Goal: Task Accomplishment & Management: Complete application form

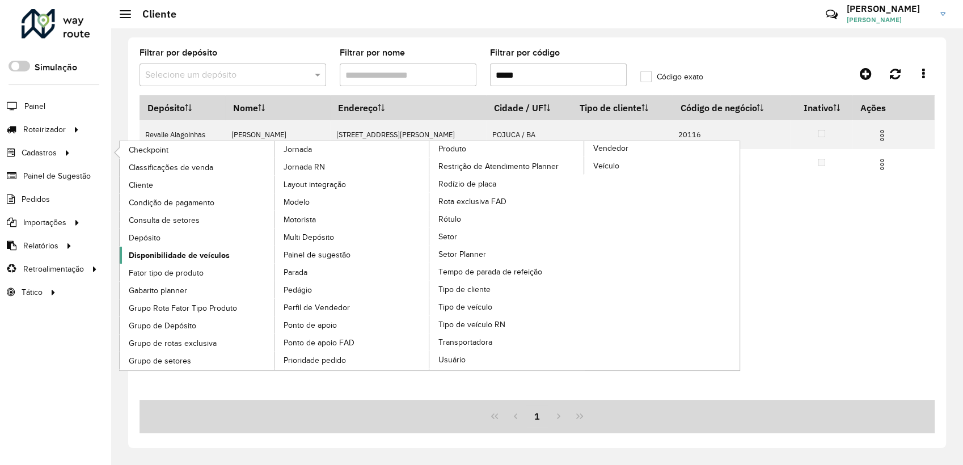
click at [184, 252] on span "Disponibilidade de veículos" at bounding box center [179, 256] width 101 height 12
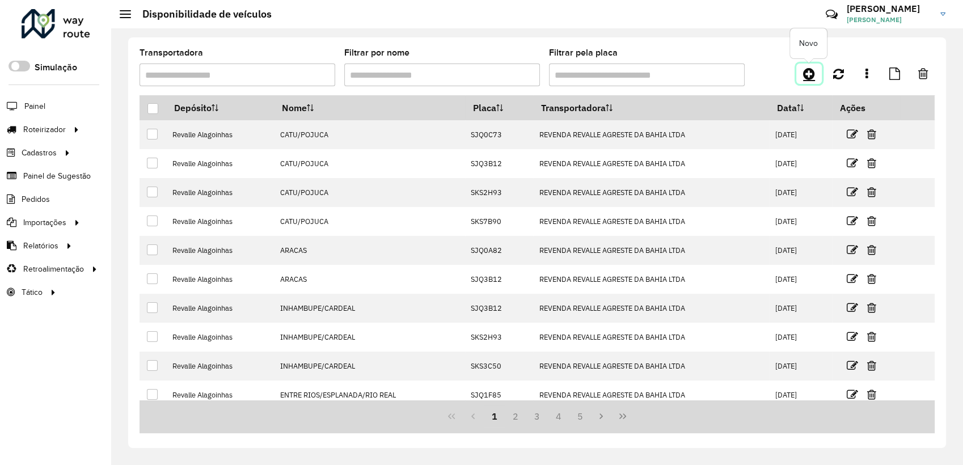
click at [805, 72] on icon at bounding box center [809, 74] width 12 height 14
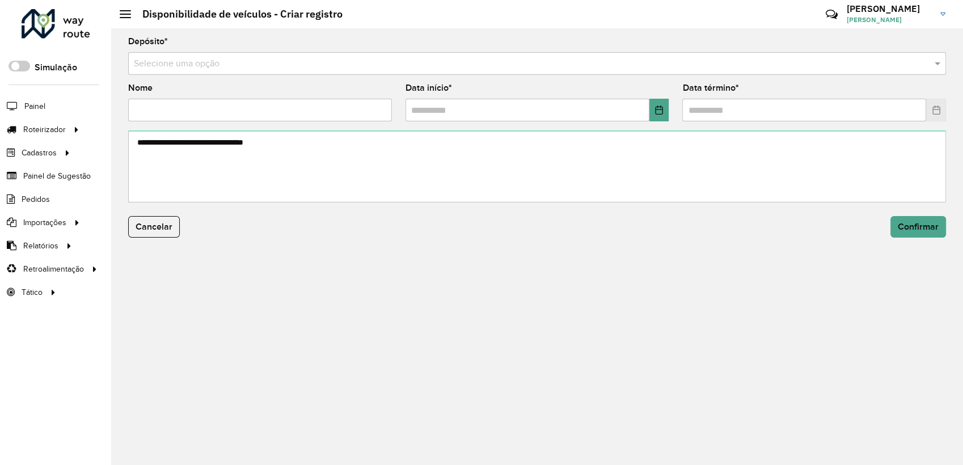
drag, startPoint x: 201, startPoint y: 66, endPoint x: 194, endPoint y: 76, distance: 12.1
click at [200, 66] on input "text" at bounding box center [526, 64] width 784 height 14
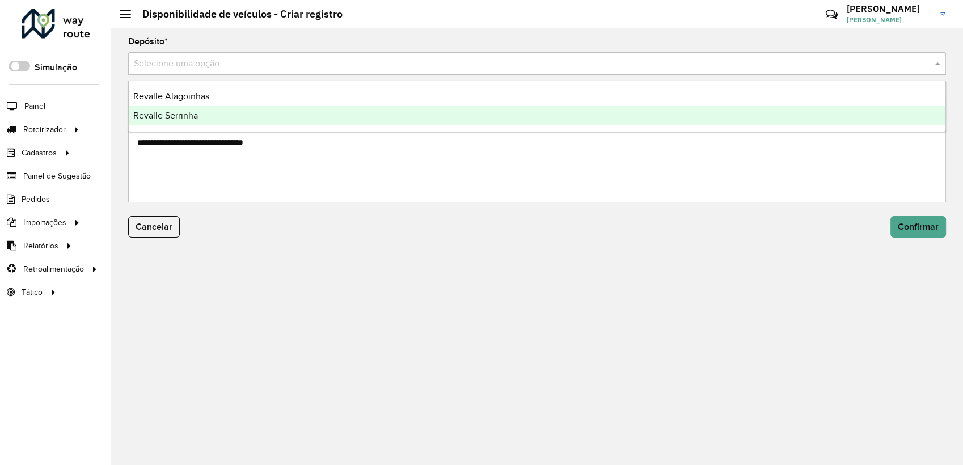
click at [187, 111] on span "Revalle Serrinha" at bounding box center [165, 116] width 65 height 10
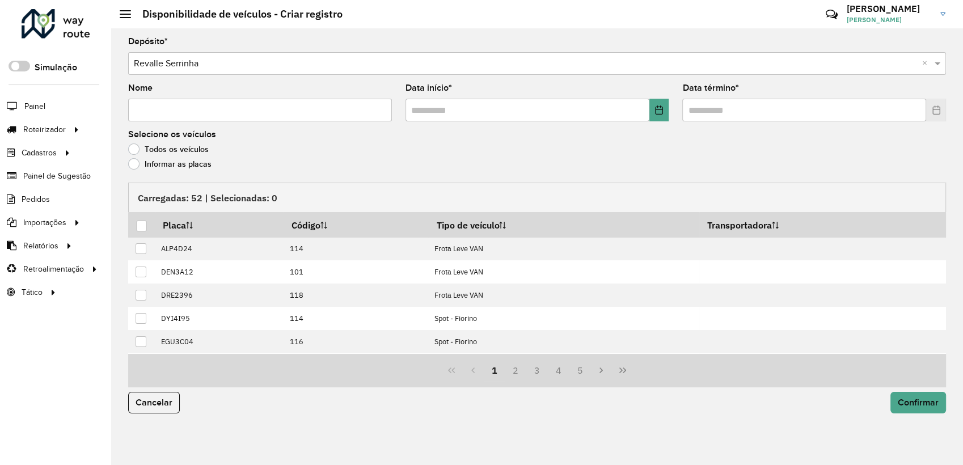
click at [187, 111] on input "Nome" at bounding box center [260, 110] width 264 height 23
paste input "**********"
type input "**********"
drag, startPoint x: 665, startPoint y: 107, endPoint x: 653, endPoint y: 116, distance: 15.0
click at [665, 107] on button "Choose Date" at bounding box center [659, 110] width 20 height 23
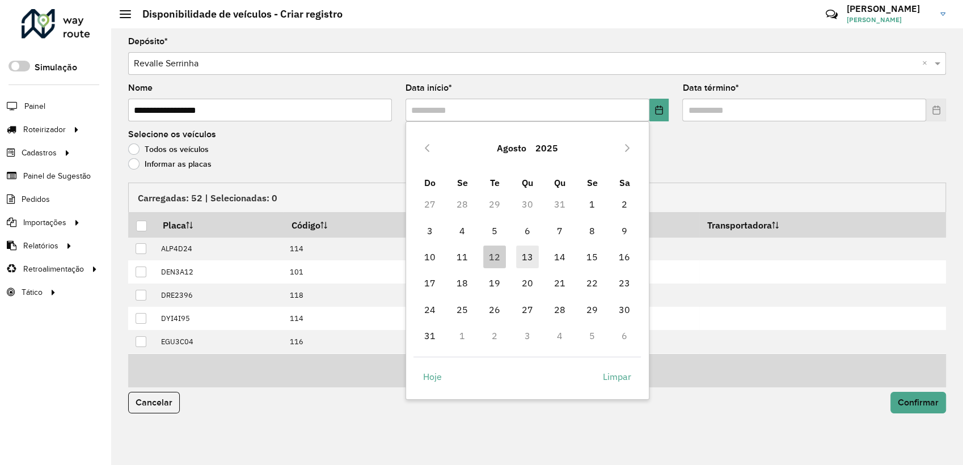
click at [531, 255] on span "13" at bounding box center [527, 257] width 23 height 23
type input "**********"
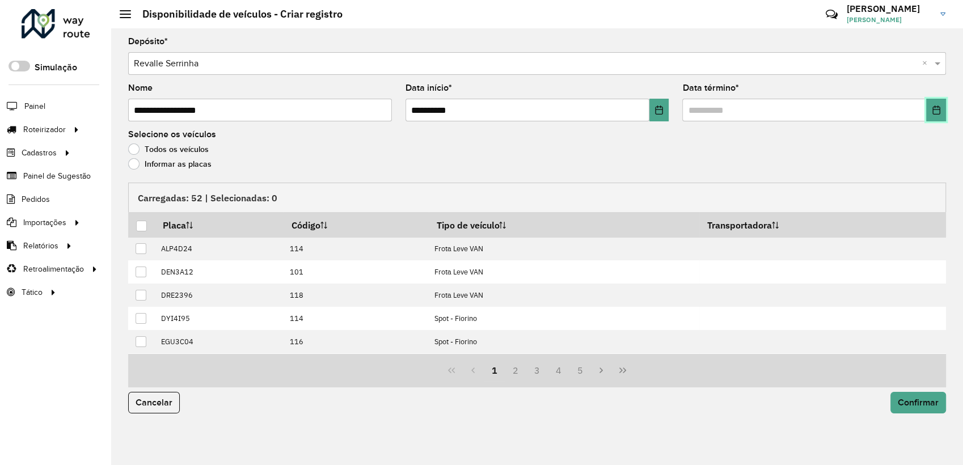
drag, startPoint x: 940, startPoint y: 107, endPoint x: 927, endPoint y: 120, distance: 18.4
click at [939, 107] on icon "Choose Date" at bounding box center [936, 109] width 9 height 9
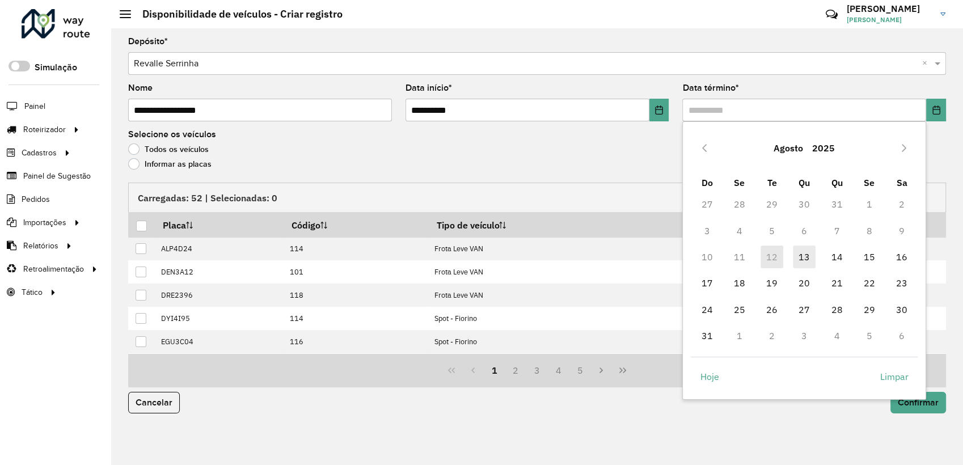
click at [791, 256] on td "13" at bounding box center [804, 257] width 32 height 26
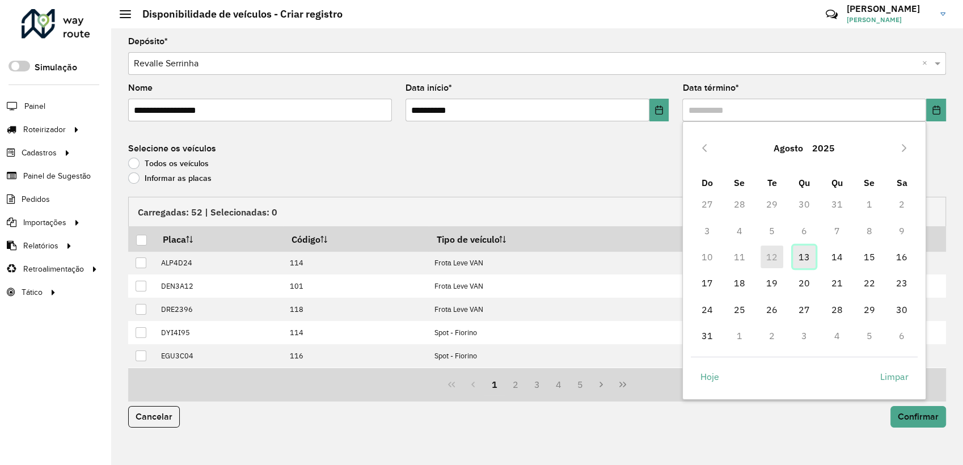
click at [800, 256] on span "13" at bounding box center [804, 257] width 23 height 23
type input "**********"
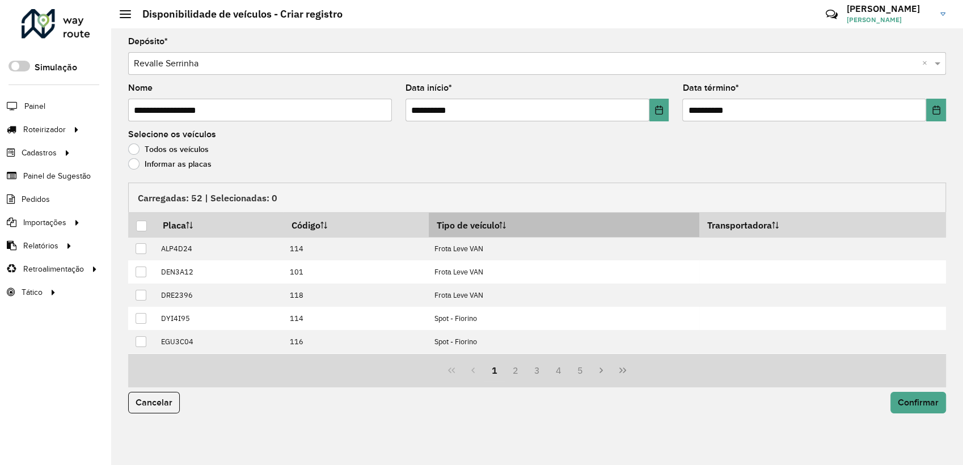
click at [513, 225] on th "Tipo de veículo" at bounding box center [564, 225] width 271 height 24
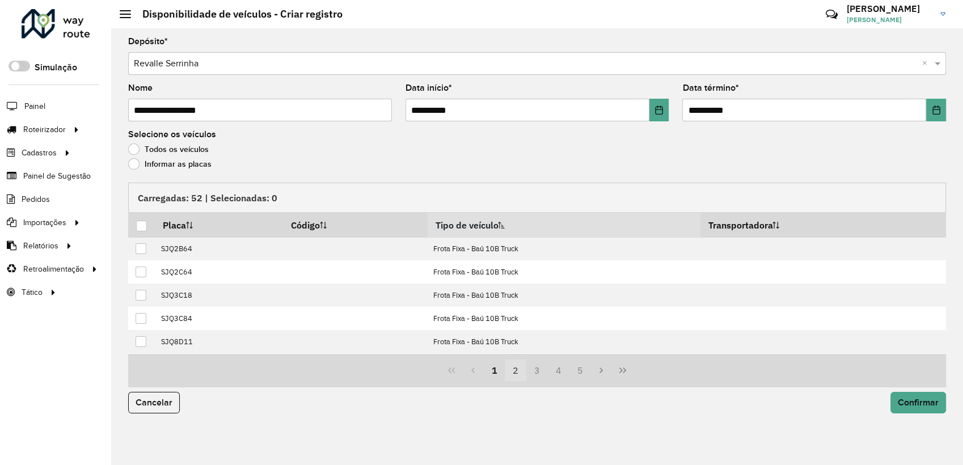
click at [516, 378] on button "2" at bounding box center [516, 371] width 22 height 22
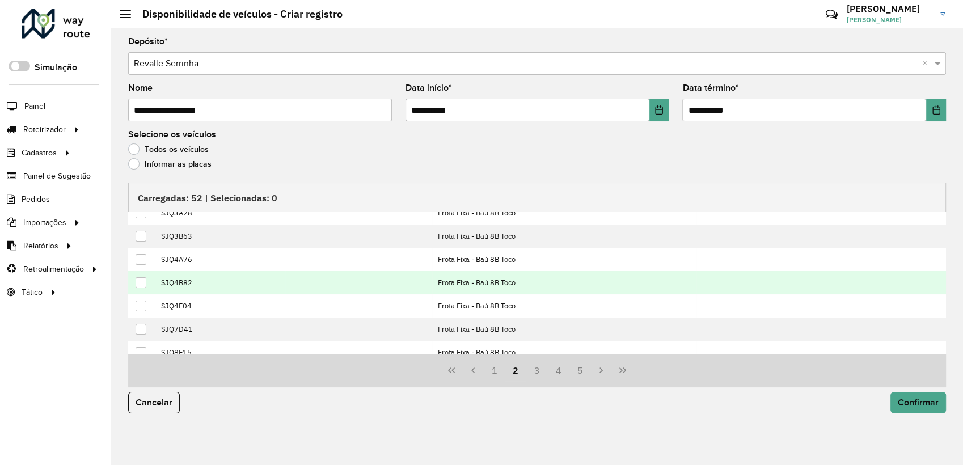
scroll to position [115, 0]
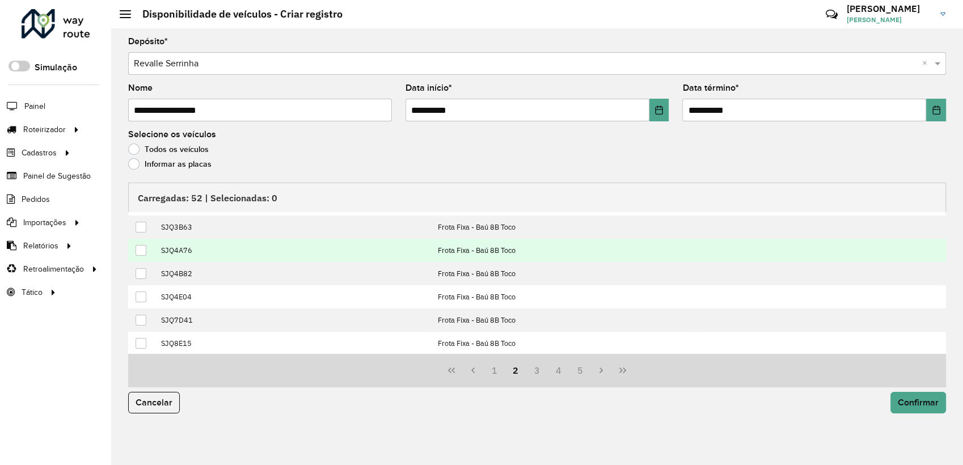
click at [144, 248] on div at bounding box center [141, 250] width 11 height 11
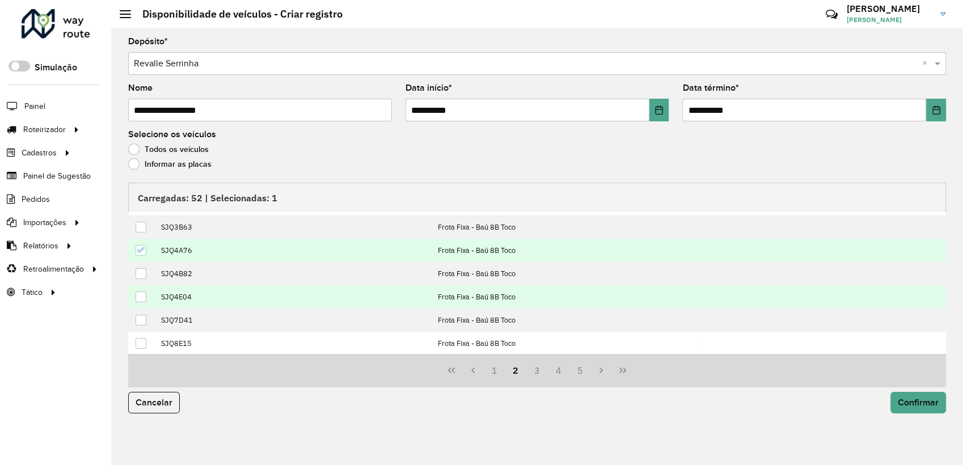
click at [140, 294] on div at bounding box center [141, 297] width 11 height 11
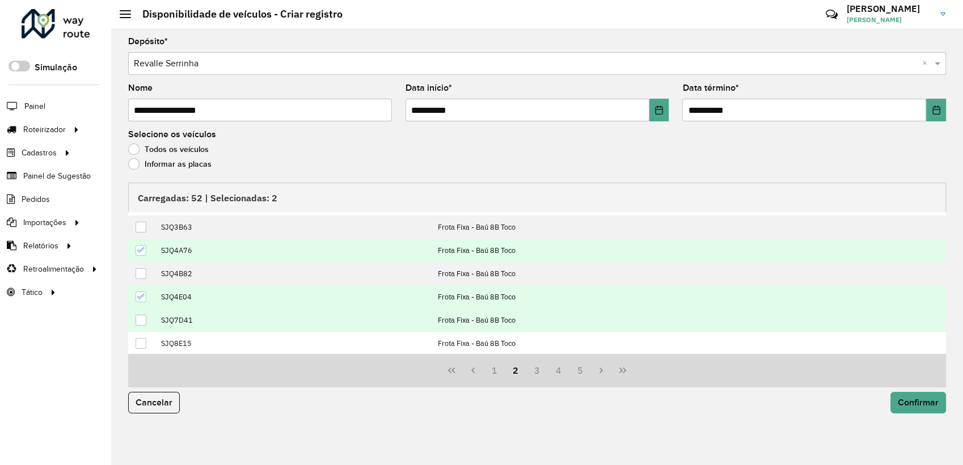
click at [136, 323] on div at bounding box center [141, 320] width 11 height 11
click at [143, 250] on icon at bounding box center [141, 250] width 8 height 8
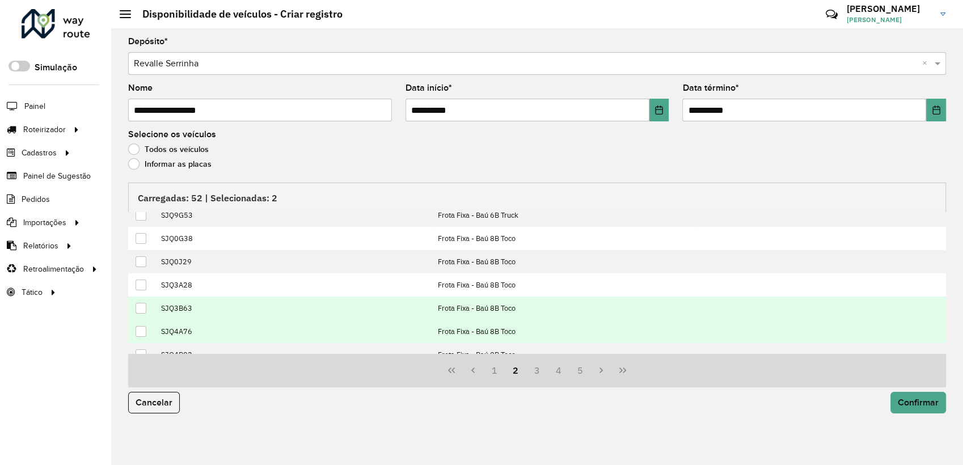
scroll to position [10, 0]
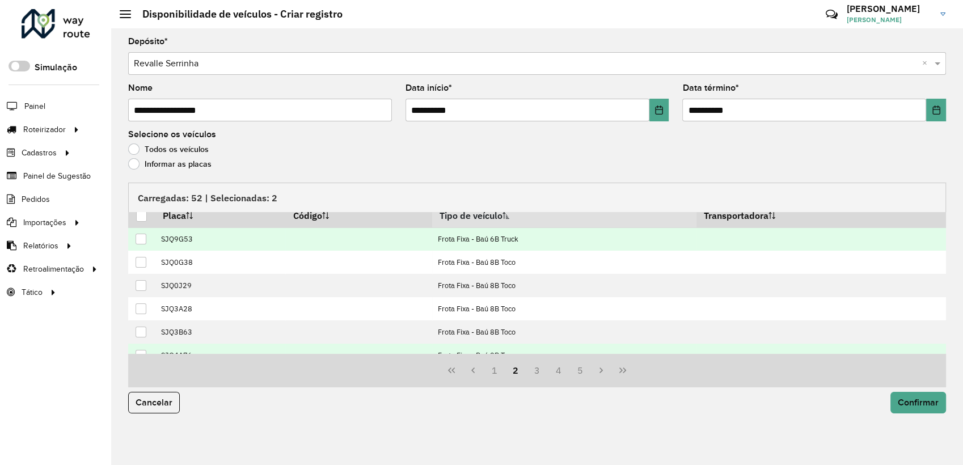
click at [141, 242] on div at bounding box center [141, 239] width 11 height 11
click at [923, 408] on button "Confirmar" at bounding box center [918, 403] width 56 height 22
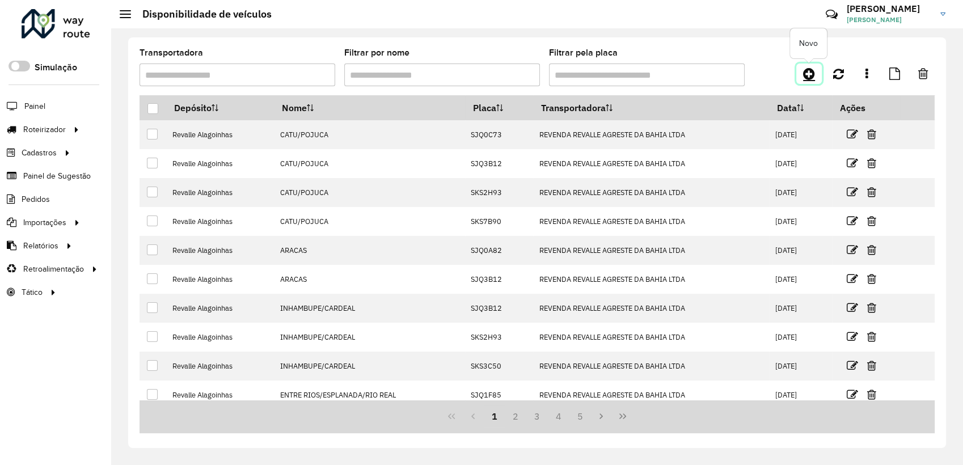
click at [814, 70] on icon at bounding box center [809, 74] width 12 height 14
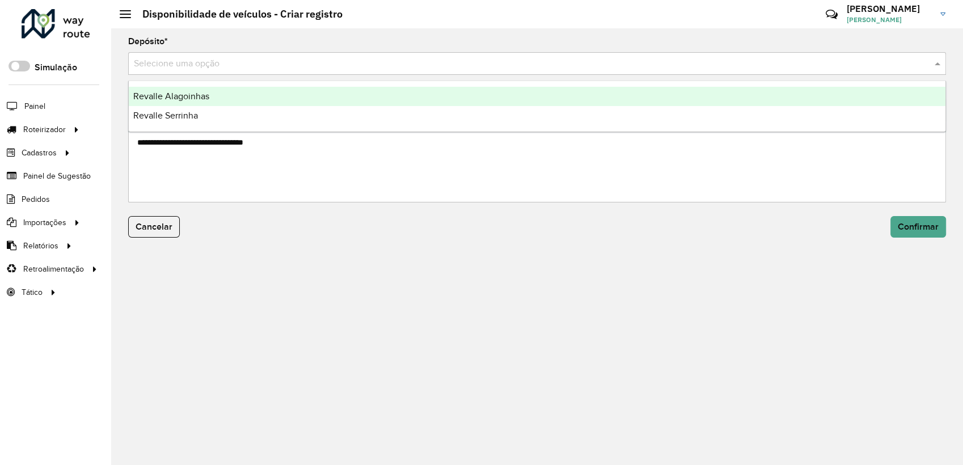
drag, startPoint x: 185, startPoint y: 66, endPoint x: 185, endPoint y: 92, distance: 26.1
click at [185, 66] on input "text" at bounding box center [526, 64] width 784 height 14
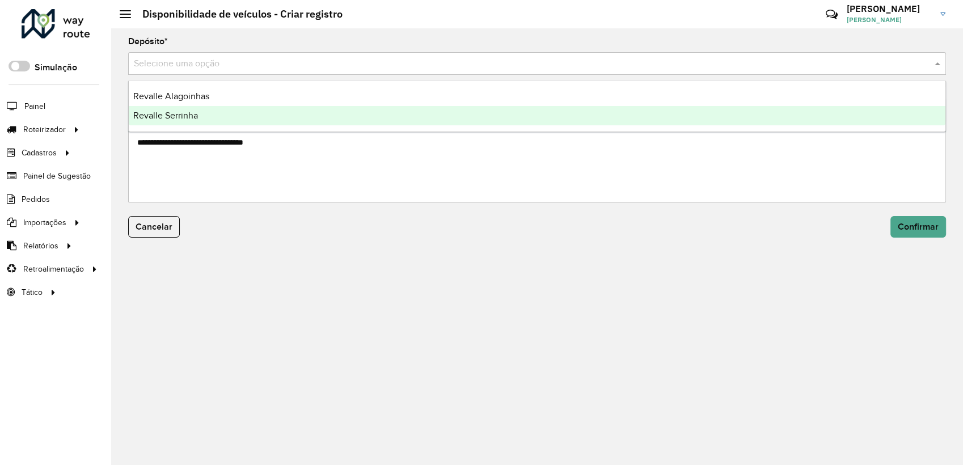
click at [182, 111] on span "Revalle Serrinha" at bounding box center [165, 116] width 65 height 10
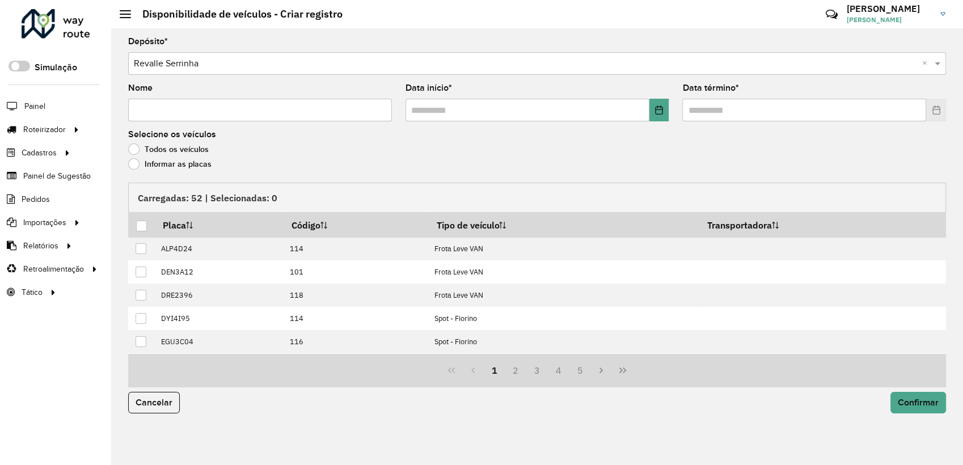
click at [182, 111] on input "Nome" at bounding box center [260, 110] width 264 height 23
paste input "********"
type input "********"
click at [670, 113] on formly-field "Data início *" at bounding box center [537, 107] width 277 height 47
click at [665, 115] on button "Choose Date" at bounding box center [659, 110] width 20 height 23
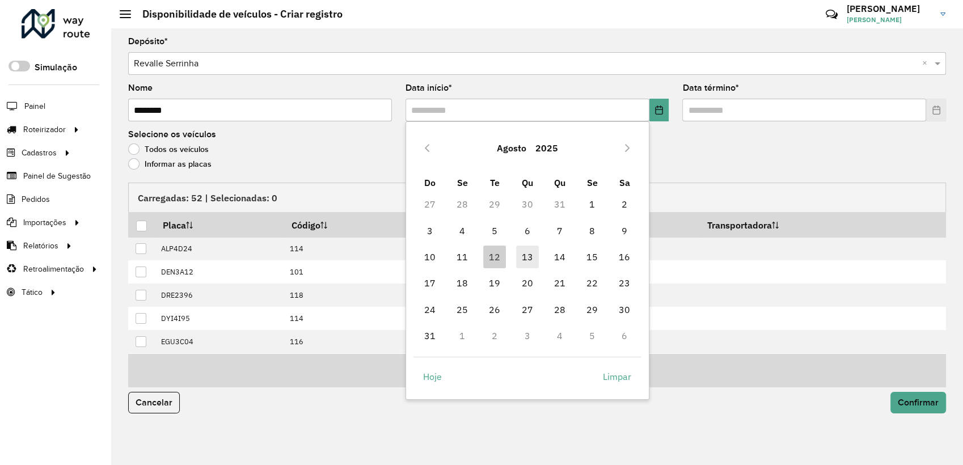
click at [534, 257] on span "13" at bounding box center [527, 257] width 23 height 23
type input "**********"
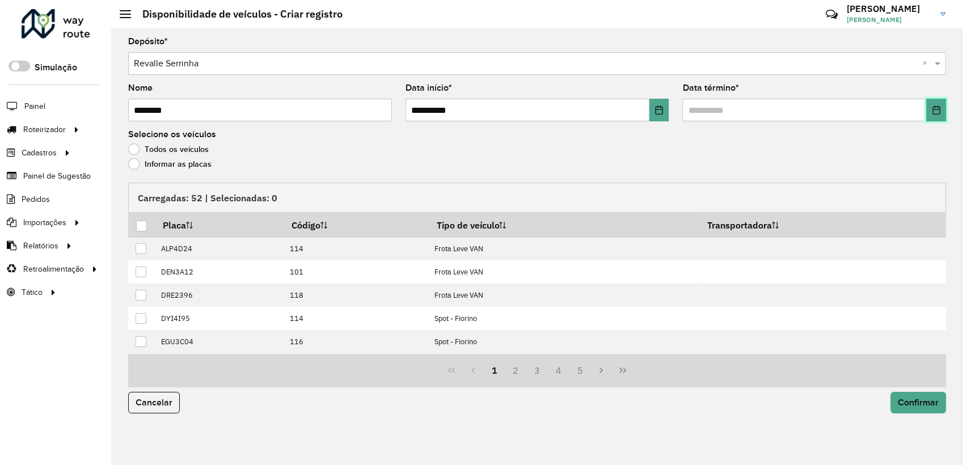
drag, startPoint x: 935, startPoint y: 113, endPoint x: 930, endPoint y: 120, distance: 8.5
click at [935, 113] on icon "Choose Date" at bounding box center [936, 109] width 9 height 9
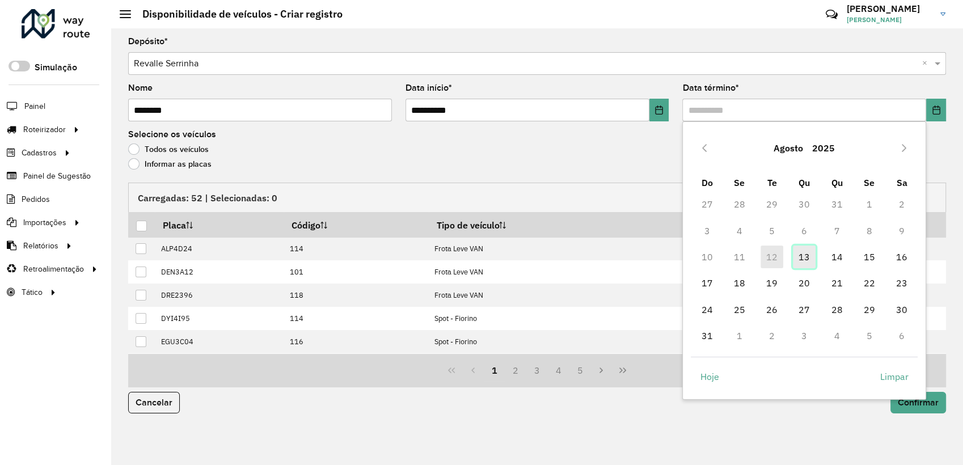
click at [802, 257] on span "13" at bounding box center [804, 257] width 23 height 23
type input "**********"
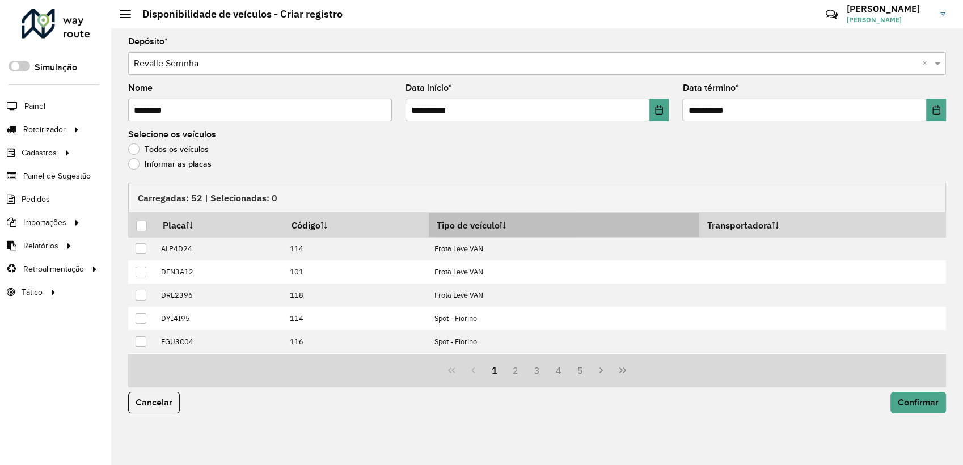
click at [489, 220] on th "Tipo de veículo" at bounding box center [564, 225] width 271 height 24
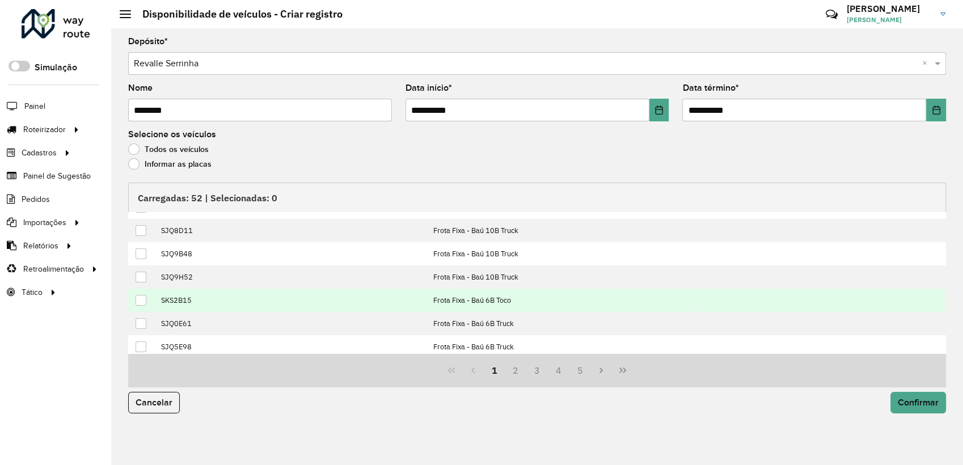
scroll to position [115, 0]
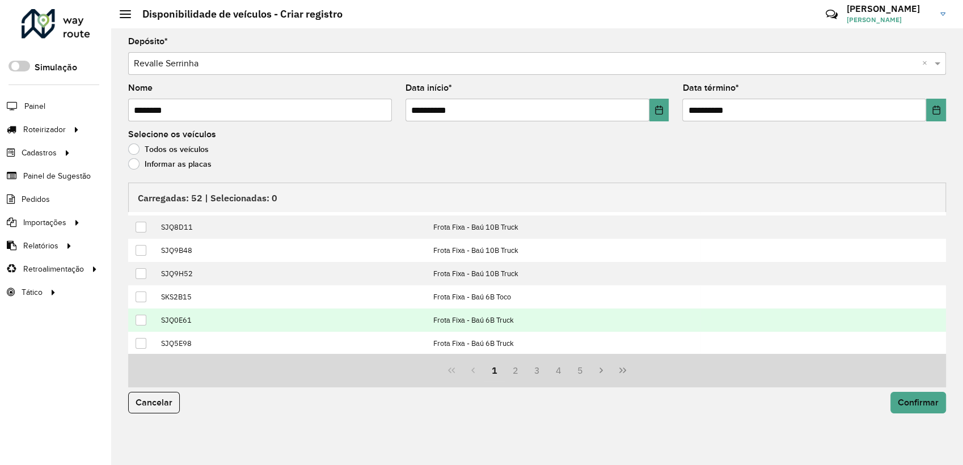
click at [139, 318] on div at bounding box center [141, 320] width 11 height 11
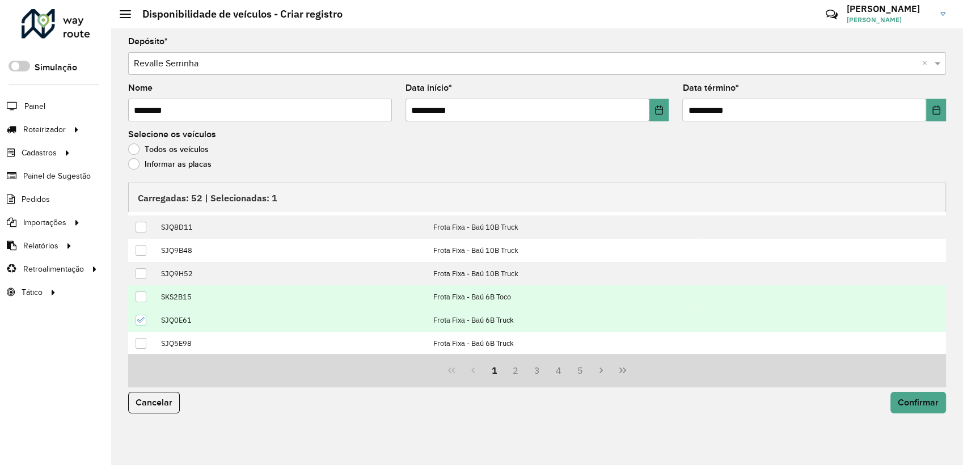
click at [143, 298] on div at bounding box center [141, 297] width 11 height 11
click at [519, 366] on button "2" at bounding box center [516, 371] width 22 height 22
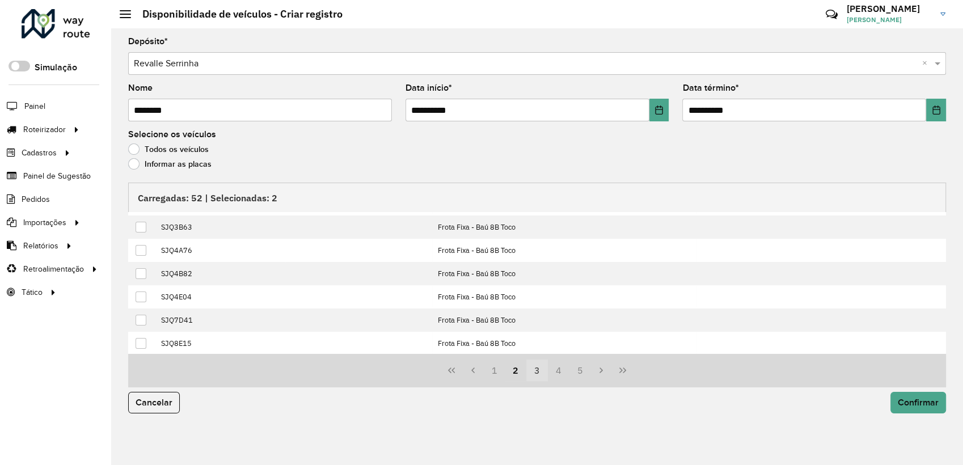
click at [537, 369] on button "3" at bounding box center [537, 371] width 22 height 22
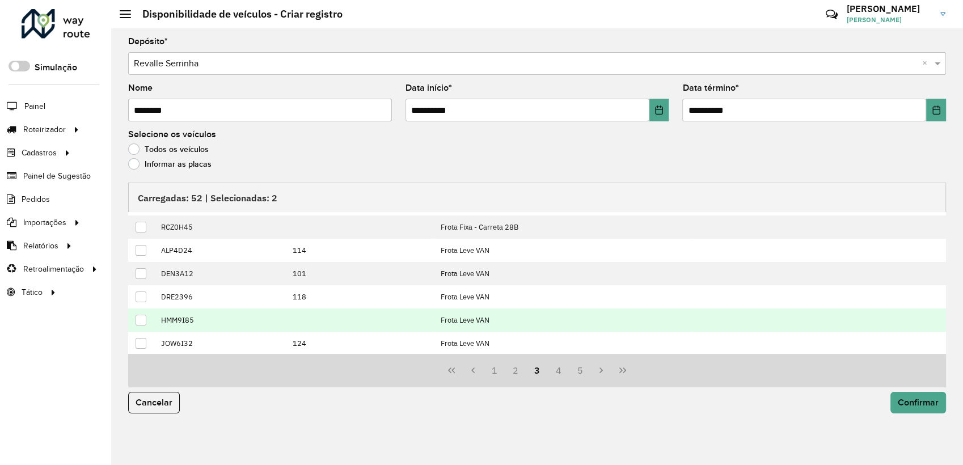
scroll to position [0, 0]
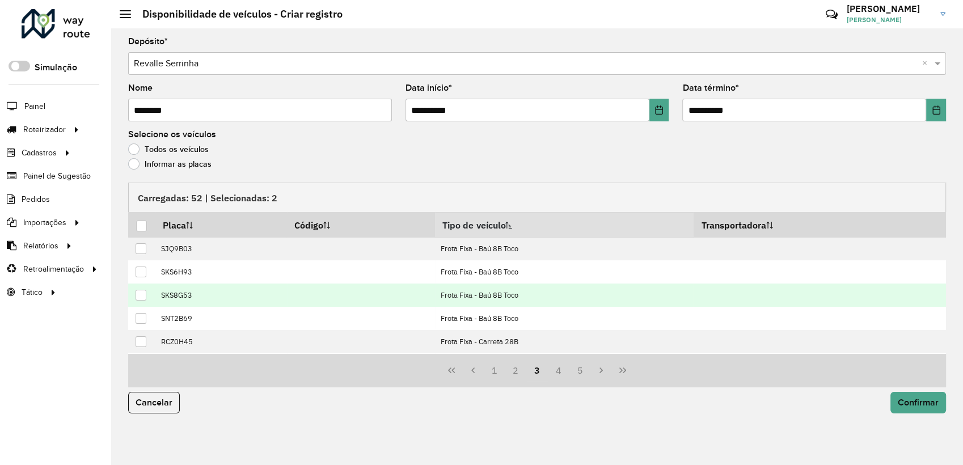
click at [149, 298] on td at bounding box center [141, 295] width 27 height 23
click at [147, 297] on td at bounding box center [141, 295] width 27 height 23
click at [146, 297] on div at bounding box center [141, 295] width 11 height 11
click at [913, 396] on button "Confirmar" at bounding box center [918, 403] width 56 height 22
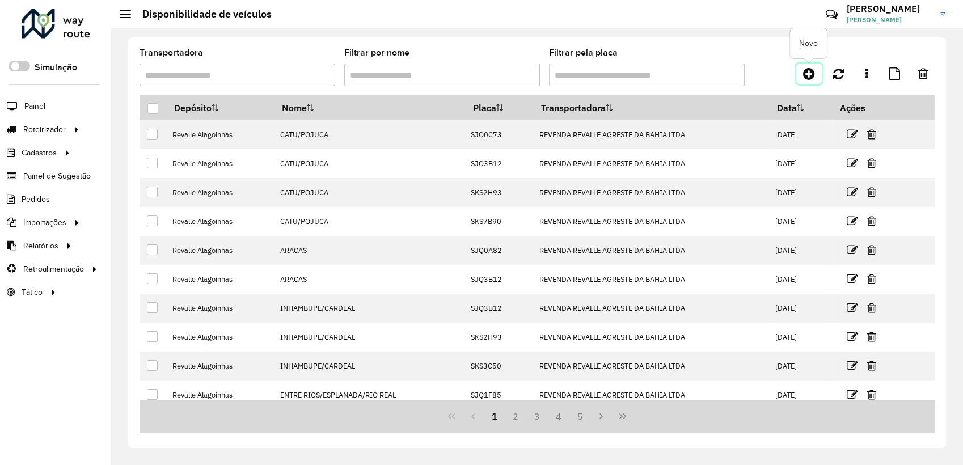
click at [809, 74] on icon at bounding box center [809, 74] width 12 height 14
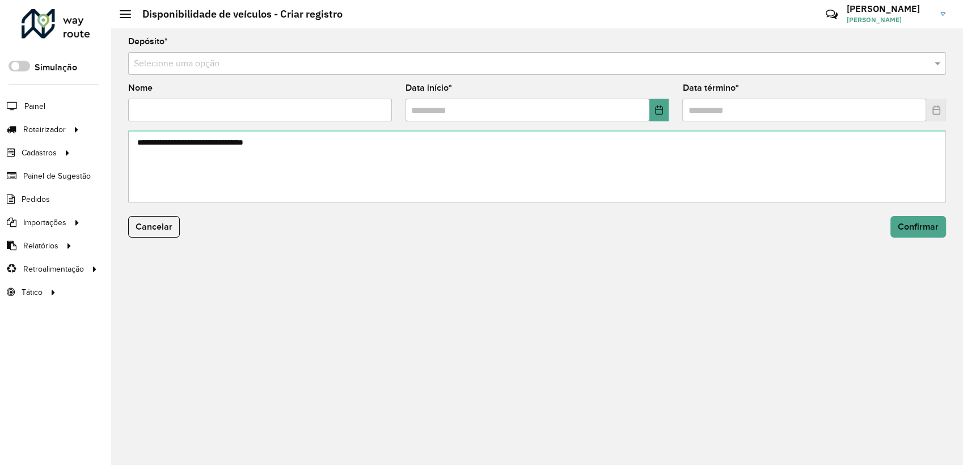
click at [189, 64] on input "text" at bounding box center [526, 64] width 784 height 14
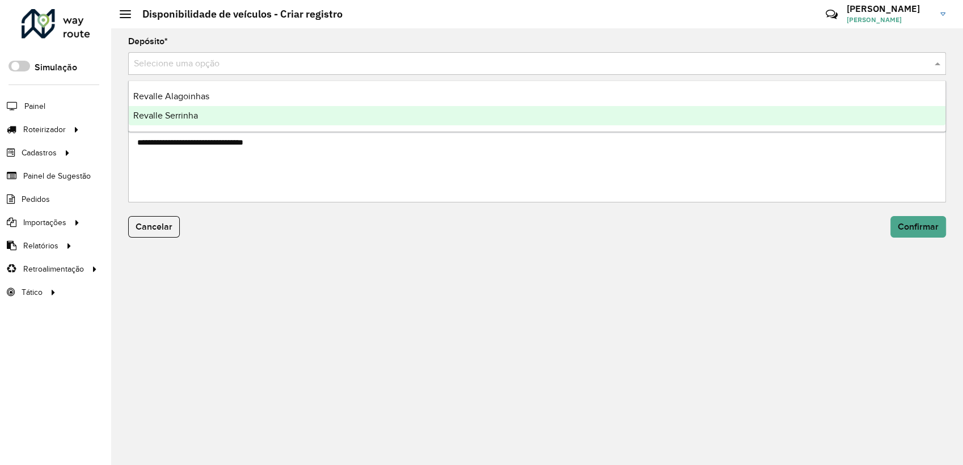
click at [187, 113] on span "Revalle Serrinha" at bounding box center [165, 116] width 65 height 10
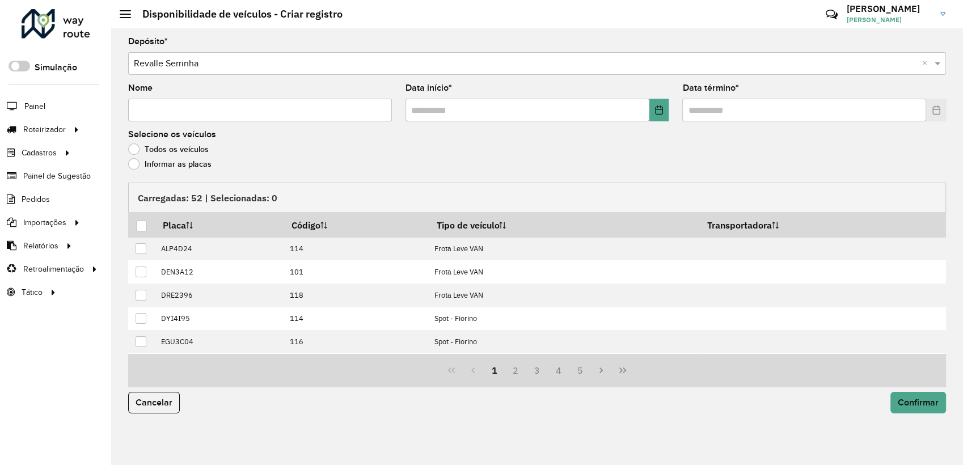
click at [187, 113] on input "Nome" at bounding box center [260, 110] width 264 height 23
paste input "**********"
type input "**********"
click at [649, 112] on button "Choose Date" at bounding box center [659, 110] width 20 height 23
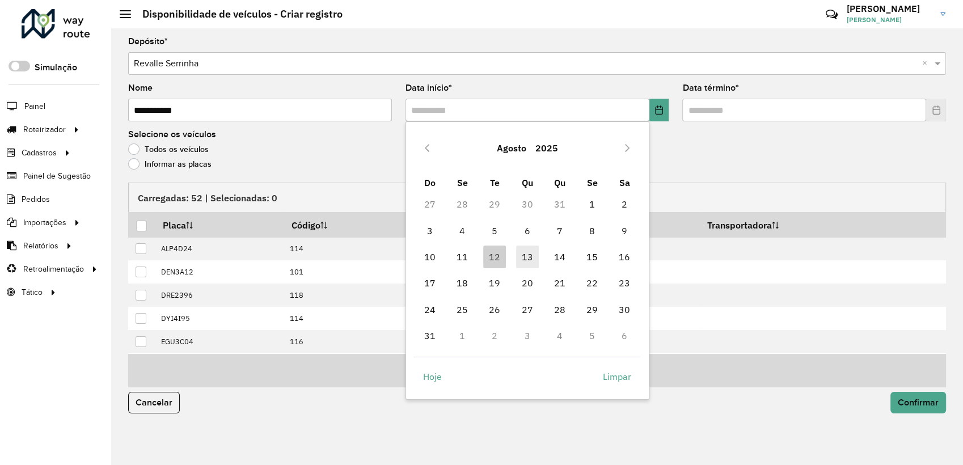
click at [531, 250] on span "13" at bounding box center [527, 257] width 23 height 23
type input "**********"
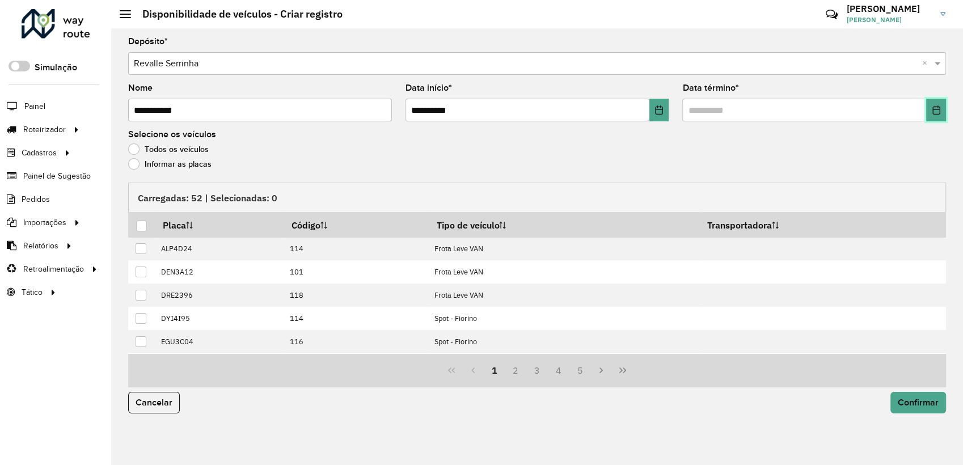
drag, startPoint x: 943, startPoint y: 117, endPoint x: 930, endPoint y: 129, distance: 17.2
click at [942, 117] on button "Choose Date" at bounding box center [936, 110] width 20 height 23
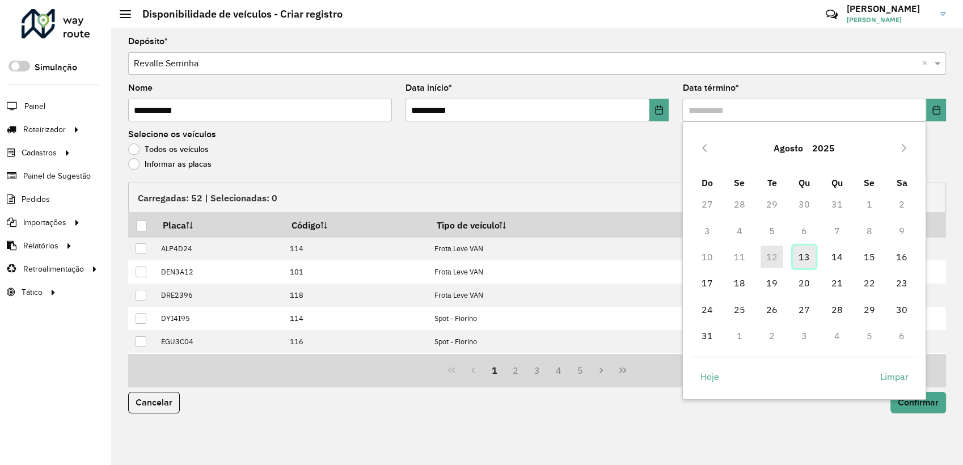
click at [811, 264] on span "13" at bounding box center [804, 257] width 23 height 23
type input "**********"
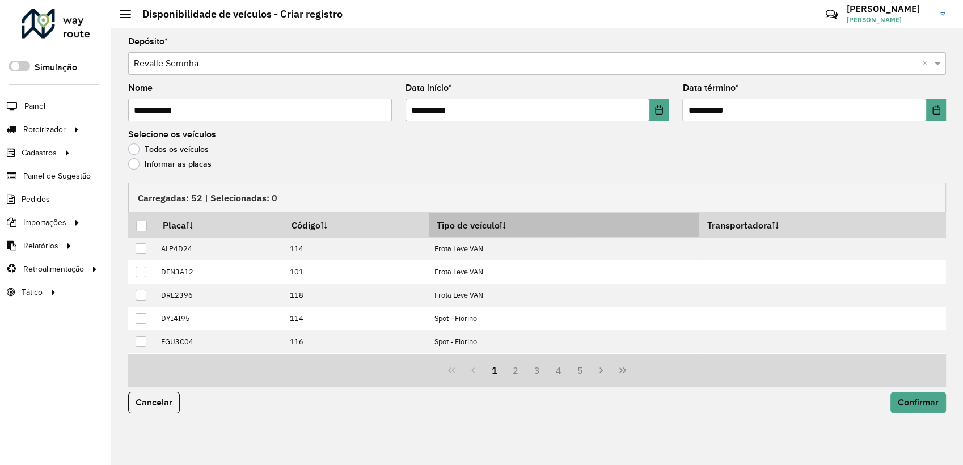
click at [497, 229] on th "Tipo de veículo" at bounding box center [564, 225] width 271 height 24
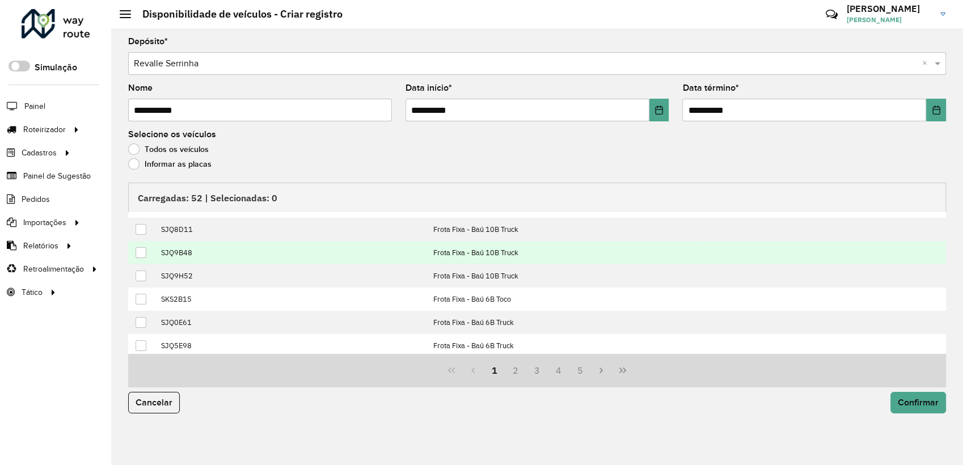
scroll to position [115, 0]
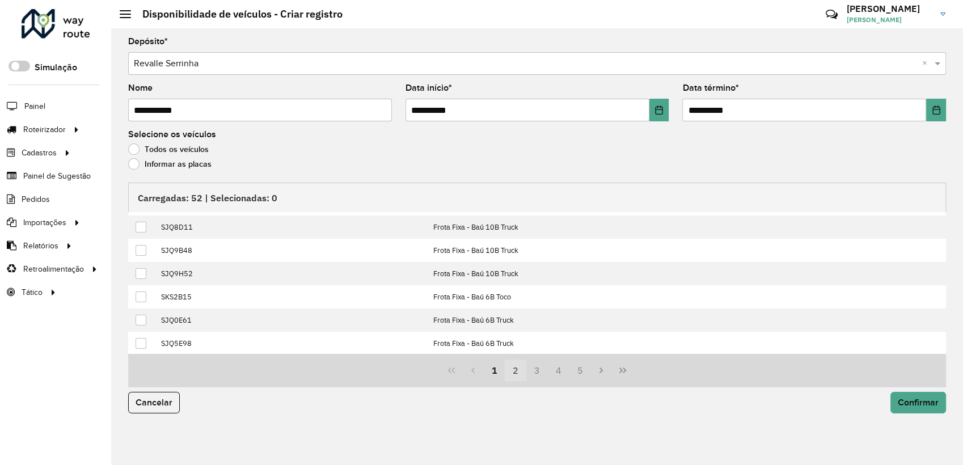
drag, startPoint x: 526, startPoint y: 374, endPoint x: 518, endPoint y: 373, distance: 7.5
click at [525, 374] on button "2" at bounding box center [516, 371] width 22 height 22
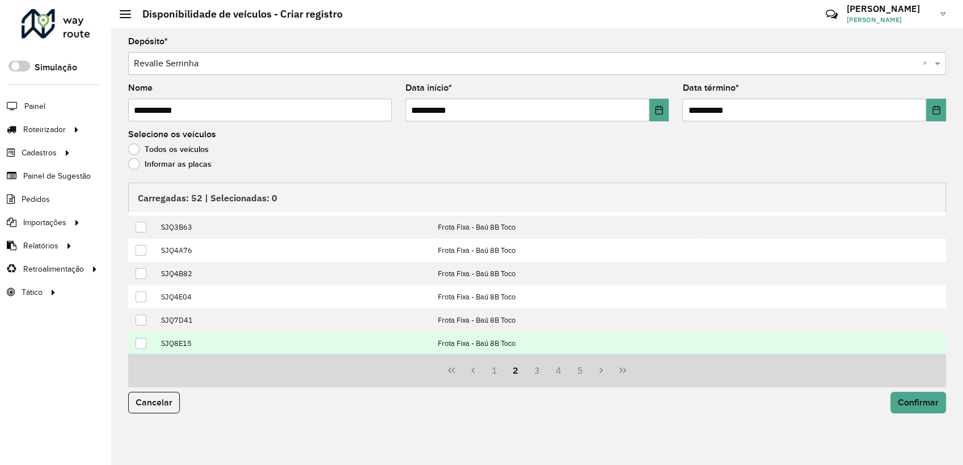
click at [142, 343] on div at bounding box center [141, 343] width 11 height 11
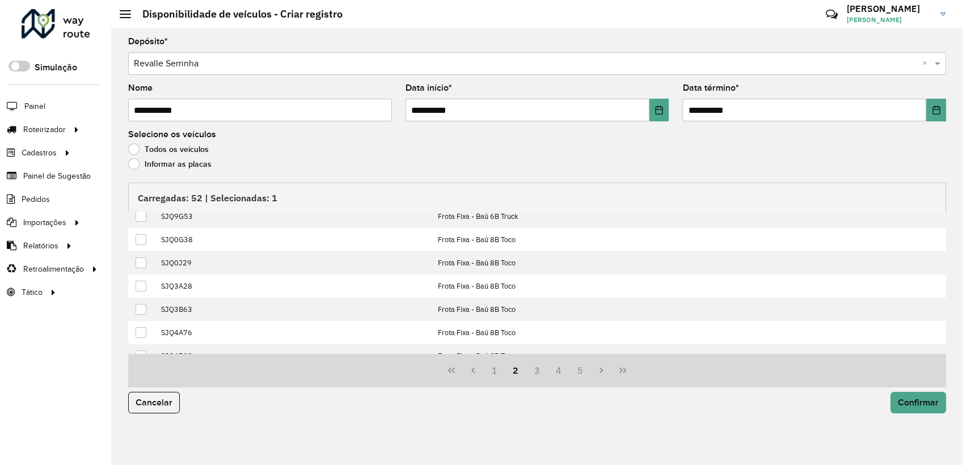
scroll to position [0, 0]
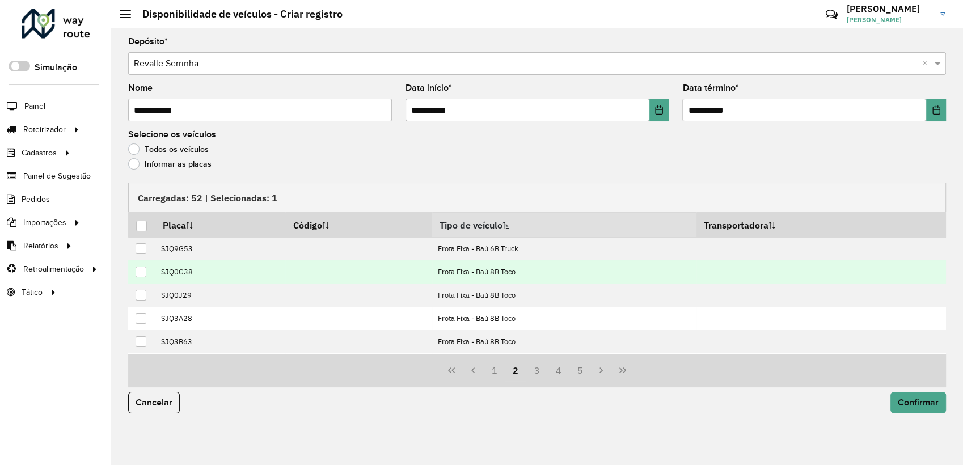
click at [144, 274] on div at bounding box center [141, 272] width 11 height 11
click at [909, 400] on span "Confirmar" at bounding box center [918, 403] width 41 height 10
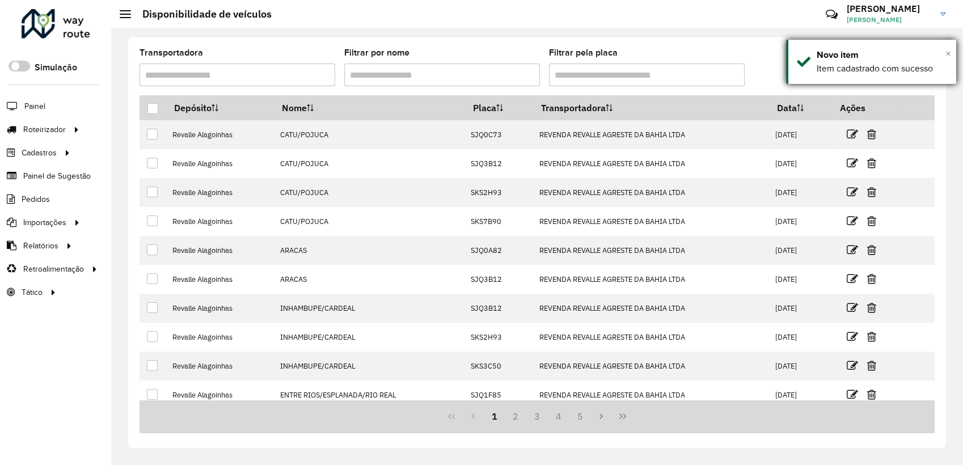
click at [945, 56] on span "×" at bounding box center [948, 53] width 6 height 12
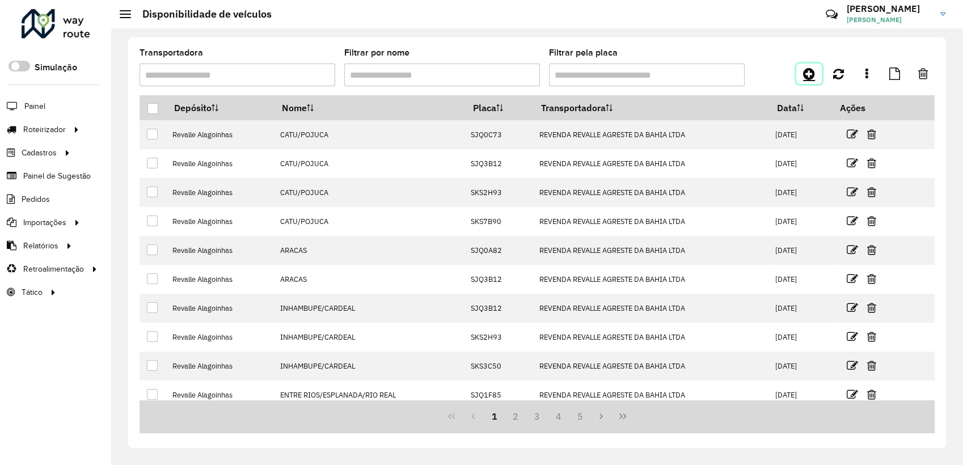
click at [818, 77] on link at bounding box center [809, 74] width 26 height 20
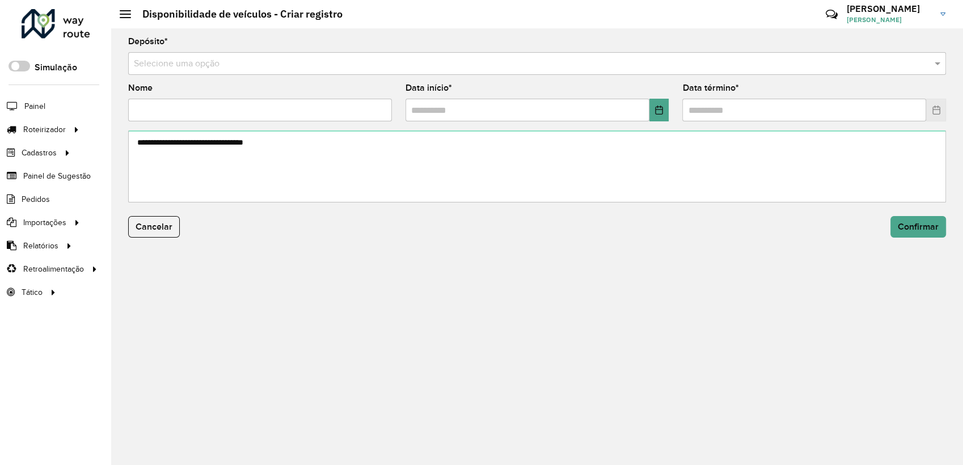
drag, startPoint x: 197, startPoint y: 61, endPoint x: 191, endPoint y: 73, distance: 13.4
click at [195, 62] on input "text" at bounding box center [526, 64] width 784 height 14
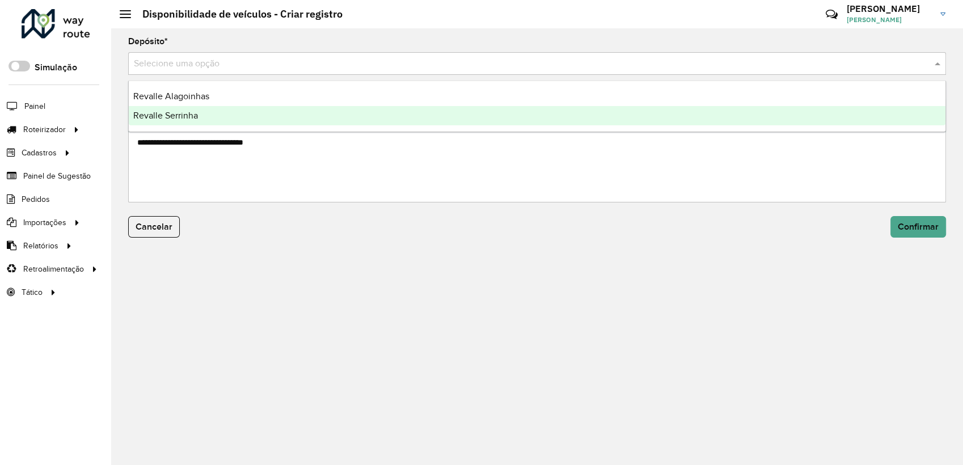
click at [179, 112] on span "Revalle Serrinha" at bounding box center [165, 116] width 65 height 10
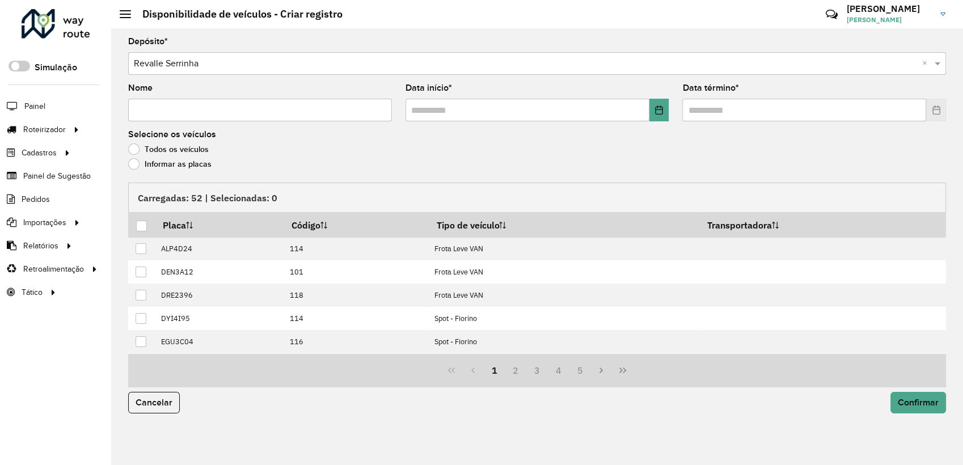
click at [179, 112] on input "Nome" at bounding box center [260, 110] width 264 height 23
paste input "*****"
type input "*****"
drag, startPoint x: 661, startPoint y: 106, endPoint x: 656, endPoint y: 111, distance: 7.2
click at [660, 107] on icon "Choose Date" at bounding box center [658, 109] width 9 height 9
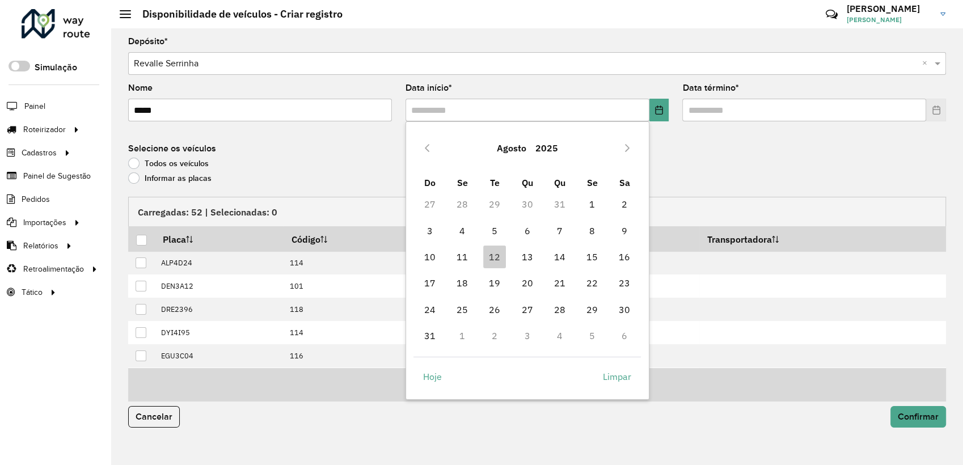
drag, startPoint x: 529, startPoint y: 257, endPoint x: 554, endPoint y: 244, distance: 28.2
click at [528, 257] on span "13" at bounding box center [527, 257] width 23 height 23
type input "**********"
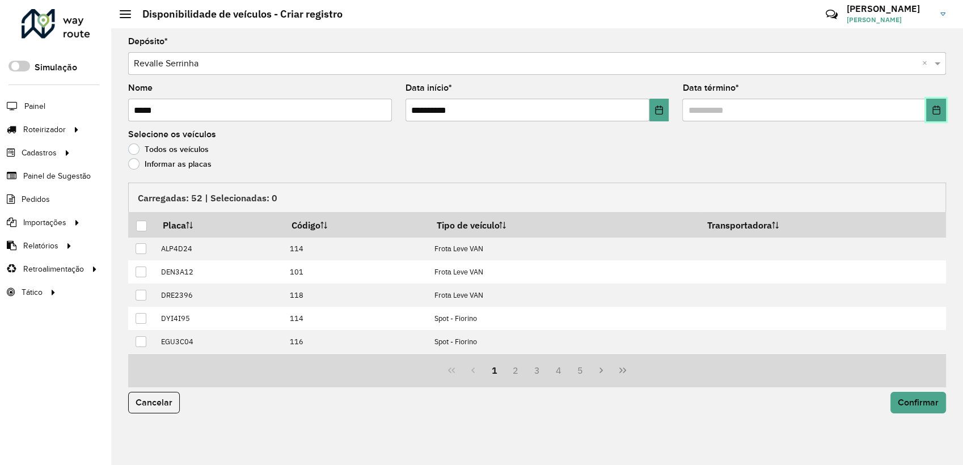
drag, startPoint x: 935, startPoint y: 113, endPoint x: 926, endPoint y: 120, distance: 12.1
click at [934, 114] on icon "Choose Date" at bounding box center [936, 109] width 9 height 9
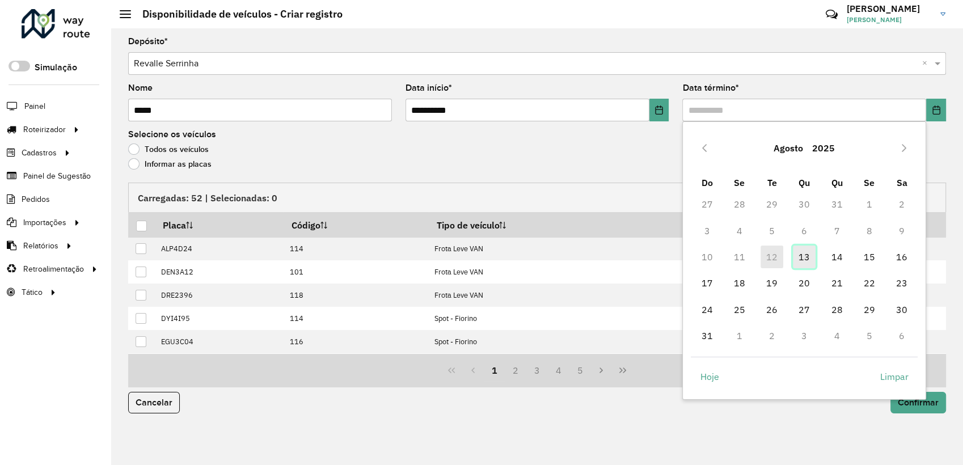
click at [802, 250] on span "13" at bounding box center [804, 257] width 23 height 23
type input "**********"
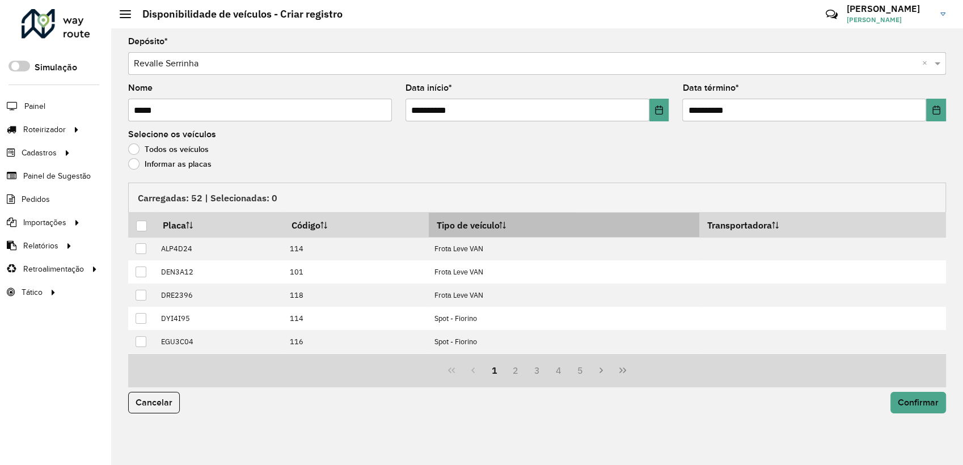
click at [539, 231] on th "Tipo de veículo" at bounding box center [564, 225] width 271 height 24
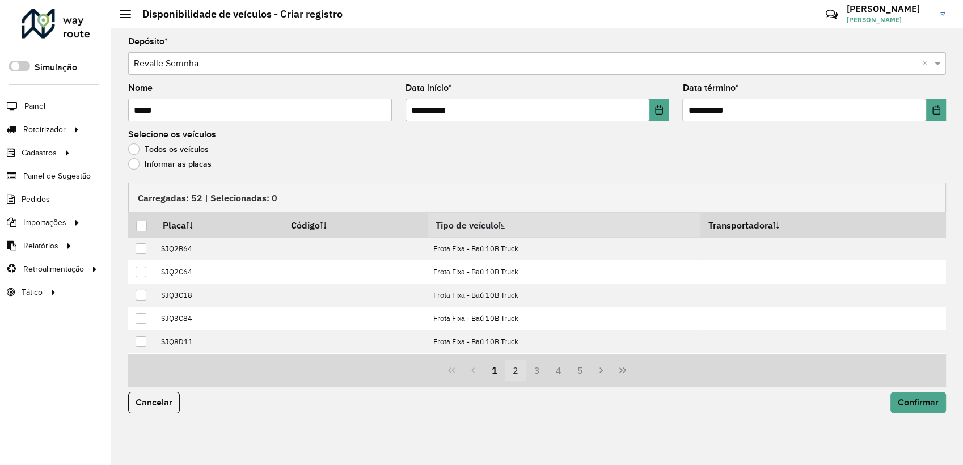
click at [519, 370] on button "2" at bounding box center [516, 371] width 22 height 22
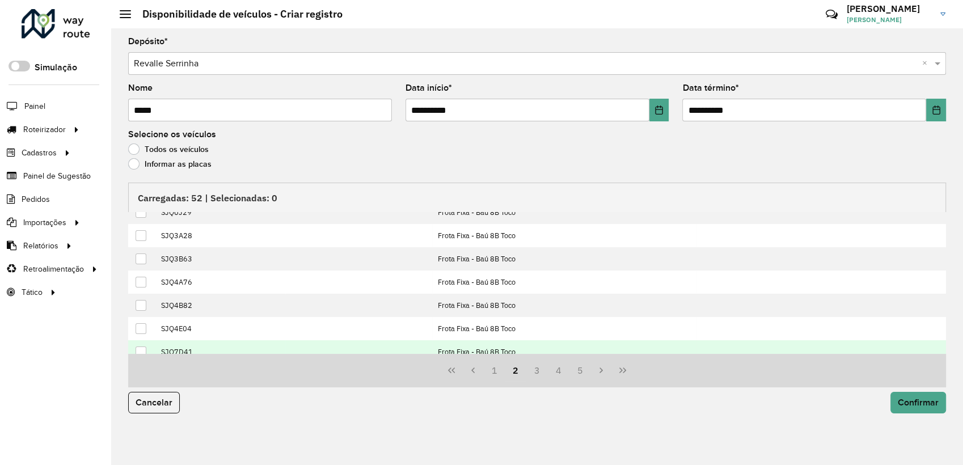
scroll to position [104, 0]
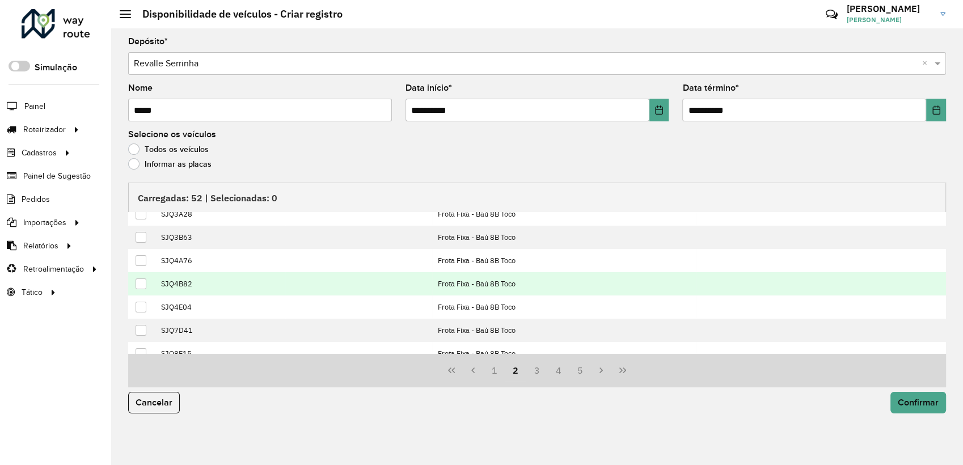
click at [136, 283] on div at bounding box center [141, 283] width 11 height 11
click at [924, 395] on button "Confirmar" at bounding box center [918, 403] width 56 height 22
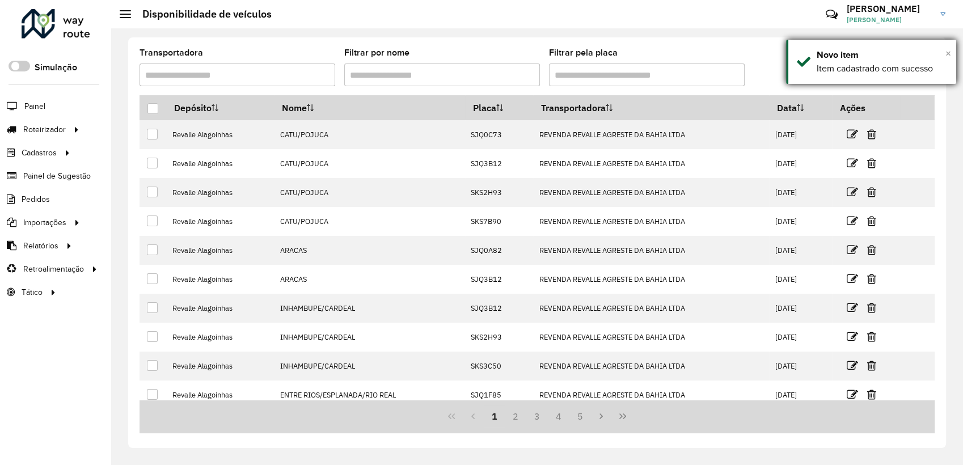
drag, startPoint x: 949, startPoint y: 54, endPoint x: 894, endPoint y: 61, distance: 55.4
click at [949, 54] on span "×" at bounding box center [948, 53] width 6 height 12
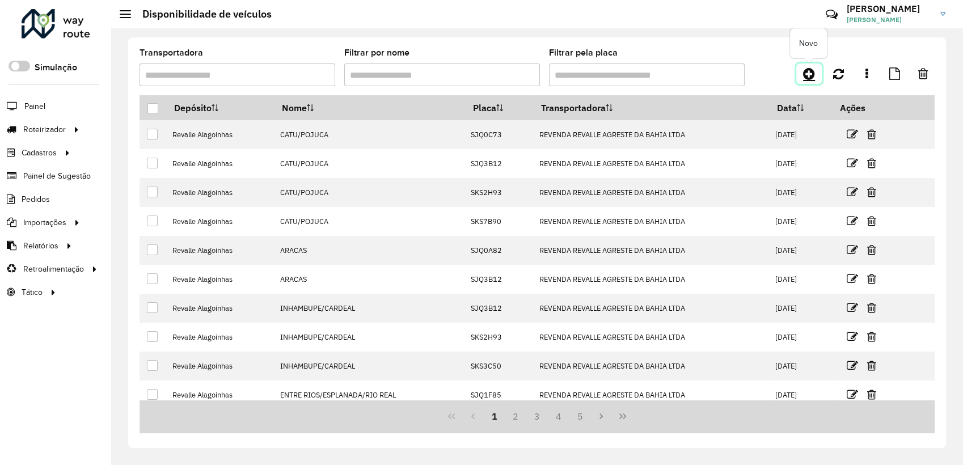
click at [814, 68] on icon at bounding box center [809, 74] width 12 height 14
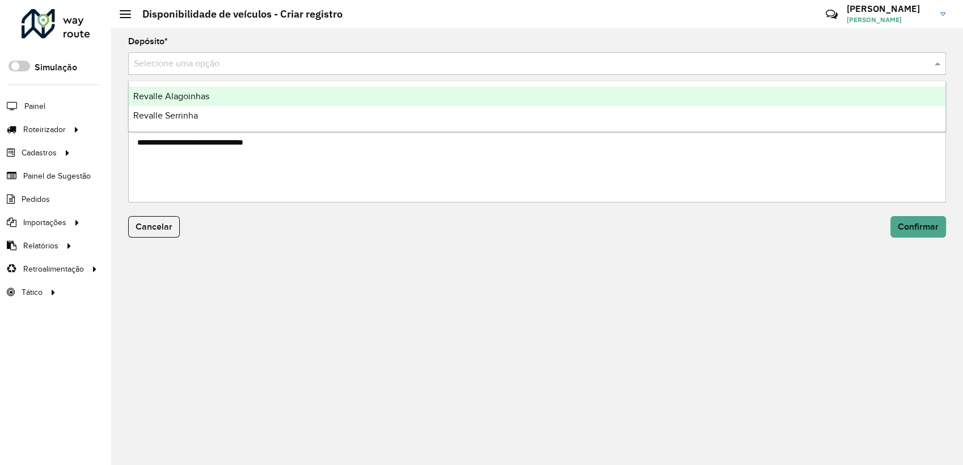
click at [208, 71] on div "Selecione uma opção" at bounding box center [537, 63] width 818 height 23
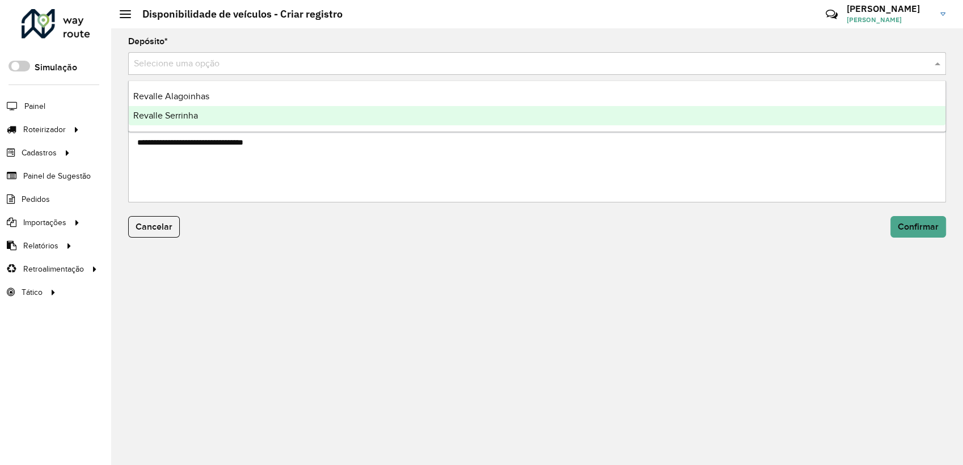
click at [195, 114] on span "Revalle Serrinha" at bounding box center [165, 116] width 65 height 10
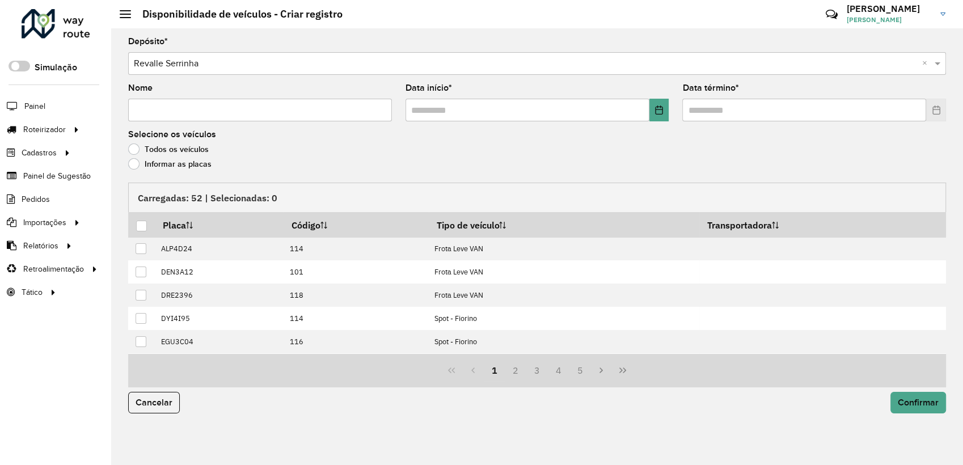
click at [192, 112] on input "Nome" at bounding box center [260, 110] width 264 height 23
paste input "********"
type input "********"
click at [661, 111] on icon "Choose Date" at bounding box center [658, 109] width 9 height 9
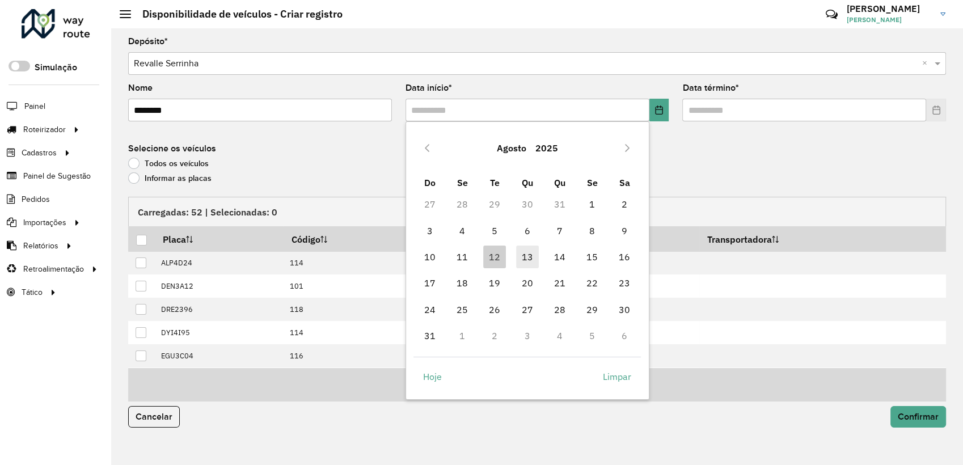
click at [530, 252] on span "13" at bounding box center [527, 257] width 23 height 23
type input "**********"
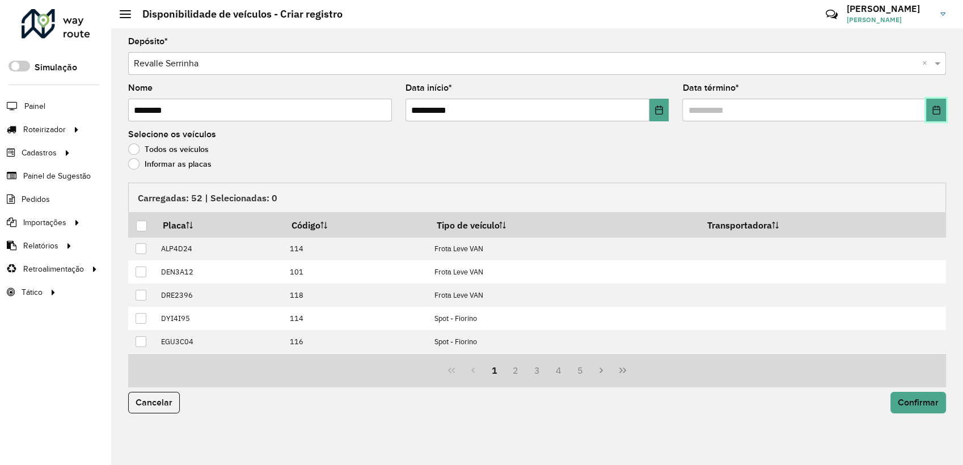
click at [939, 111] on icon "Choose Date" at bounding box center [935, 109] width 7 height 9
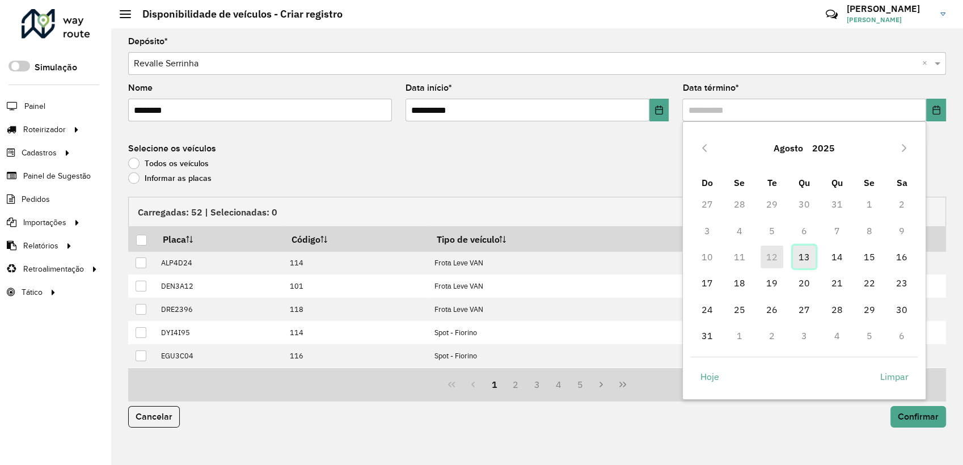
drag, startPoint x: 801, startPoint y: 253, endPoint x: 737, endPoint y: 253, distance: 64.7
click at [801, 253] on span "13" at bounding box center [804, 257] width 23 height 23
type input "**********"
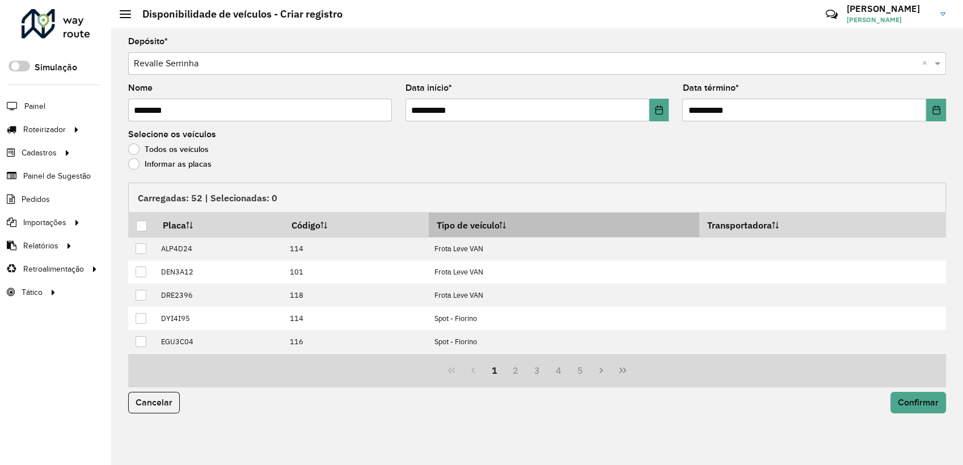
click at [514, 229] on th "Tipo de veículo" at bounding box center [564, 225] width 271 height 24
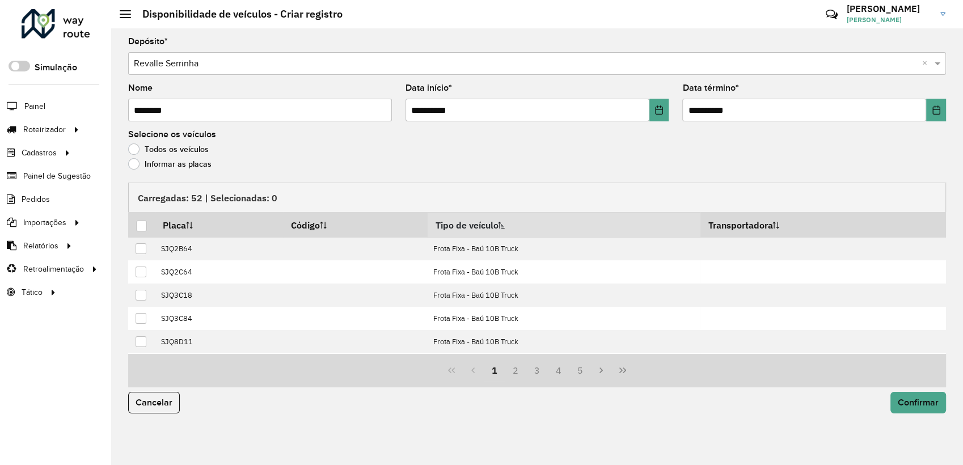
drag, startPoint x: 509, startPoint y: 370, endPoint x: 478, endPoint y: 361, distance: 33.0
click at [508, 369] on button "2" at bounding box center [516, 371] width 22 height 22
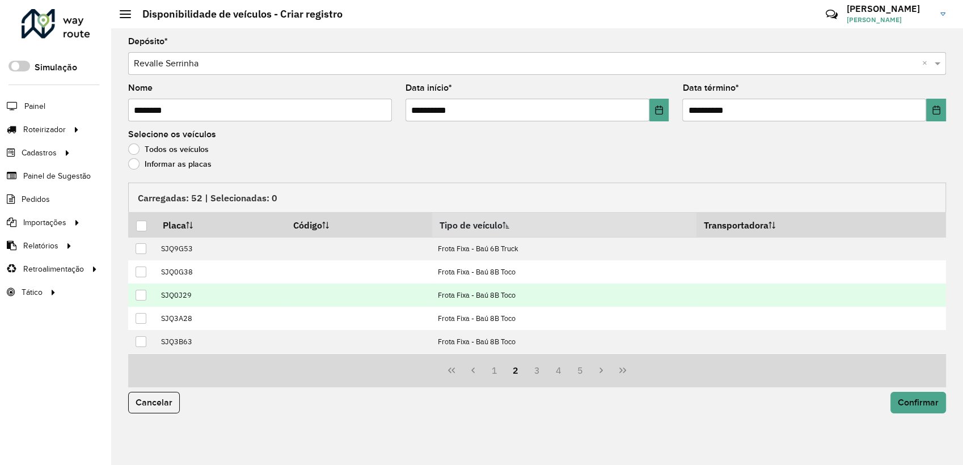
click at [137, 293] on div at bounding box center [141, 295] width 11 height 11
click at [913, 401] on span "Confirmar" at bounding box center [918, 403] width 41 height 10
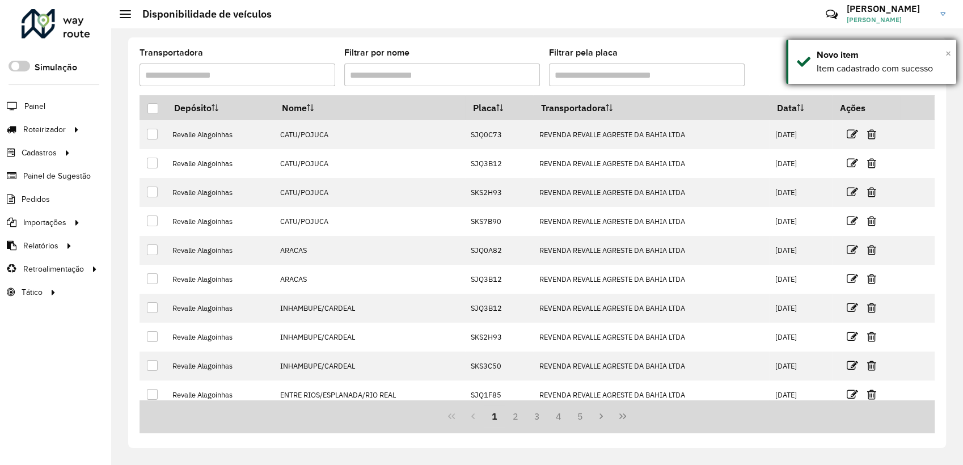
click at [946, 53] on span "×" at bounding box center [948, 53] width 6 height 12
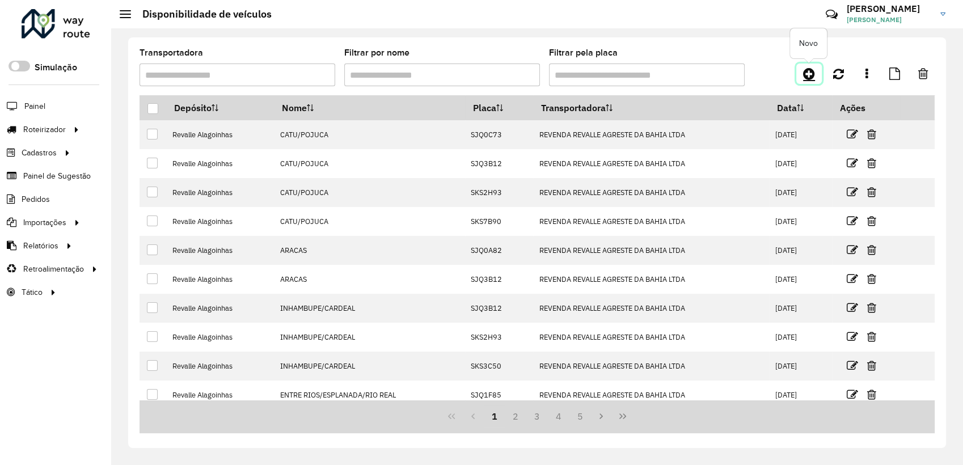
click at [817, 79] on link at bounding box center [809, 74] width 26 height 20
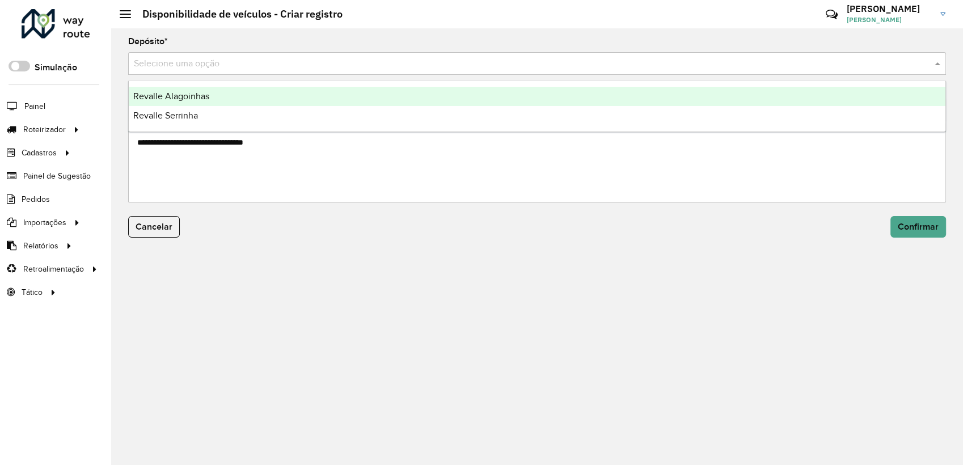
drag, startPoint x: 184, startPoint y: 66, endPoint x: 180, endPoint y: 92, distance: 26.5
click at [183, 67] on input "text" at bounding box center [526, 64] width 784 height 14
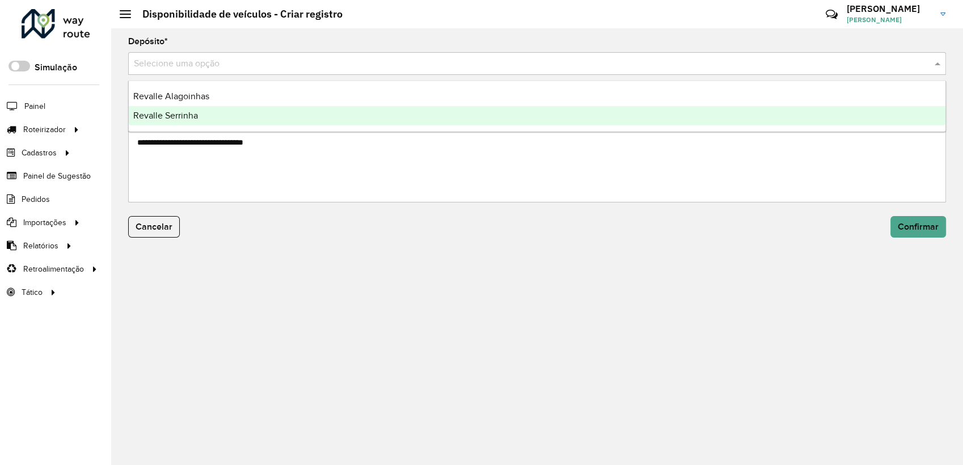
click at [178, 109] on div "Revalle Serrinha" at bounding box center [537, 115] width 817 height 19
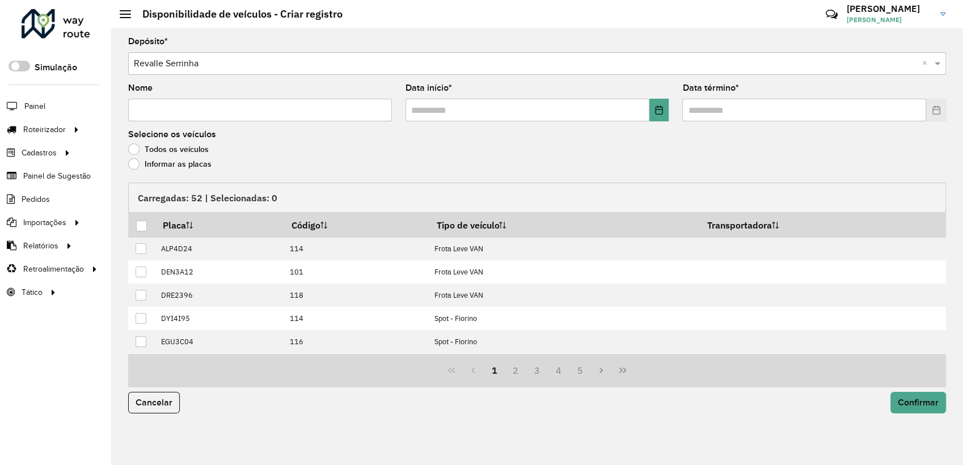
click at [174, 111] on input "Nome" at bounding box center [260, 110] width 264 height 23
paste input "**********"
type input "**********"
click at [666, 105] on button "Choose Date" at bounding box center [659, 110] width 20 height 23
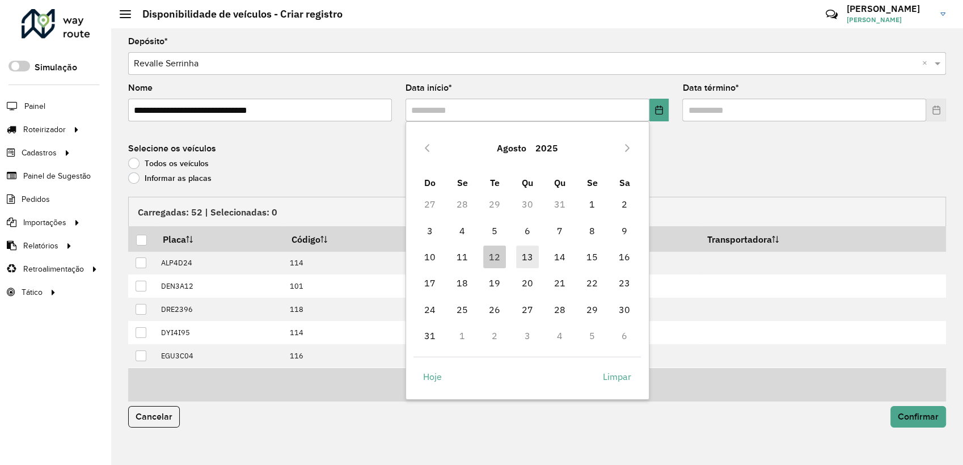
drag, startPoint x: 526, startPoint y: 250, endPoint x: 560, endPoint y: 228, distance: 41.1
click at [526, 250] on span "13" at bounding box center [527, 257] width 23 height 23
type input "**********"
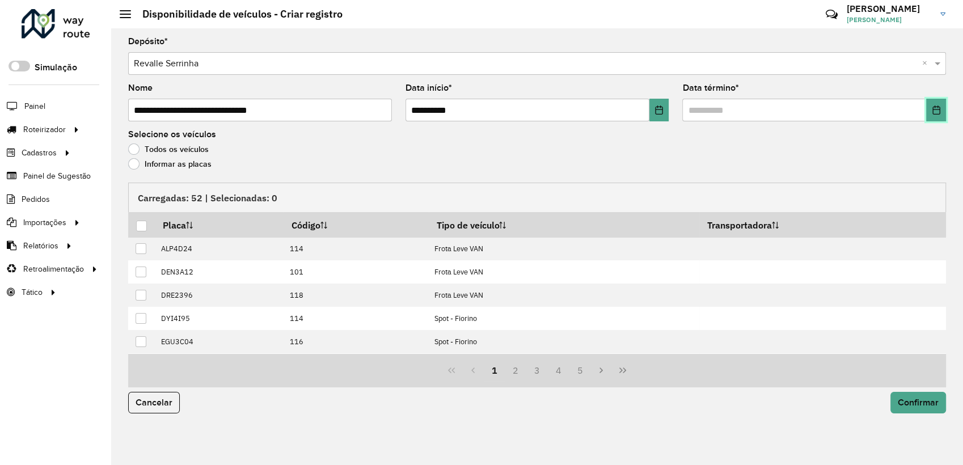
click at [934, 107] on icon "Choose Date" at bounding box center [935, 109] width 7 height 9
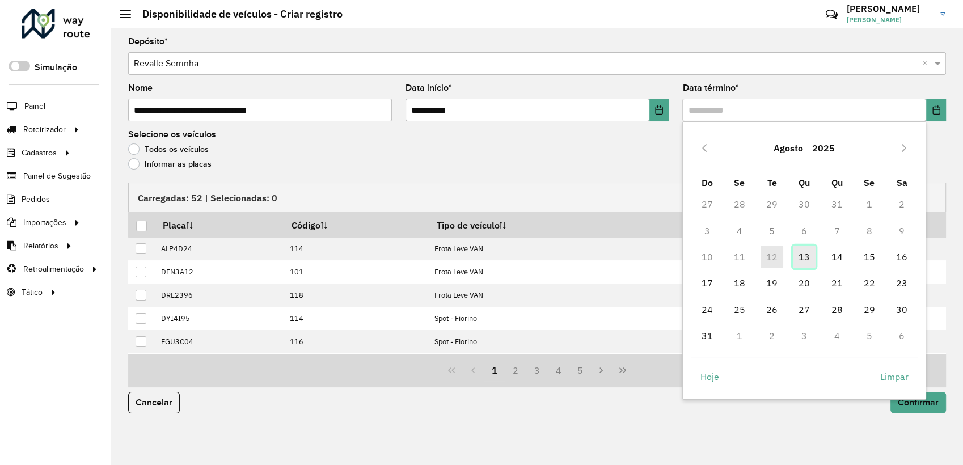
click at [805, 255] on span "13" at bounding box center [804, 257] width 23 height 23
type input "**********"
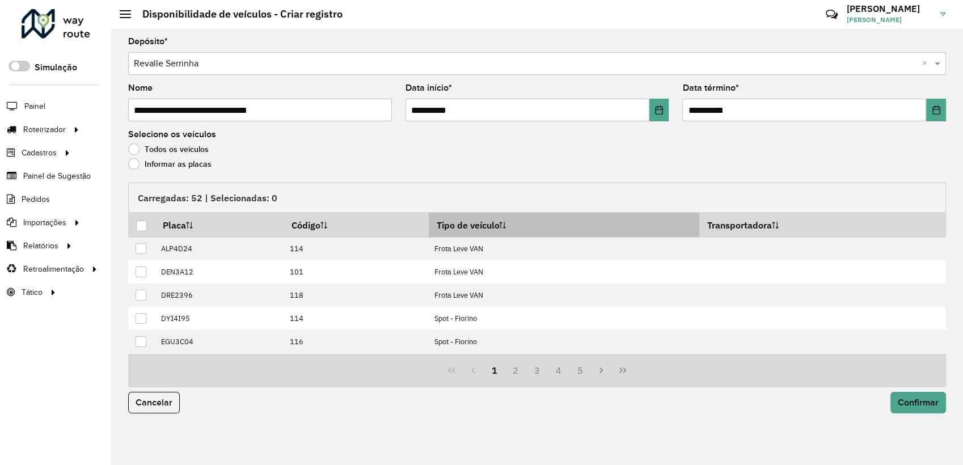
click at [483, 230] on th "Tipo de veículo" at bounding box center [564, 225] width 271 height 24
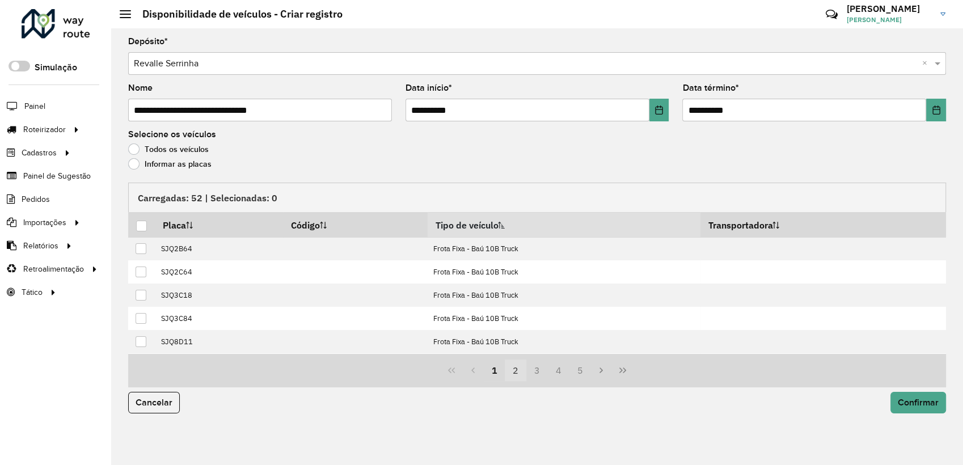
click at [519, 379] on button "2" at bounding box center [516, 371] width 22 height 22
click at [534, 368] on button "3" at bounding box center [537, 371] width 22 height 22
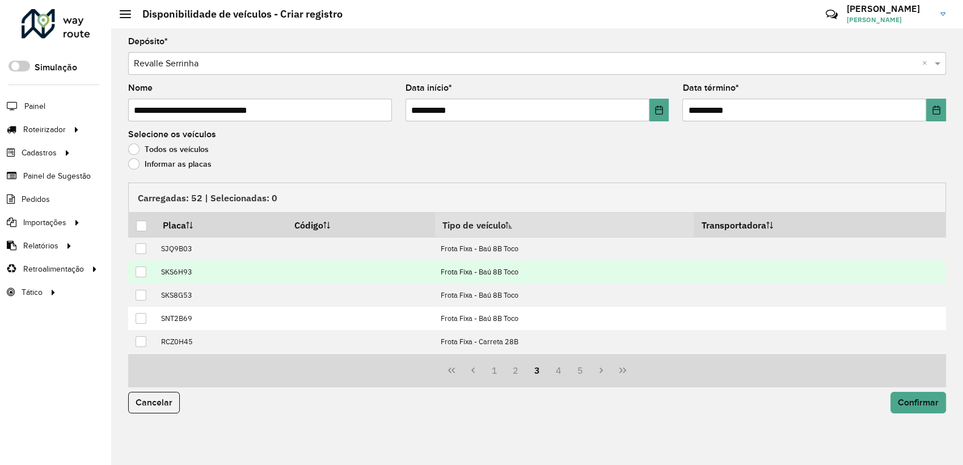
click at [142, 270] on div at bounding box center [141, 272] width 11 height 11
click at [925, 407] on span "Confirmar" at bounding box center [918, 403] width 41 height 10
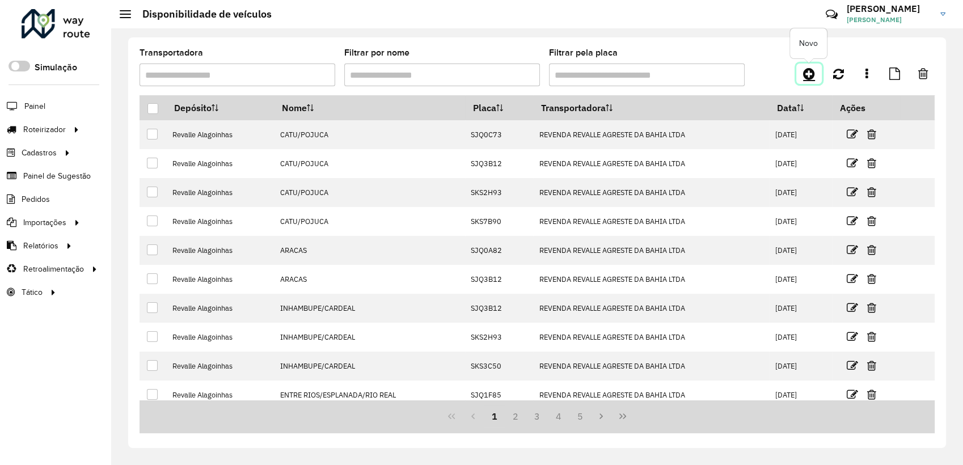
click at [802, 71] on link at bounding box center [809, 74] width 26 height 20
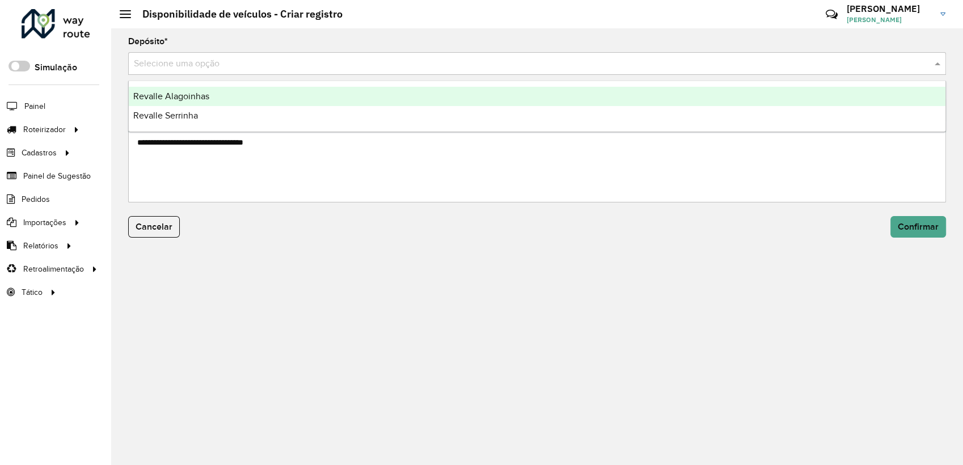
click at [180, 66] on input "text" at bounding box center [526, 64] width 784 height 14
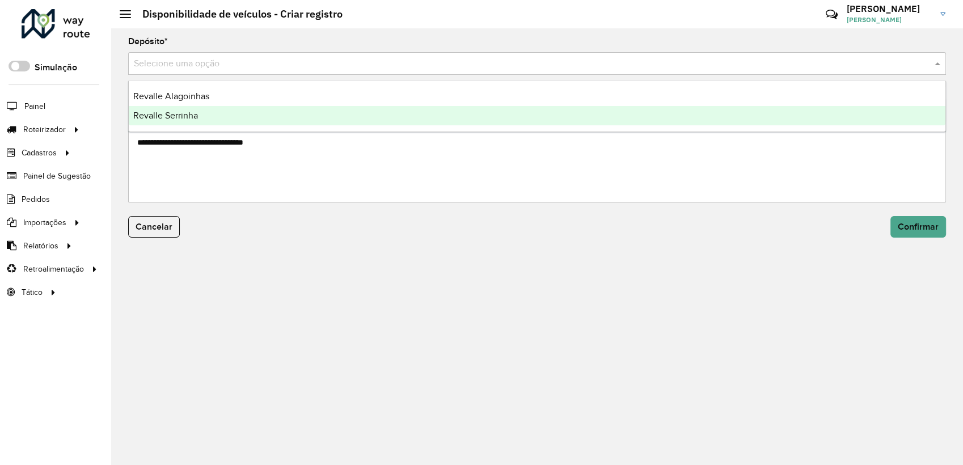
click at [178, 107] on div "Revalle Serrinha" at bounding box center [537, 115] width 817 height 19
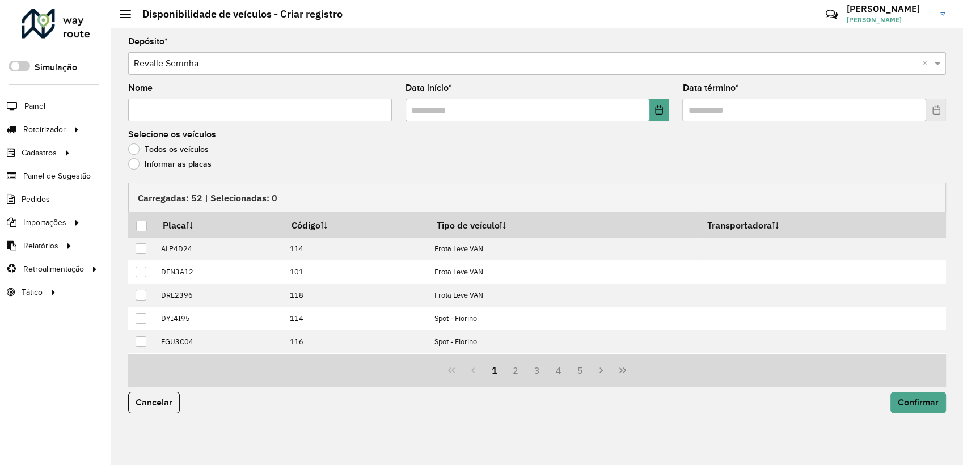
click at [179, 107] on input "Nome" at bounding box center [260, 110] width 264 height 23
paste input "**********"
type input "**********"
drag, startPoint x: 662, startPoint y: 112, endPoint x: 657, endPoint y: 116, distance: 6.5
click at [662, 113] on icon "Choose Date" at bounding box center [658, 109] width 9 height 9
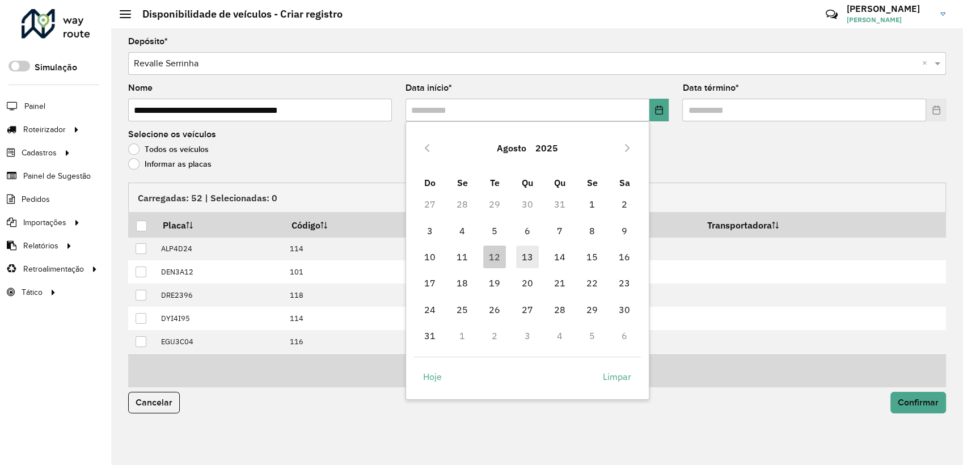
click at [537, 250] on span "13" at bounding box center [527, 257] width 23 height 23
type input "**********"
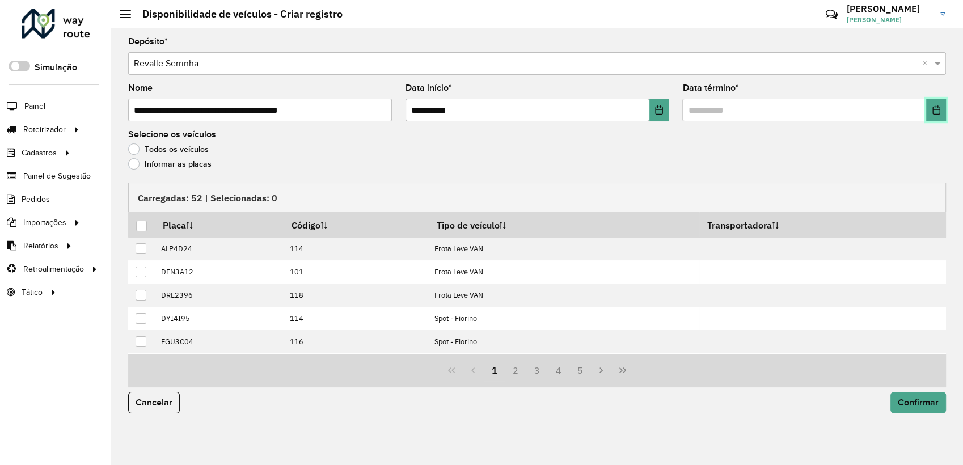
click at [929, 112] on button "Choose Date" at bounding box center [936, 110] width 20 height 23
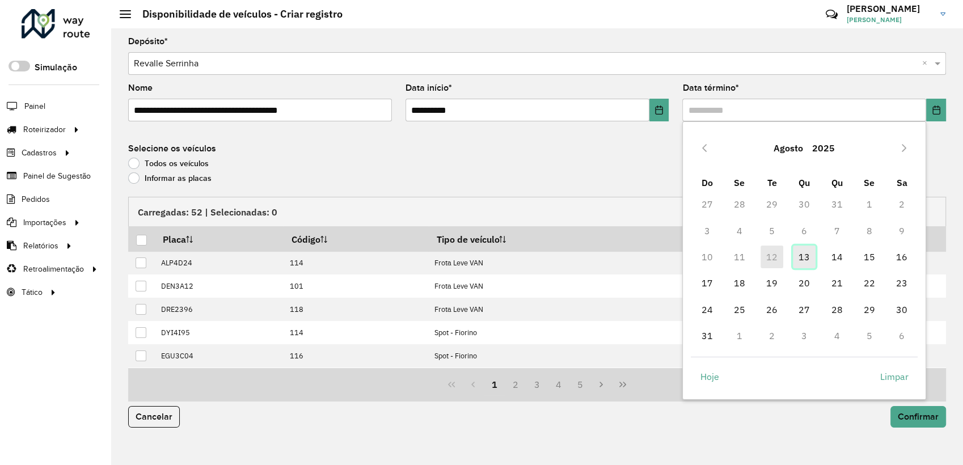
click at [813, 261] on span "13" at bounding box center [804, 257] width 23 height 23
type input "**********"
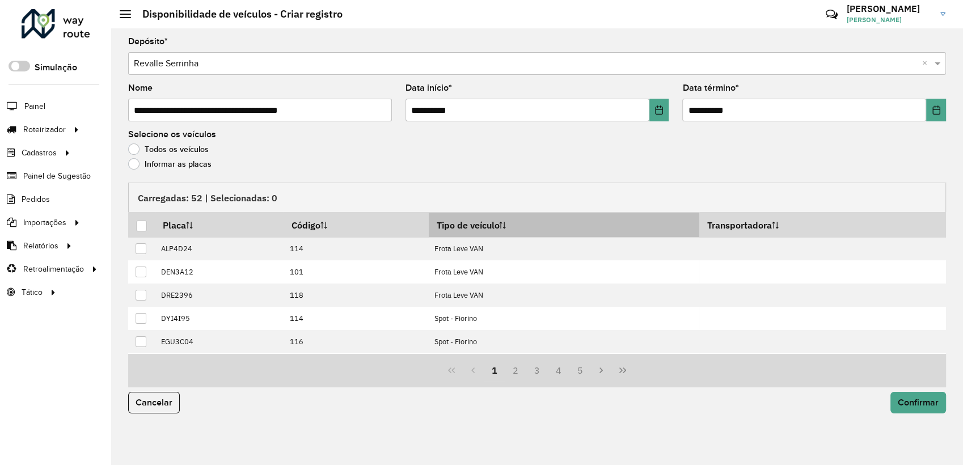
click at [488, 220] on th "Tipo de veículo" at bounding box center [564, 225] width 271 height 24
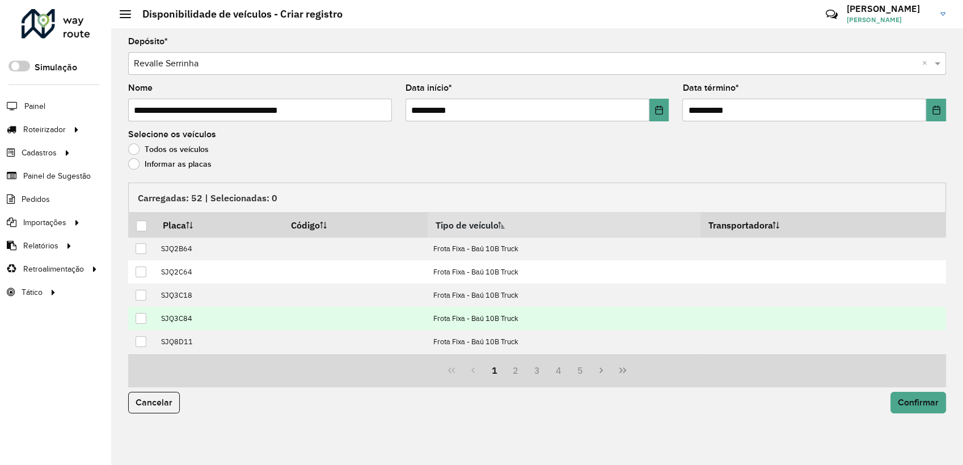
scroll to position [104, 0]
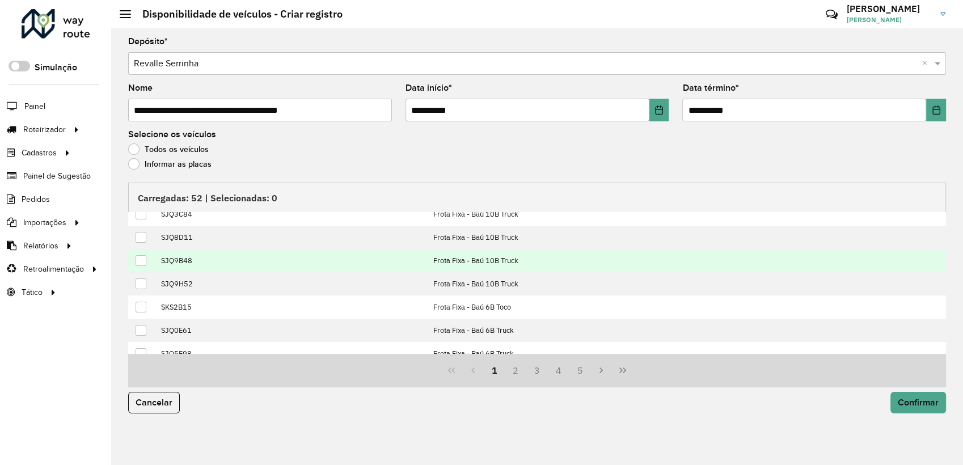
click at [142, 265] on div at bounding box center [141, 260] width 11 height 11
click at [901, 404] on span "Confirmar" at bounding box center [918, 403] width 41 height 10
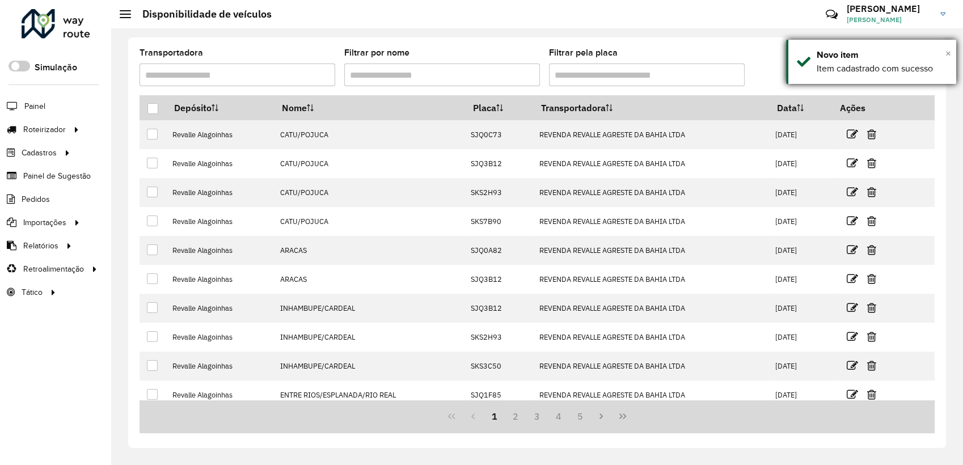
click at [944, 50] on div "× Novo item Item cadastrado com sucesso" at bounding box center [871, 62] width 170 height 44
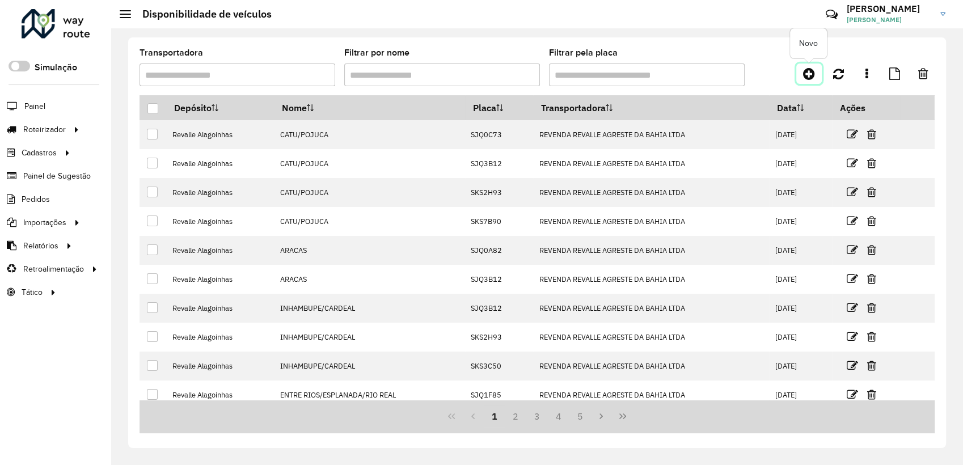
click at [819, 78] on link at bounding box center [809, 74] width 26 height 20
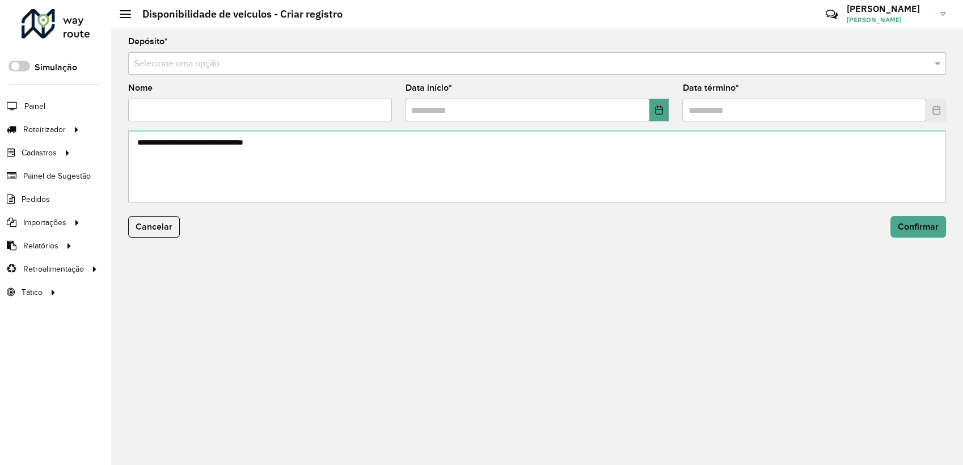
drag, startPoint x: 191, startPoint y: 67, endPoint x: 188, endPoint y: 77, distance: 10.6
click at [190, 68] on input "text" at bounding box center [526, 64] width 784 height 14
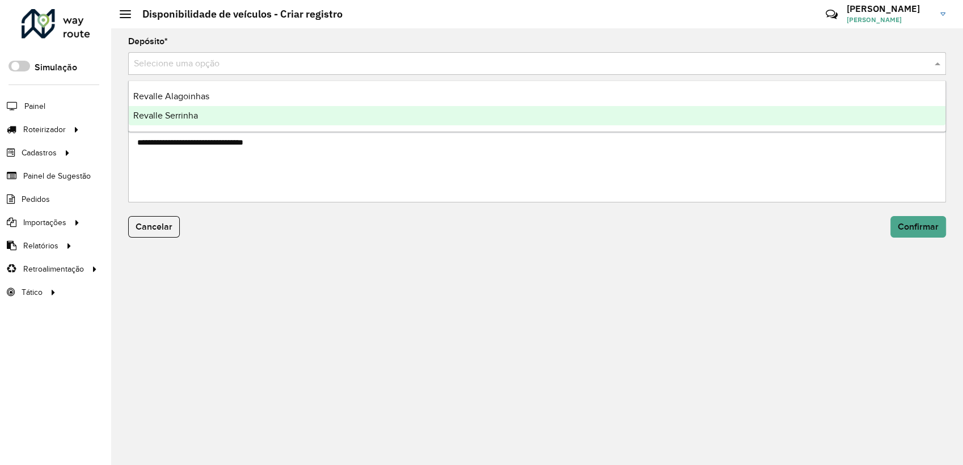
click at [180, 120] on span "Revalle Serrinha" at bounding box center [165, 116] width 65 height 10
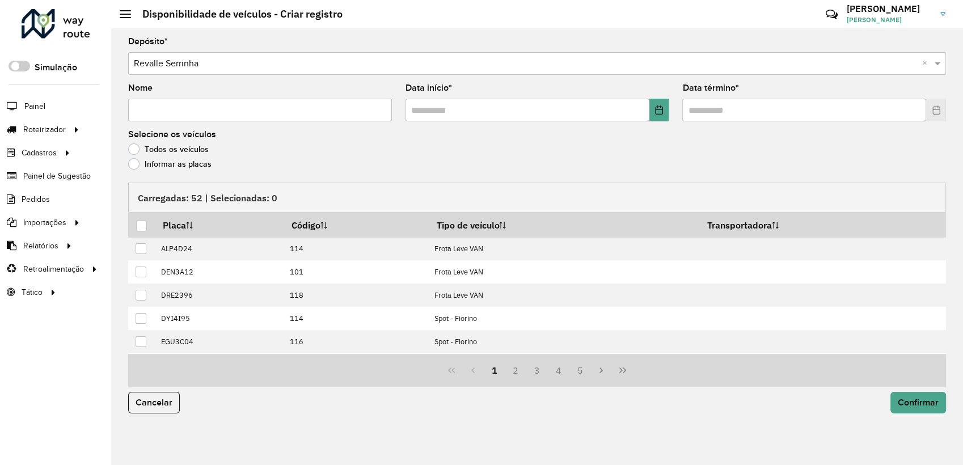
click at [172, 109] on input "Nome" at bounding box center [260, 110] width 264 height 23
paste input "**********"
type input "**********"
click at [656, 107] on icon "Choose Date" at bounding box center [658, 109] width 7 height 9
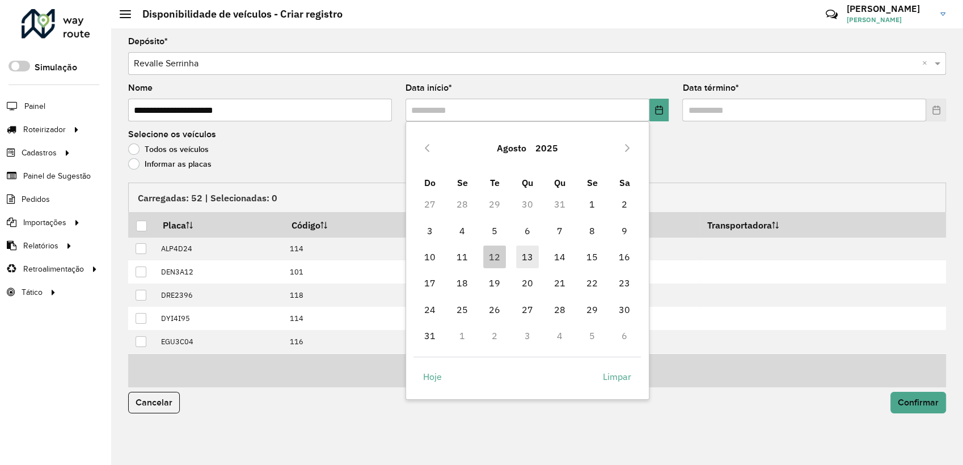
click at [521, 252] on span "13" at bounding box center [527, 257] width 23 height 23
type input "**********"
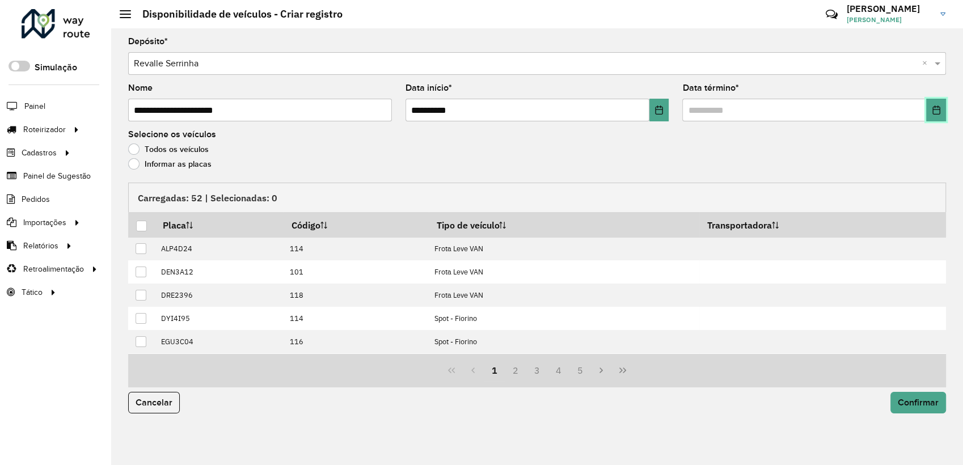
click at [942, 110] on button "Choose Date" at bounding box center [936, 110] width 20 height 23
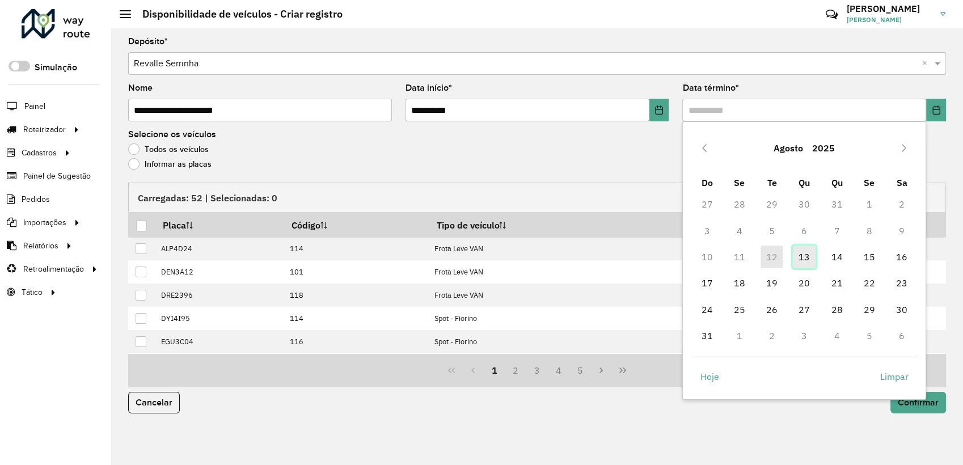
click at [801, 259] on span "13" at bounding box center [804, 257] width 23 height 23
type input "**********"
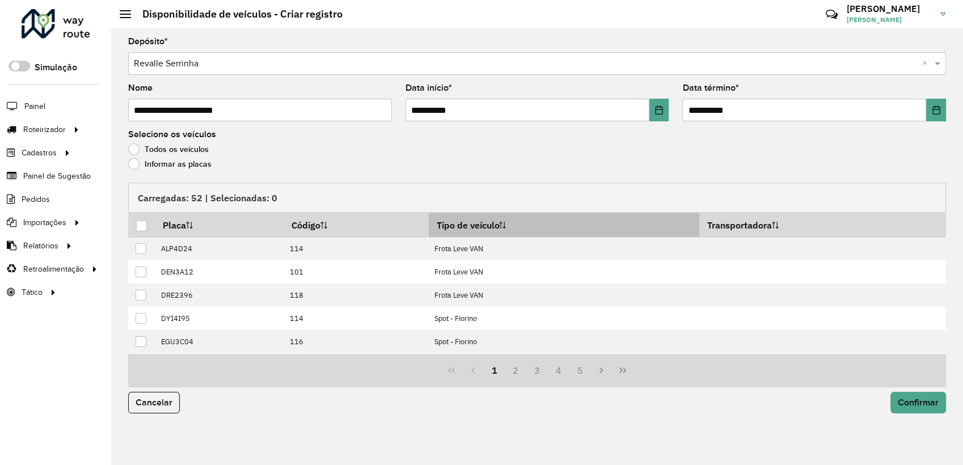
drag, startPoint x: 520, startPoint y: 228, endPoint x: 504, endPoint y: 234, distance: 17.6
click at [519, 228] on th "Tipo de veículo" at bounding box center [564, 225] width 271 height 24
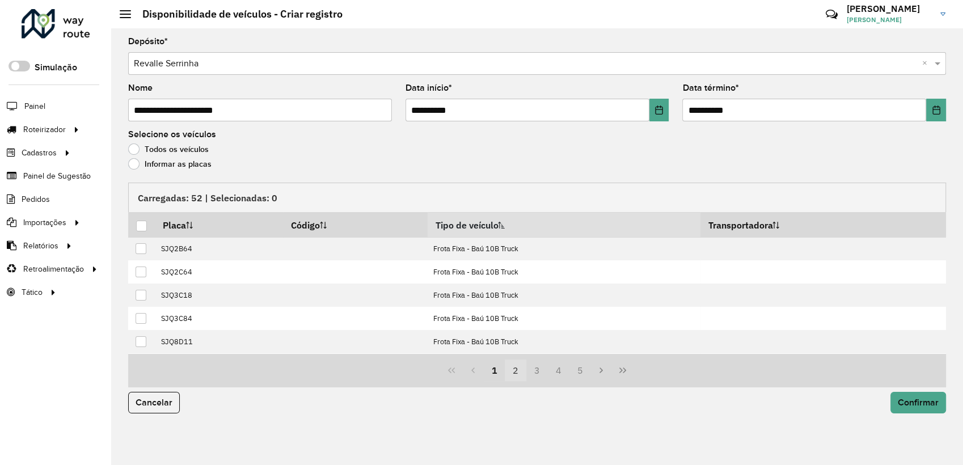
drag, startPoint x: 522, startPoint y: 371, endPoint x: 512, endPoint y: 366, distance: 11.2
click at [522, 371] on button "2" at bounding box center [516, 371] width 22 height 22
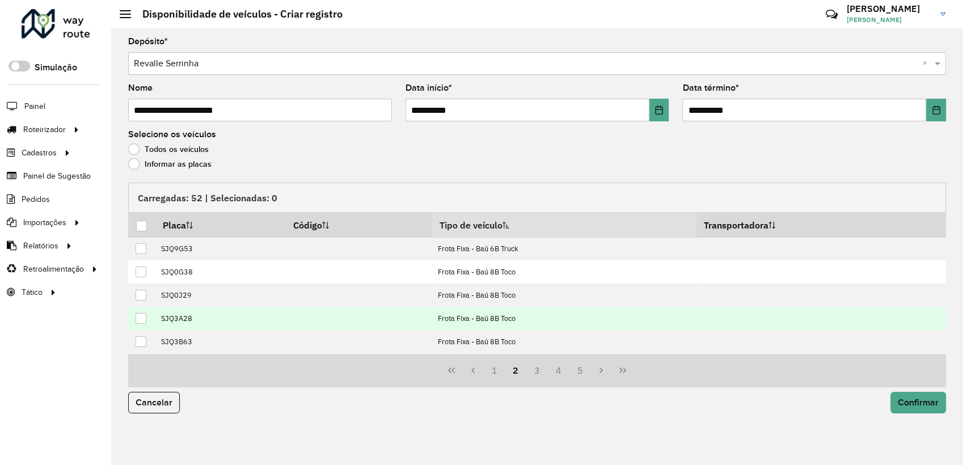
drag, startPoint x: 138, startPoint y: 322, endPoint x: 154, endPoint y: 325, distance: 16.2
click at [138, 322] on div at bounding box center [141, 318] width 11 height 11
click at [918, 407] on button "Confirmar" at bounding box center [918, 403] width 56 height 22
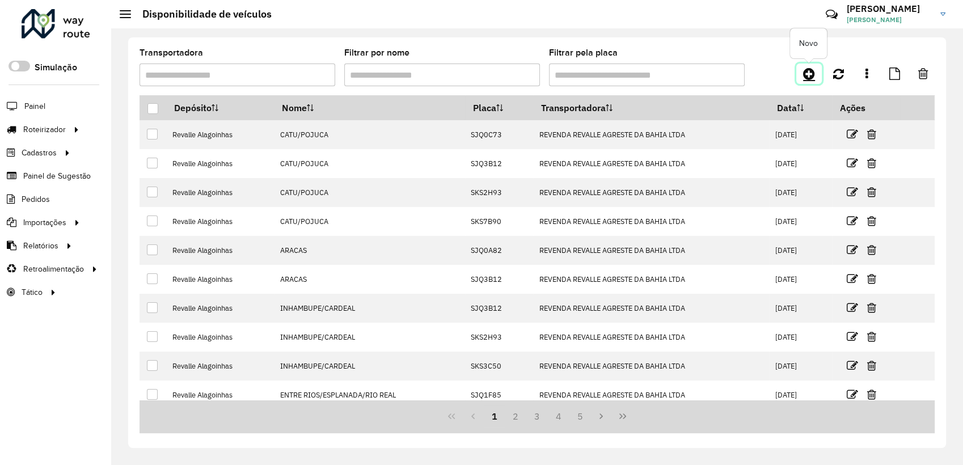
click at [814, 75] on icon at bounding box center [809, 74] width 12 height 14
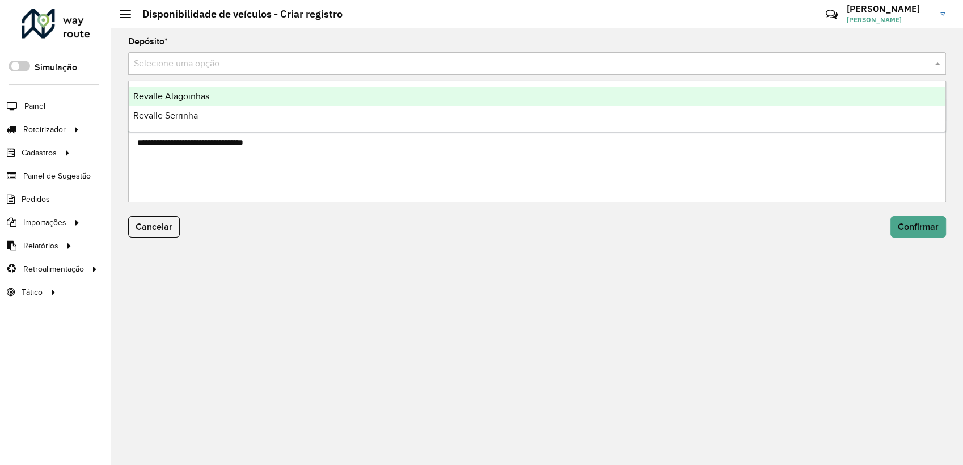
click at [217, 63] on input "text" at bounding box center [526, 64] width 784 height 14
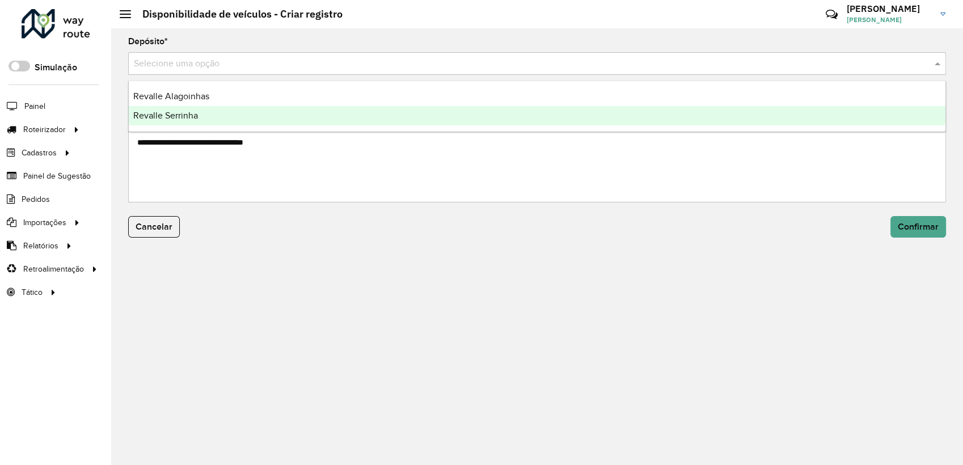
click at [208, 119] on div "Revalle Serrinha" at bounding box center [537, 115] width 817 height 19
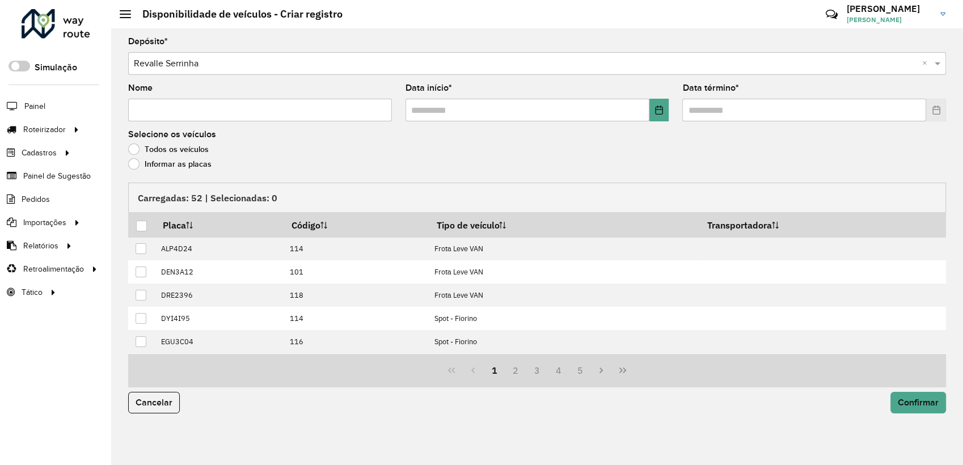
click at [202, 105] on input "Nome" at bounding box center [260, 110] width 264 height 23
paste input "**********"
type input "**********"
drag, startPoint x: 674, startPoint y: 111, endPoint x: 666, endPoint y: 112, distance: 8.0
click at [671, 111] on formly-field "Data início *" at bounding box center [537, 107] width 277 height 47
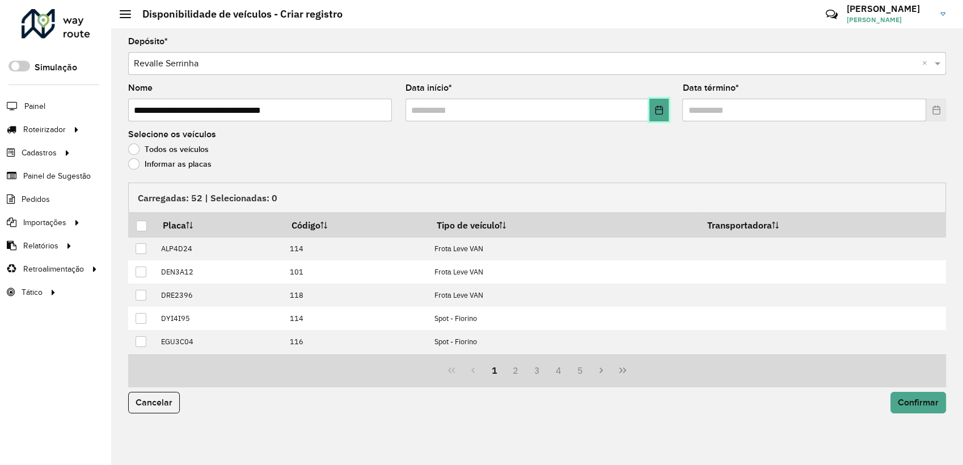
drag, startPoint x: 662, startPoint y: 114, endPoint x: 656, endPoint y: 134, distance: 21.0
click at [662, 115] on button "Choose Date" at bounding box center [659, 110] width 20 height 23
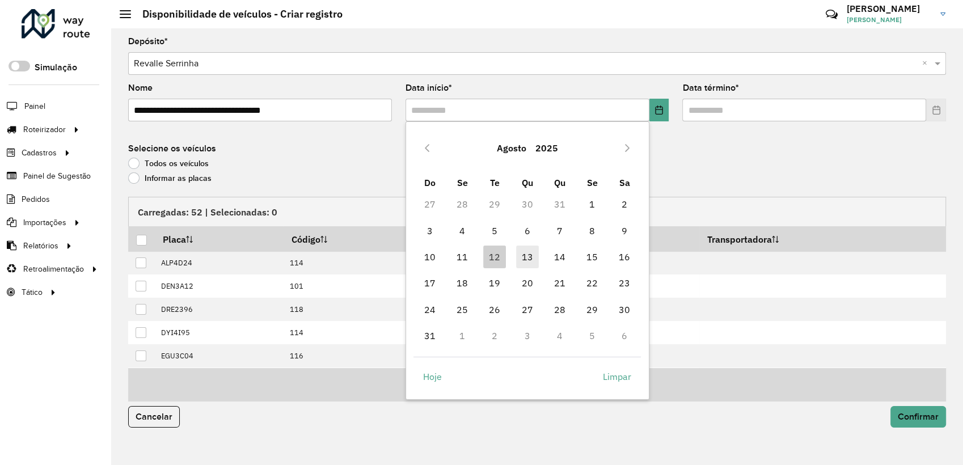
click at [530, 246] on span "13" at bounding box center [527, 257] width 23 height 23
type input "**********"
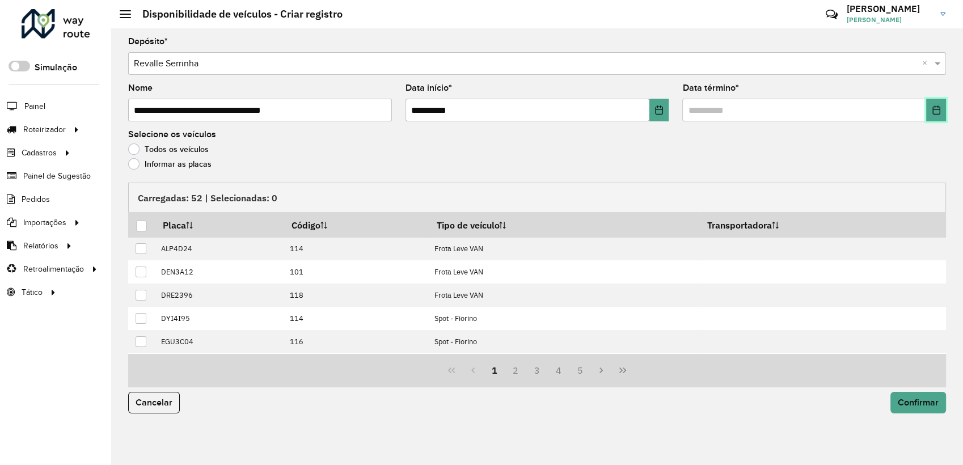
drag, startPoint x: 943, startPoint y: 100, endPoint x: 939, endPoint y: 105, distance: 6.1
click at [943, 100] on button "Choose Date" at bounding box center [936, 110] width 20 height 23
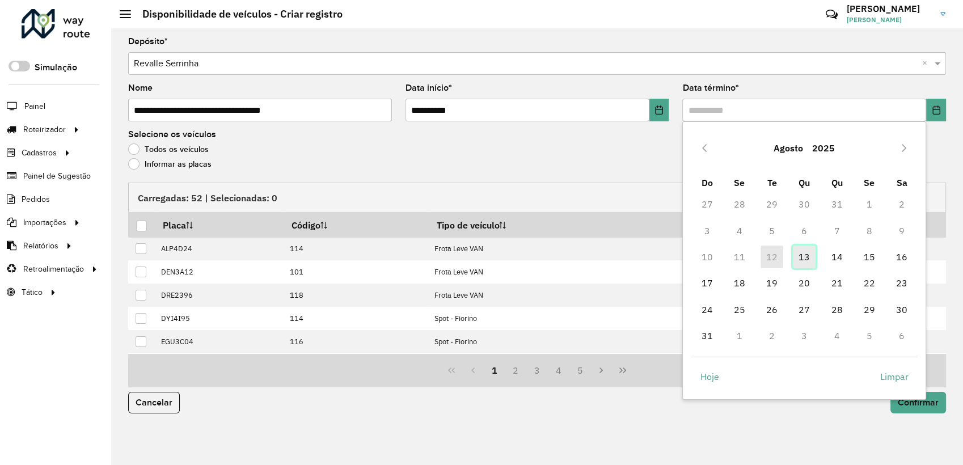
click at [807, 252] on span "13" at bounding box center [804, 257] width 23 height 23
type input "**********"
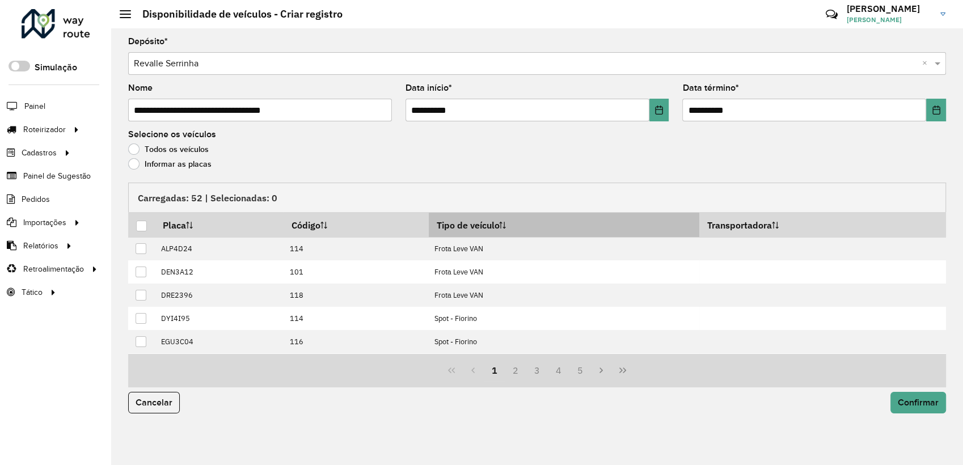
drag, startPoint x: 481, startPoint y: 229, endPoint x: 475, endPoint y: 229, distance: 6.3
click at [479, 229] on th "Tipo de veículo" at bounding box center [564, 225] width 271 height 24
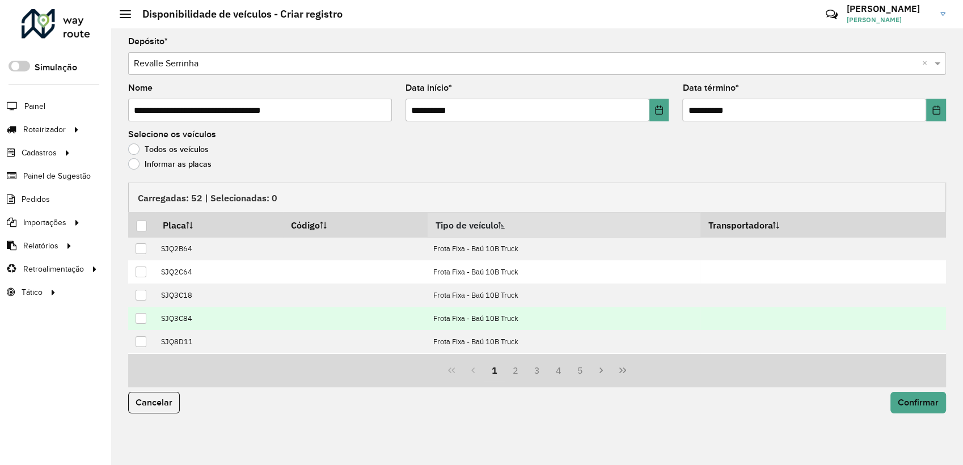
click at [138, 318] on div at bounding box center [141, 318] width 11 height 11
click at [898, 408] on button "Confirmar" at bounding box center [918, 403] width 56 height 22
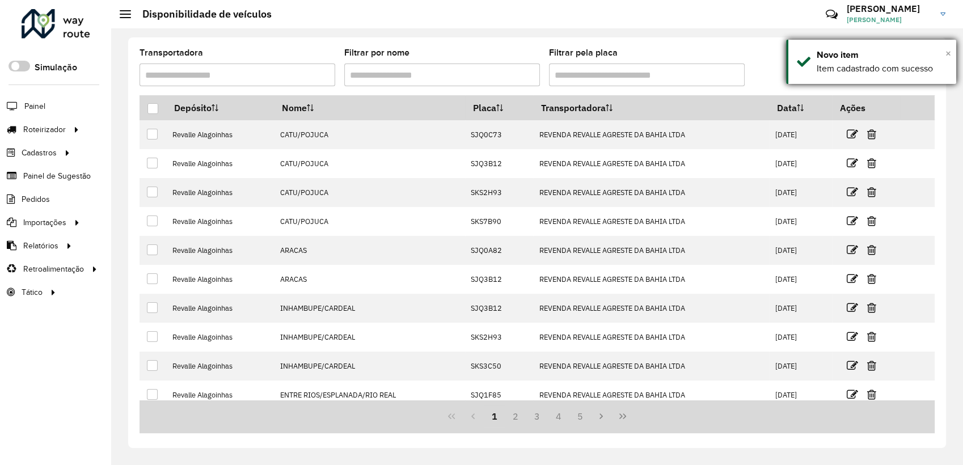
drag, startPoint x: 948, startPoint y: 50, endPoint x: 939, endPoint y: 52, distance: 9.4
click at [948, 50] on span "×" at bounding box center [948, 53] width 6 height 12
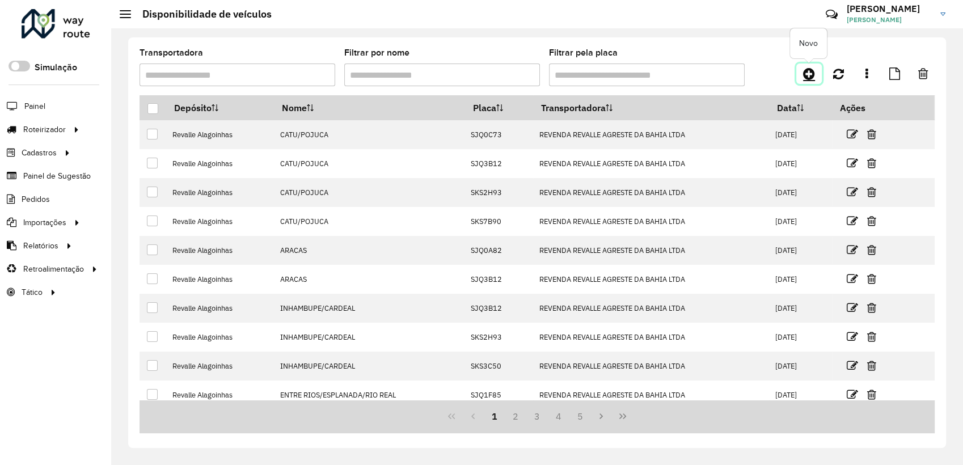
drag, startPoint x: 814, startPoint y: 74, endPoint x: 808, endPoint y: 77, distance: 7.4
click at [813, 74] on icon at bounding box center [809, 74] width 12 height 14
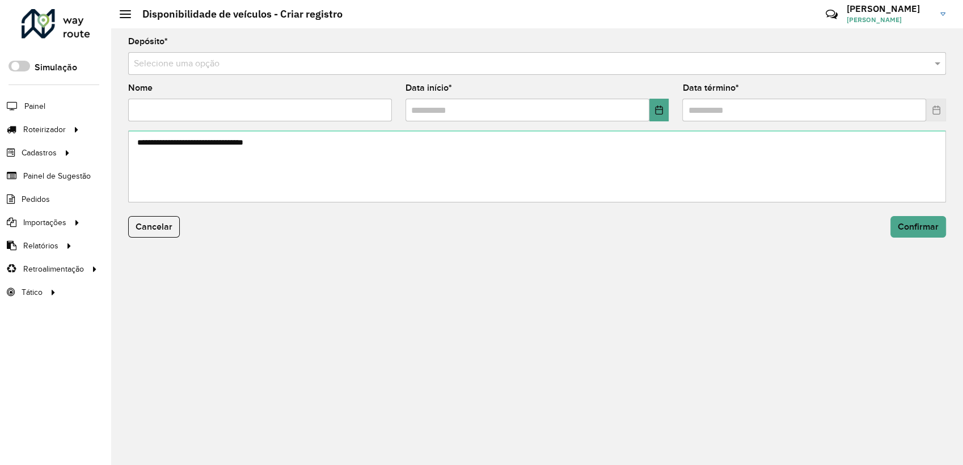
drag, startPoint x: 148, startPoint y: 60, endPoint x: 150, endPoint y: 66, distance: 6.5
click at [149, 62] on input "text" at bounding box center [526, 64] width 784 height 14
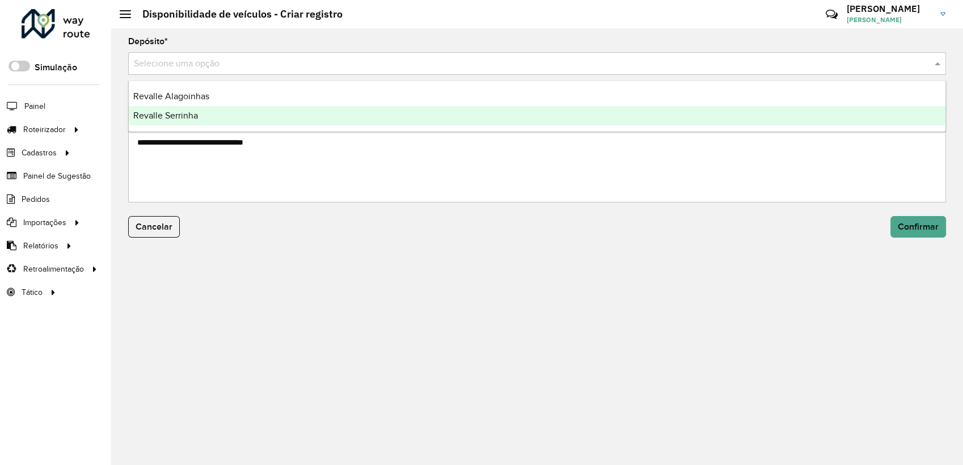
click at [160, 119] on span "Revalle Serrinha" at bounding box center [165, 116] width 65 height 10
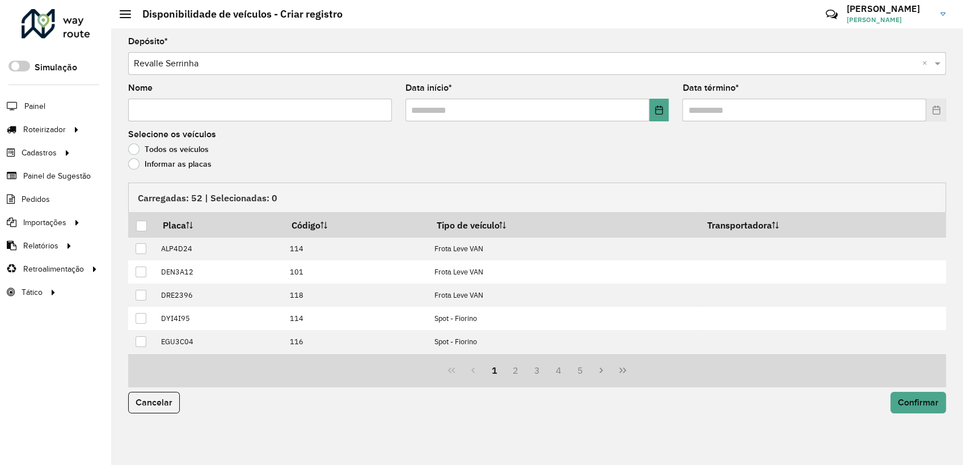
click at [159, 113] on hb-app "Aguarde... Pop-up bloqueado! Seu navegador bloqueou automáticamente a abertura …" at bounding box center [481, 232] width 963 height 465
click at [159, 113] on input "Nome" at bounding box center [260, 110] width 264 height 23
paste input "**********"
type input "**********"
click at [662, 109] on icon "Choose Date" at bounding box center [658, 109] width 7 height 9
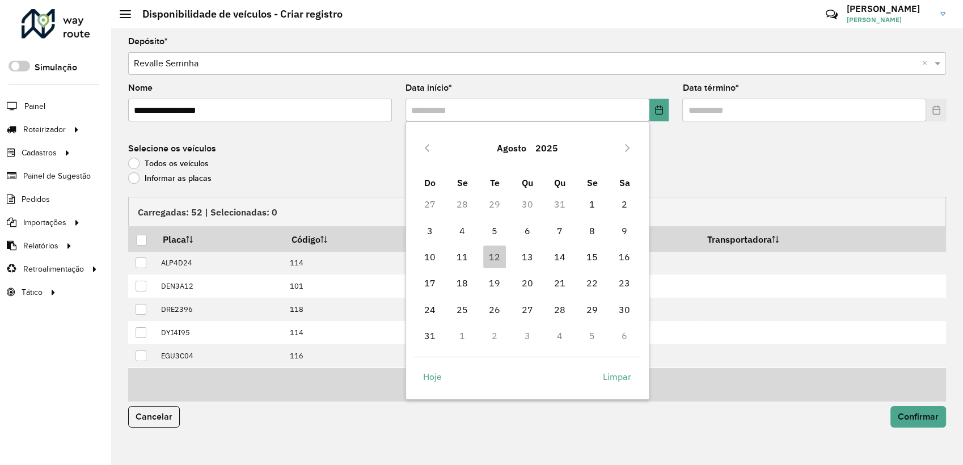
drag, startPoint x: 532, startPoint y: 256, endPoint x: 546, endPoint y: 250, distance: 15.5
click at [531, 256] on span "13" at bounding box center [527, 257] width 23 height 23
type input "**********"
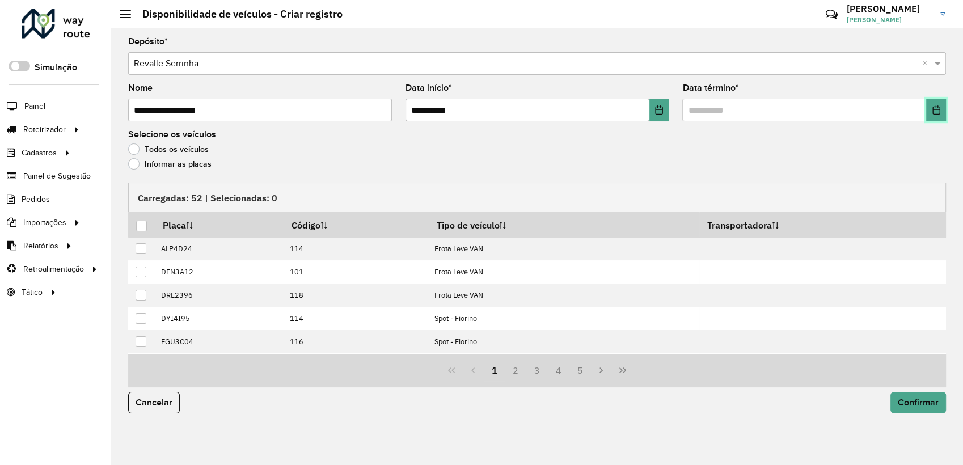
drag, startPoint x: 927, startPoint y: 107, endPoint x: 923, endPoint y: 112, distance: 6.0
click at [926, 108] on button "Choose Date" at bounding box center [936, 110] width 20 height 23
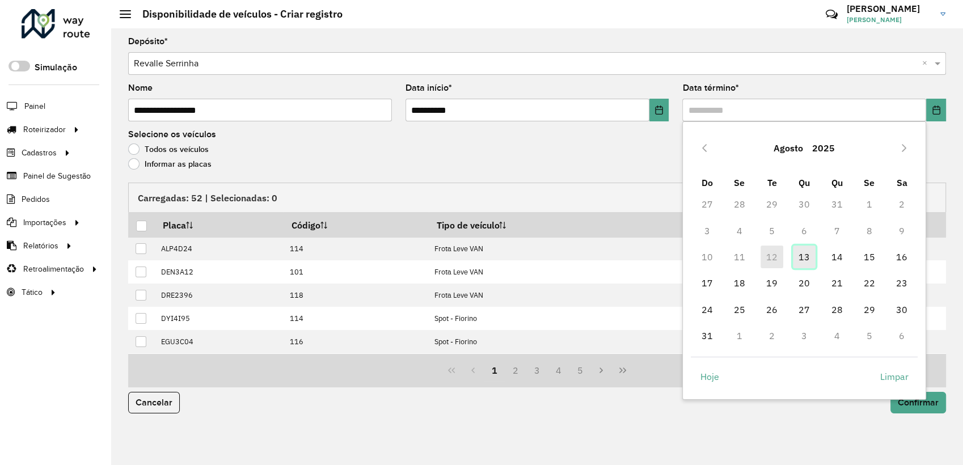
click at [808, 253] on span "13" at bounding box center [804, 257] width 23 height 23
type input "**********"
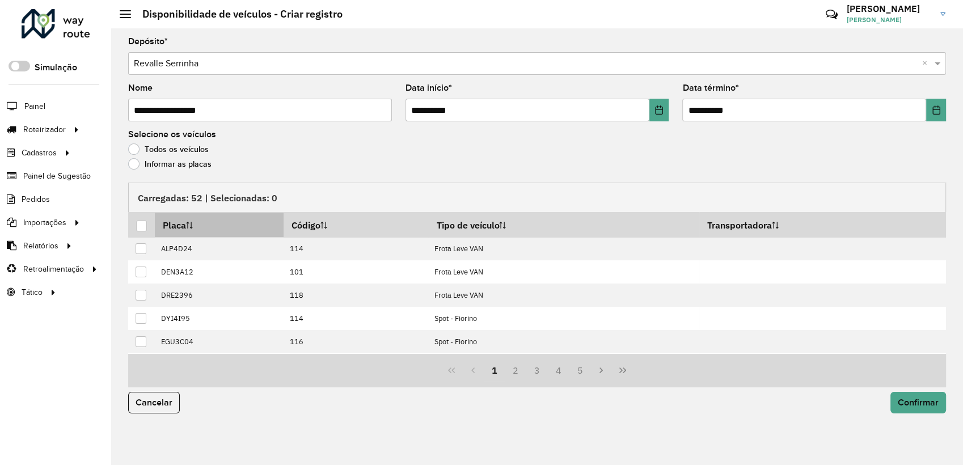
drag, startPoint x: 507, startPoint y: 218, endPoint x: 190, endPoint y: 222, distance: 317.0
click at [501, 220] on th "Tipo de veículo" at bounding box center [564, 225] width 271 height 24
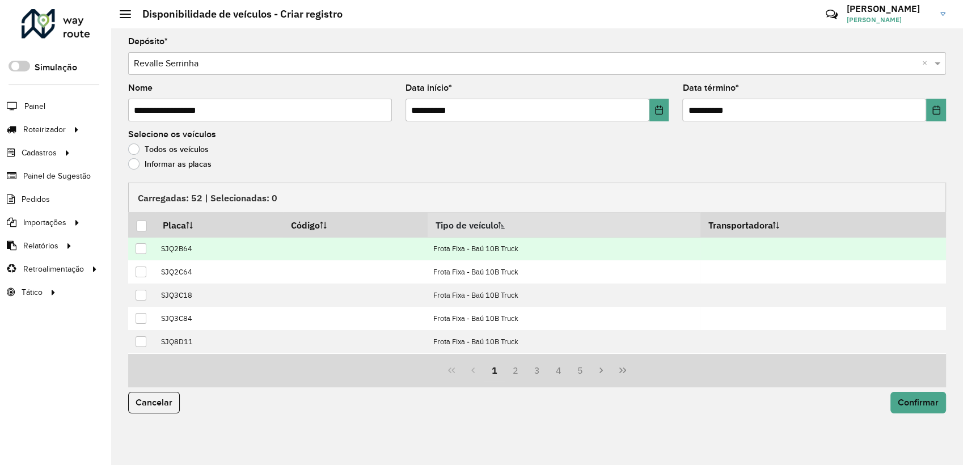
click at [138, 250] on div at bounding box center [141, 248] width 11 height 11
drag, startPoint x: 229, startPoint y: 124, endPoint x: 234, endPoint y: 116, distance: 9.0
click at [232, 120] on formly-field "**********" at bounding box center [259, 107] width 277 height 47
click at [236, 112] on input "**********" at bounding box center [260, 110] width 264 height 23
type input "**********"
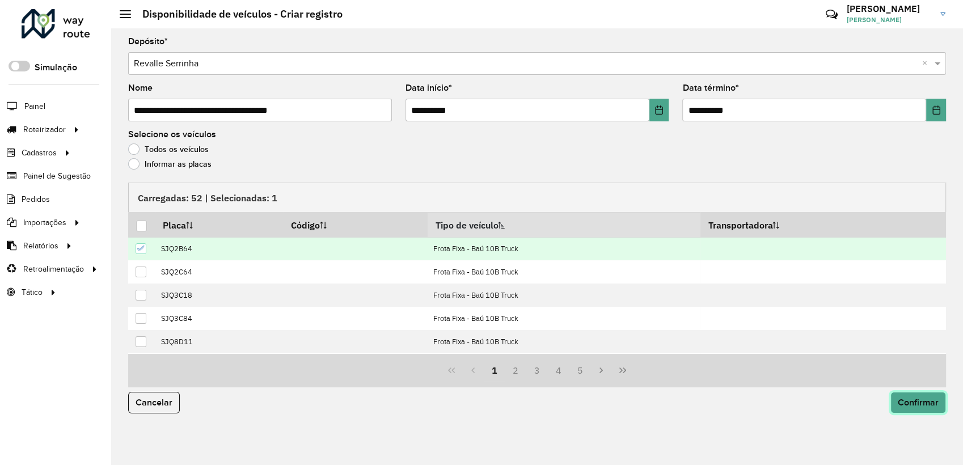
click at [895, 400] on button "Confirmar" at bounding box center [918, 403] width 56 height 22
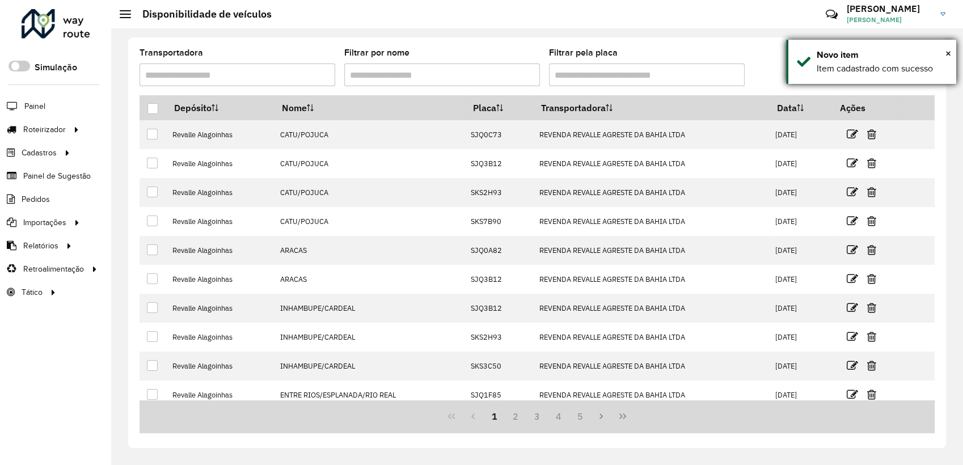
click at [951, 50] on div "× Novo item Item cadastrado com sucesso" at bounding box center [871, 62] width 170 height 44
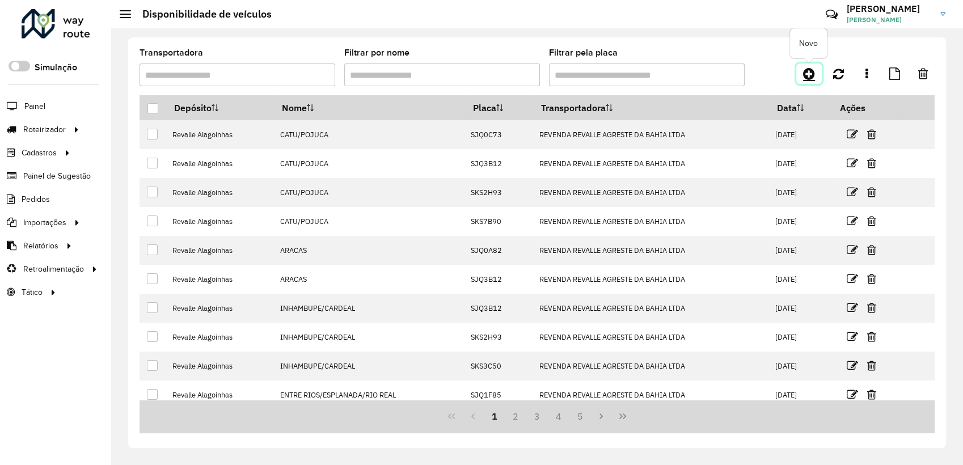
click at [808, 67] on icon at bounding box center [809, 74] width 12 height 14
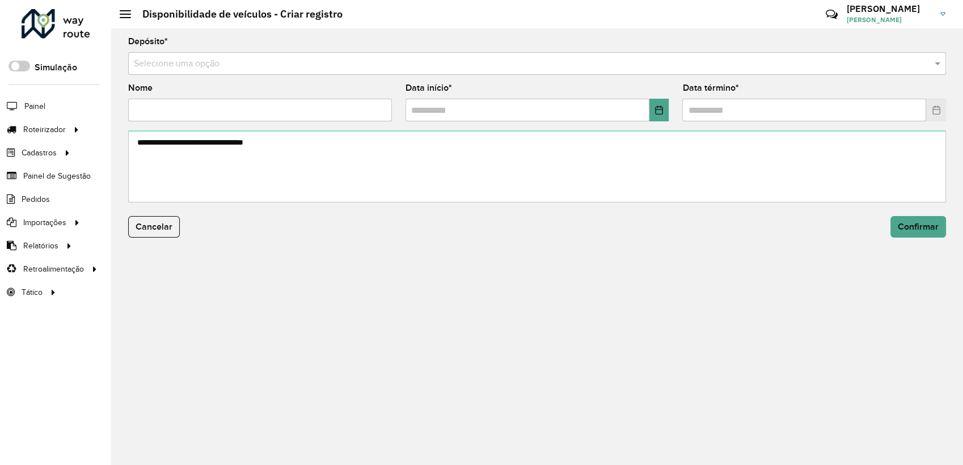
click at [163, 69] on input "text" at bounding box center [526, 64] width 784 height 14
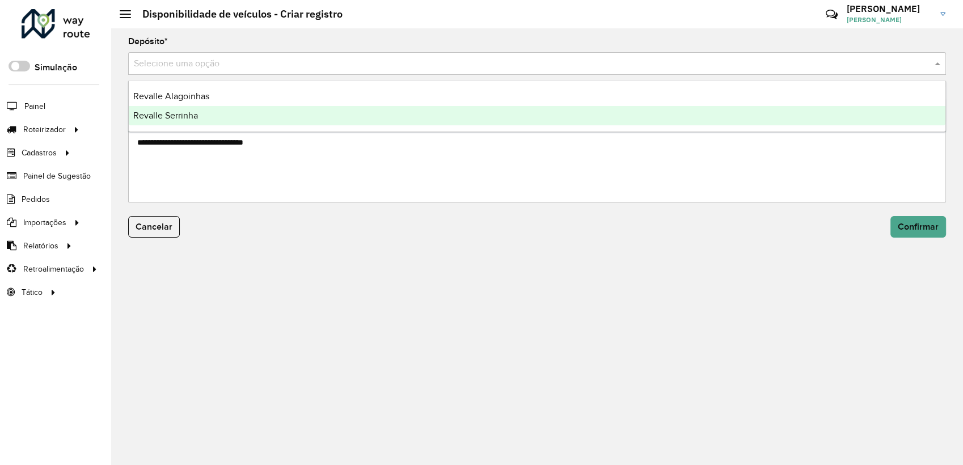
click at [171, 128] on ng-dropdown-panel "Revalle Alagoinhas Revalle Serrinha" at bounding box center [537, 107] width 818 height 52
click at [169, 117] on span "Revalle Serrinha" at bounding box center [165, 116] width 65 height 10
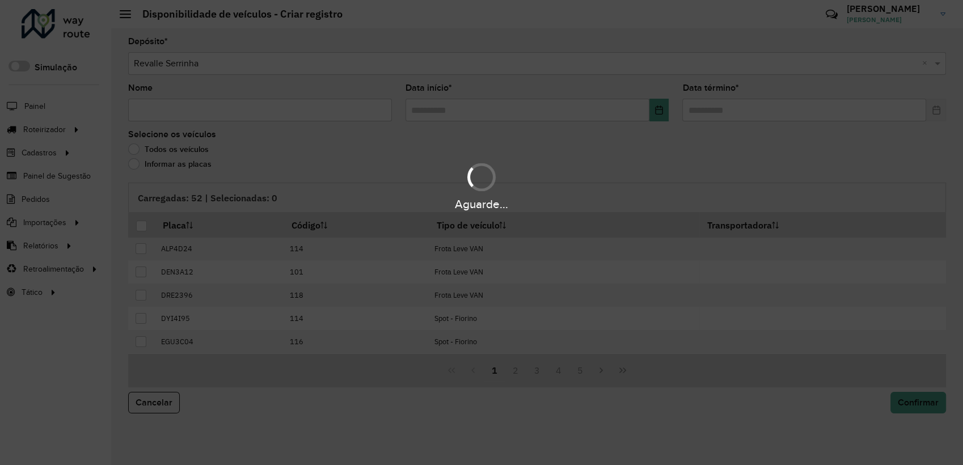
click at [166, 109] on hb-app "Aguarde... Pop-up bloqueado! Seu navegador bloqueou automáticamente a abertura …" at bounding box center [481, 232] width 963 height 465
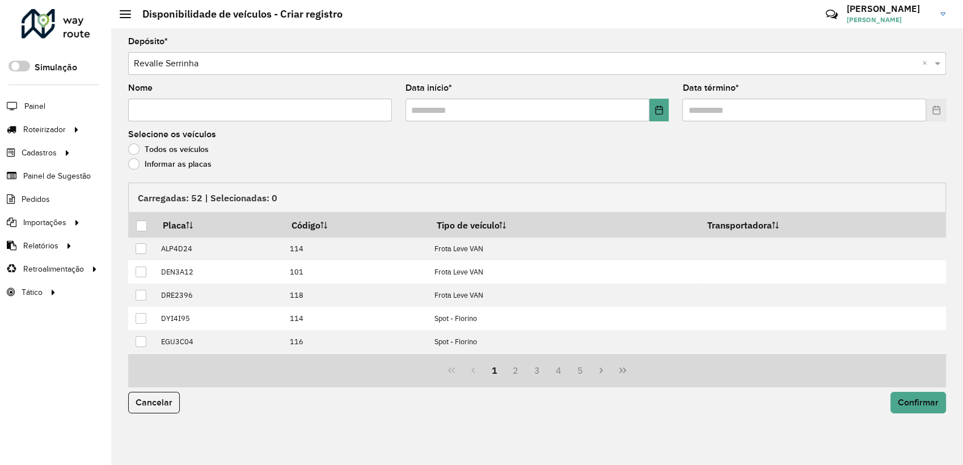
click at [184, 112] on input "Nome" at bounding box center [260, 110] width 264 height 23
paste input "**********"
type input "**********"
click at [664, 113] on button "Choose Date" at bounding box center [659, 110] width 20 height 23
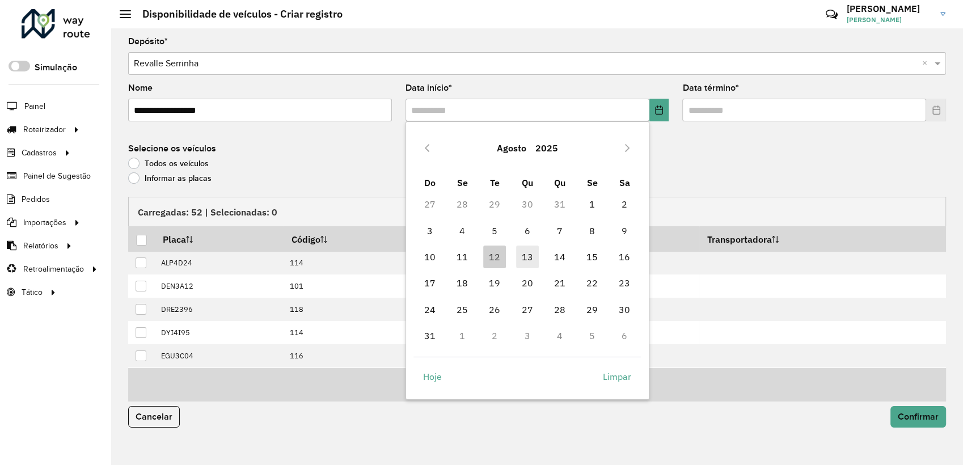
drag, startPoint x: 520, startPoint y: 265, endPoint x: 525, endPoint y: 261, distance: 6.5
click at [522, 263] on span "13" at bounding box center [527, 257] width 23 height 23
type input "**********"
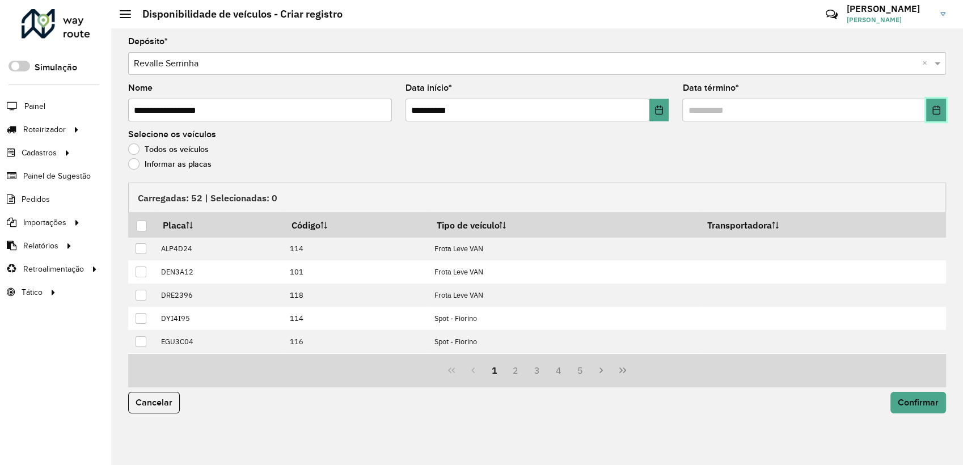
drag, startPoint x: 936, startPoint y: 108, endPoint x: 926, endPoint y: 119, distance: 15.2
click at [936, 108] on icon "Choose Date" at bounding box center [936, 109] width 9 height 9
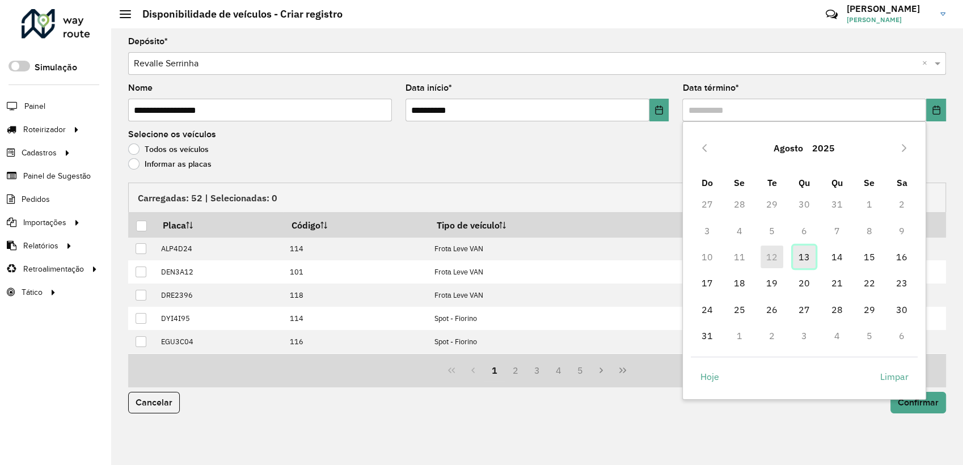
click at [811, 257] on span "13" at bounding box center [804, 257] width 23 height 23
type input "**********"
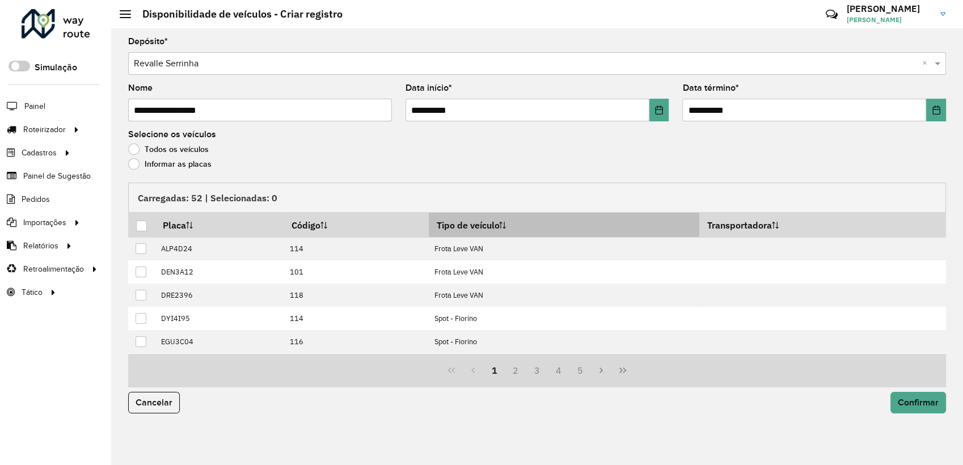
click at [468, 226] on th "Tipo de veículo" at bounding box center [564, 225] width 271 height 24
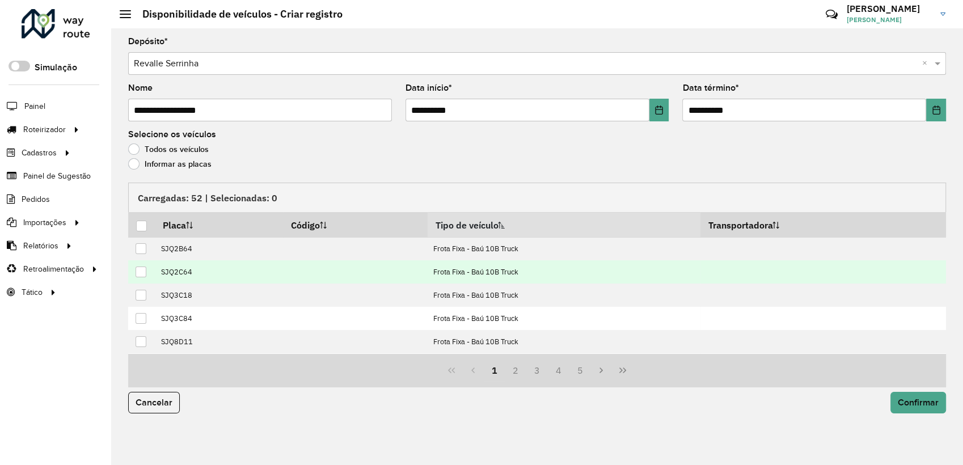
drag, startPoint x: 143, startPoint y: 270, endPoint x: 148, endPoint y: 274, distance: 6.0
click at [145, 272] on div at bounding box center [141, 272] width 11 height 11
click at [907, 399] on span "Confirmar" at bounding box center [918, 403] width 41 height 10
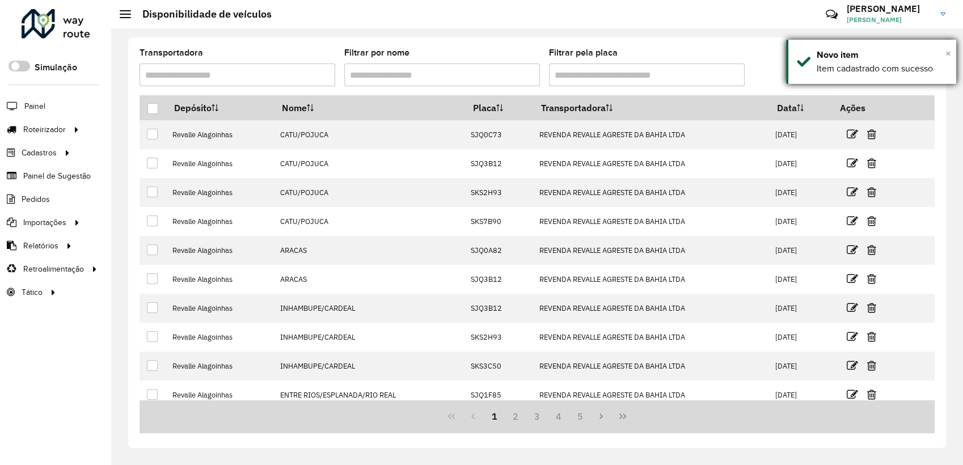
click at [948, 44] on div "× Novo item Item cadastrado com sucesso" at bounding box center [871, 62] width 170 height 44
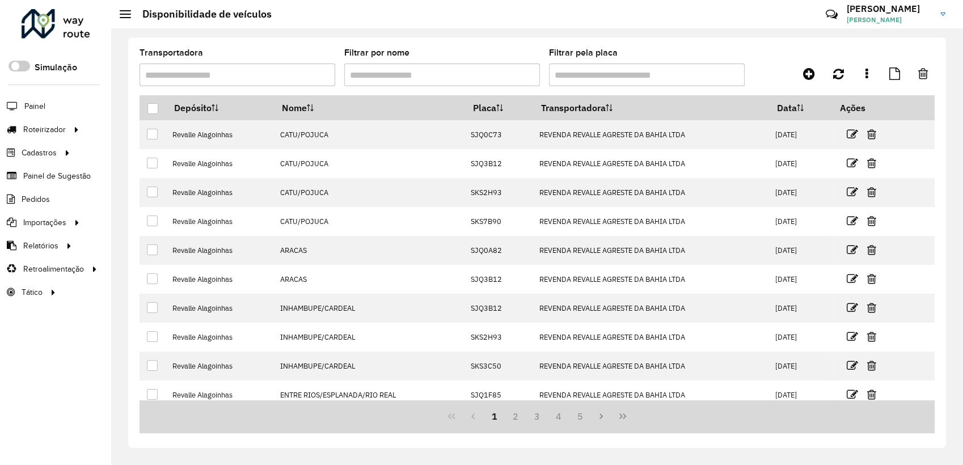
click at [945, 52] on div "Transportadora Filtrar por nome Filtrar pela placa Depósito Nome Placa Transpor…" at bounding box center [537, 242] width 818 height 411
drag, startPoint x: 818, startPoint y: 75, endPoint x: 808, endPoint y: 78, distance: 10.5
click at [817, 75] on link at bounding box center [809, 74] width 26 height 20
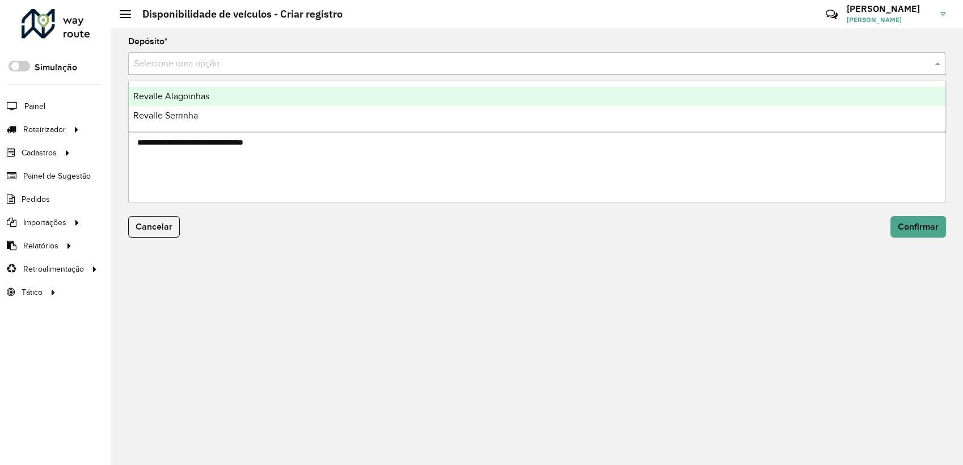
click at [190, 67] on input "text" at bounding box center [526, 64] width 784 height 14
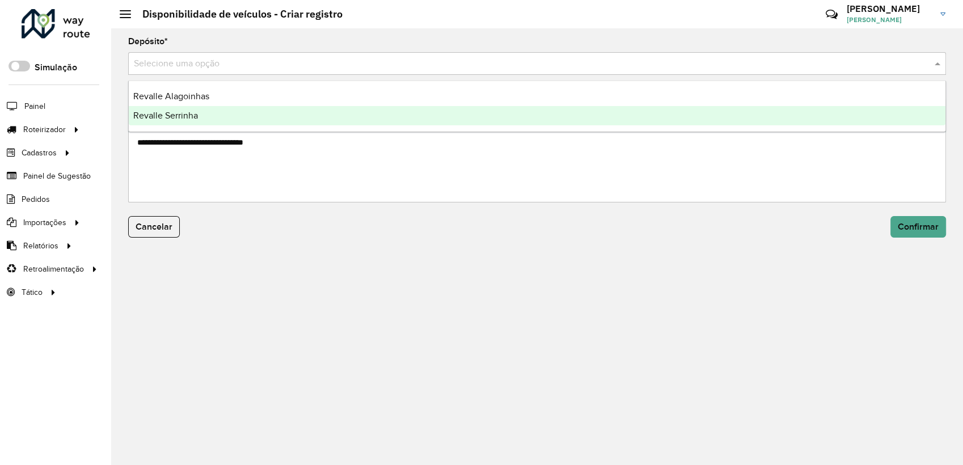
click at [188, 125] on div "Revalle Serrinha" at bounding box center [537, 115] width 817 height 19
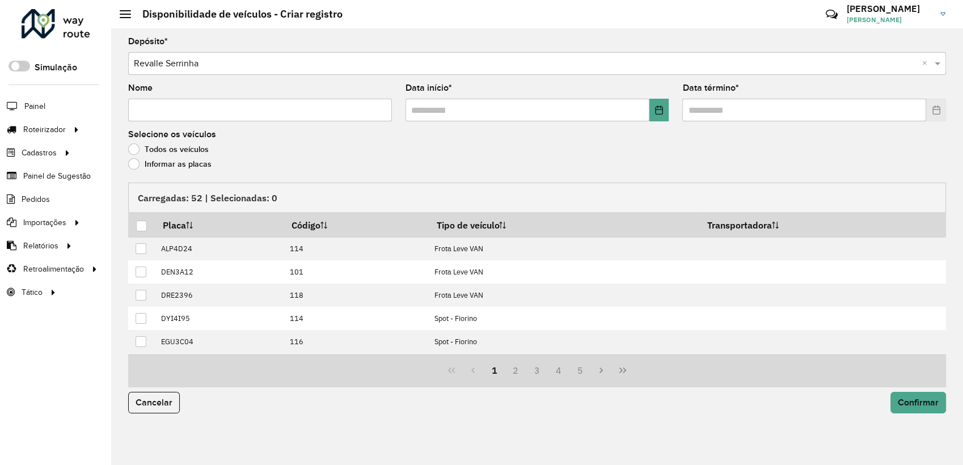
click at [183, 115] on input "Nome" at bounding box center [260, 110] width 264 height 23
paste input "**********"
type input "**********"
click at [654, 113] on button "Choose Date" at bounding box center [659, 110] width 20 height 23
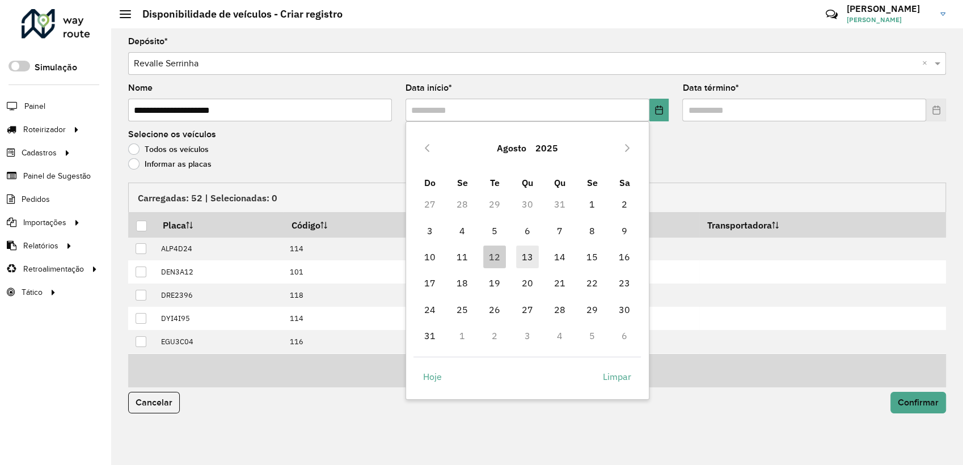
click at [527, 257] on span "13" at bounding box center [527, 257] width 23 height 23
type input "**********"
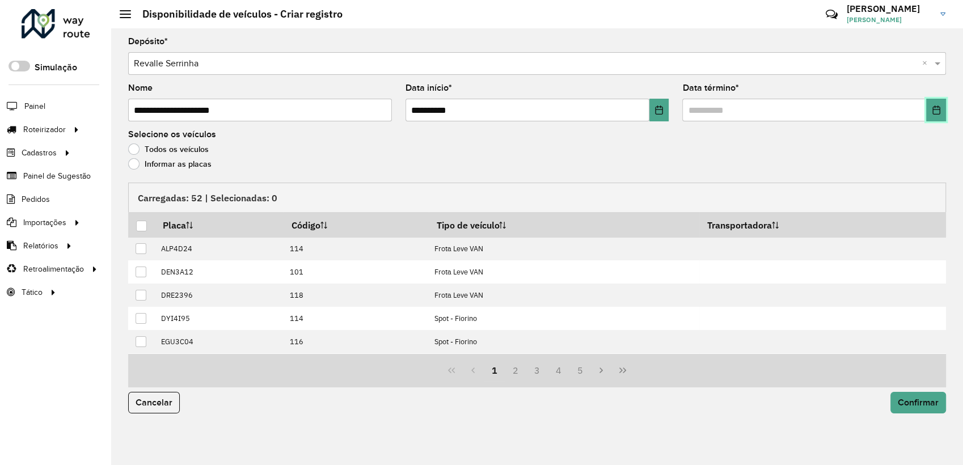
click at [938, 109] on icon "Choose Date" at bounding box center [935, 109] width 7 height 9
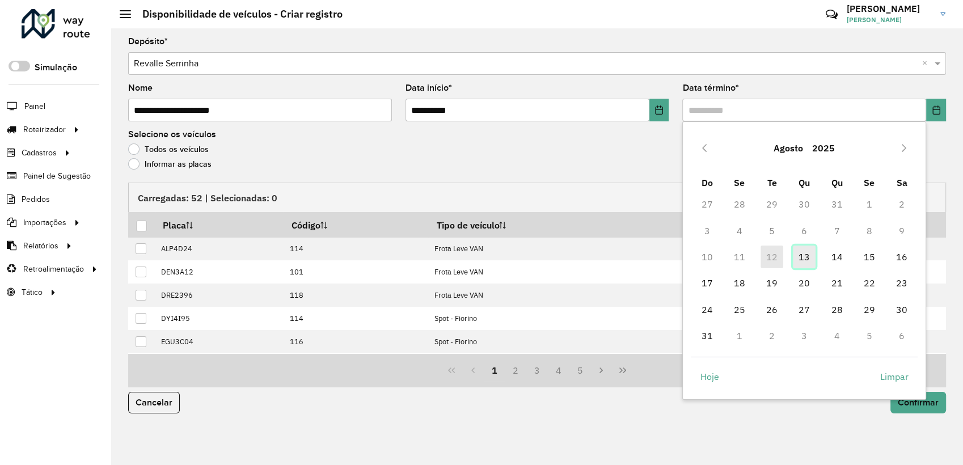
click at [812, 252] on span "13" at bounding box center [804, 257] width 23 height 23
type input "**********"
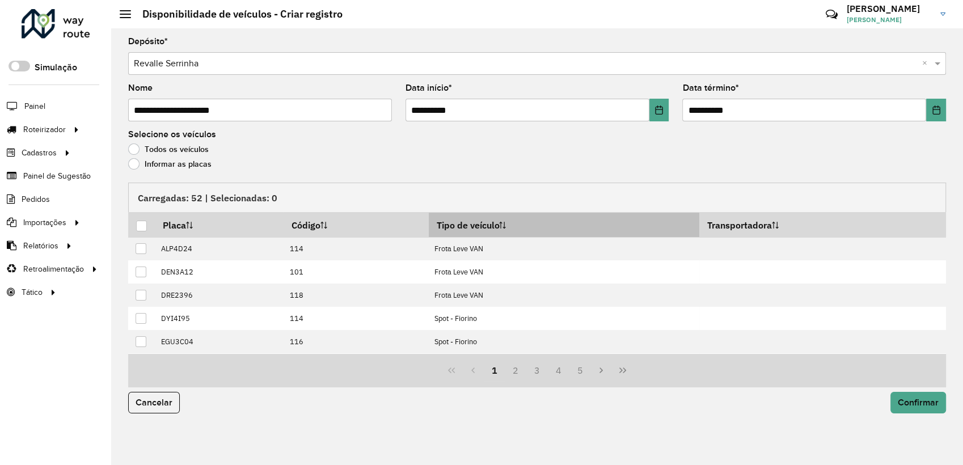
click at [505, 225] on icon at bounding box center [504, 225] width 1 height 7
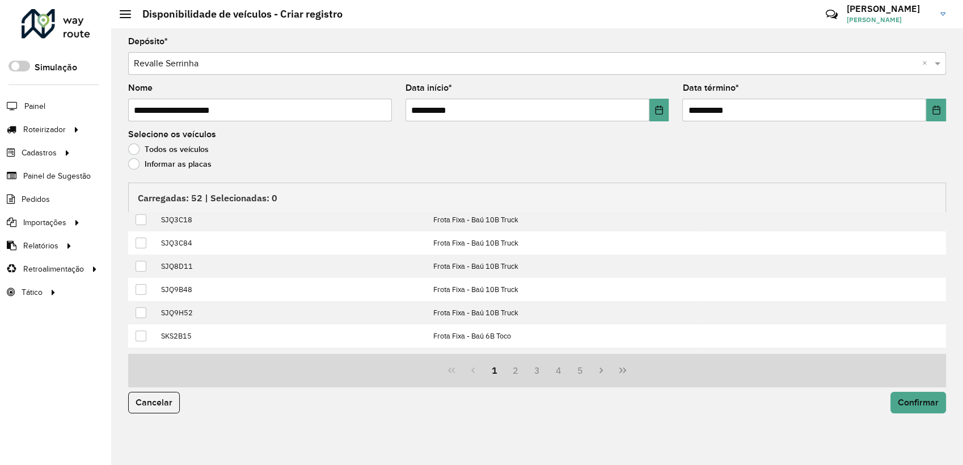
scroll to position [115, 0]
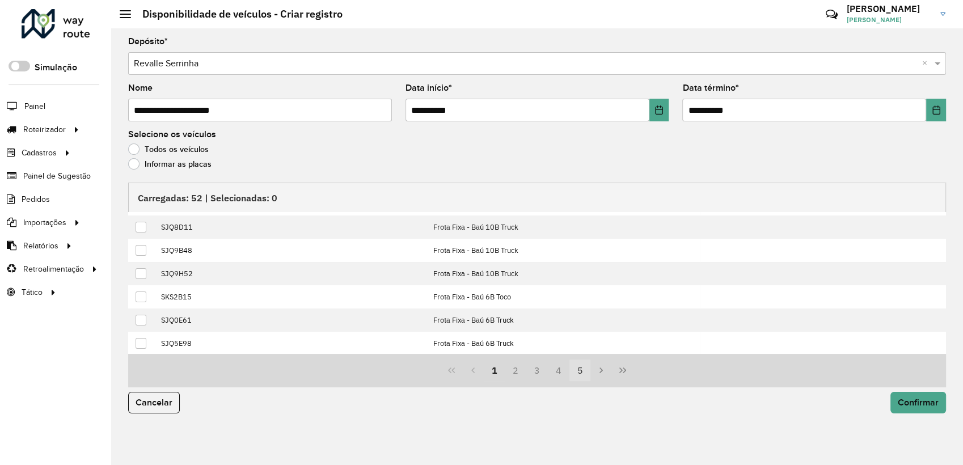
click at [571, 365] on button "5" at bounding box center [580, 371] width 22 height 22
click at [580, 369] on button "6" at bounding box center [580, 371] width 22 height 22
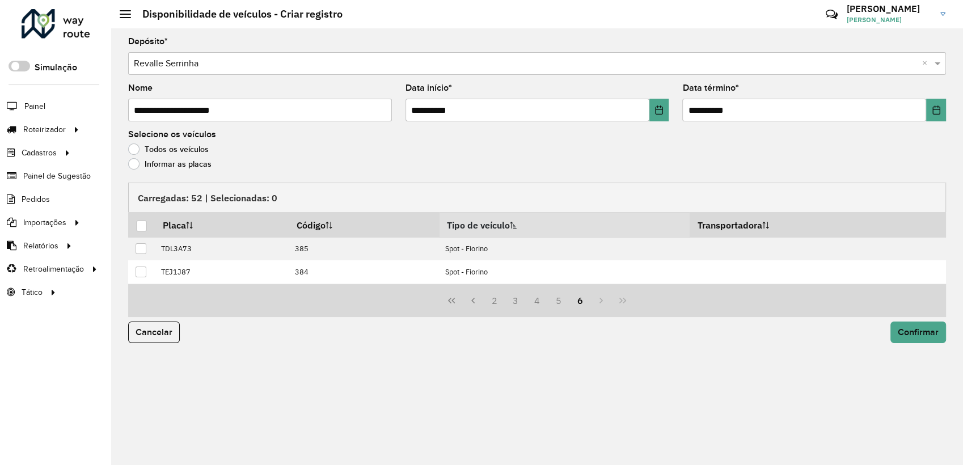
scroll to position [0, 0]
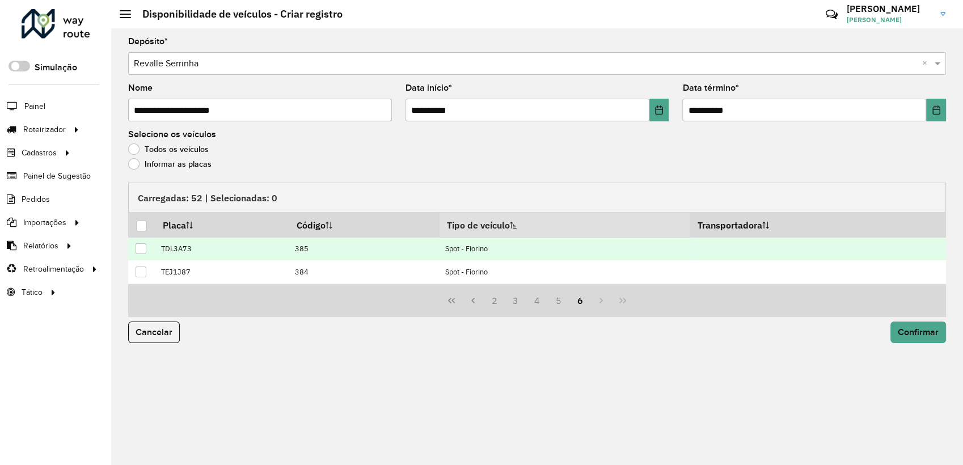
drag, startPoint x: 136, startPoint y: 272, endPoint x: 140, endPoint y: 258, distance: 14.7
click at [136, 272] on div at bounding box center [141, 272] width 11 height 11
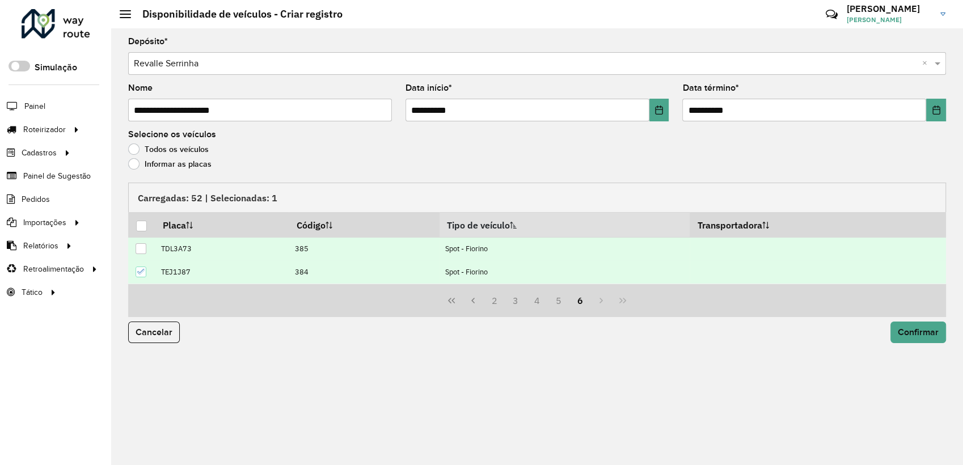
drag, startPoint x: 140, startPoint y: 254, endPoint x: 150, endPoint y: 257, distance: 10.4
click at [141, 254] on div at bounding box center [141, 248] width 11 height 11
click at [566, 302] on button "5" at bounding box center [559, 301] width 22 height 22
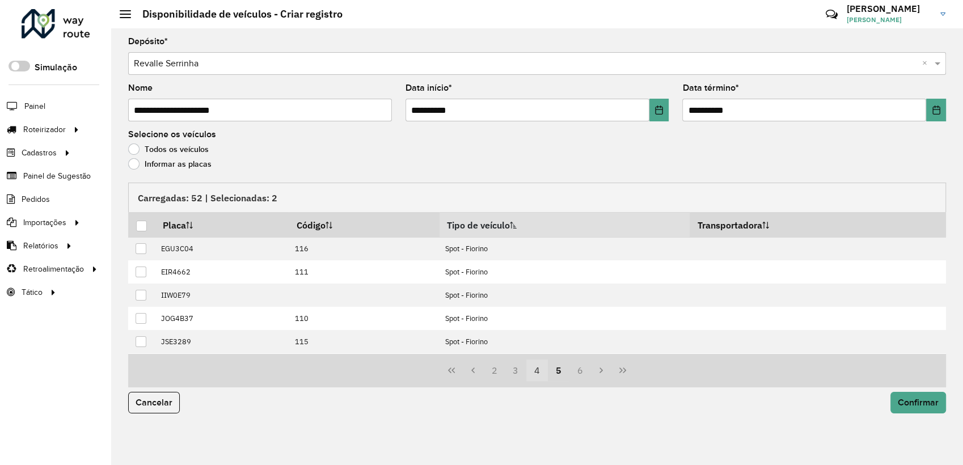
click at [540, 373] on button "4" at bounding box center [537, 371] width 22 height 22
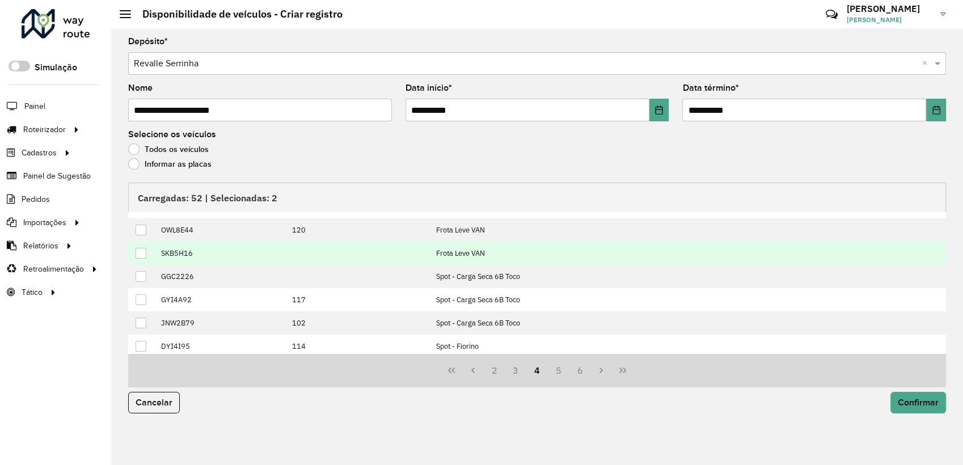
scroll to position [115, 0]
click at [145, 250] on div at bounding box center [141, 250] width 11 height 11
click at [896, 399] on button "Confirmar" at bounding box center [918, 403] width 56 height 22
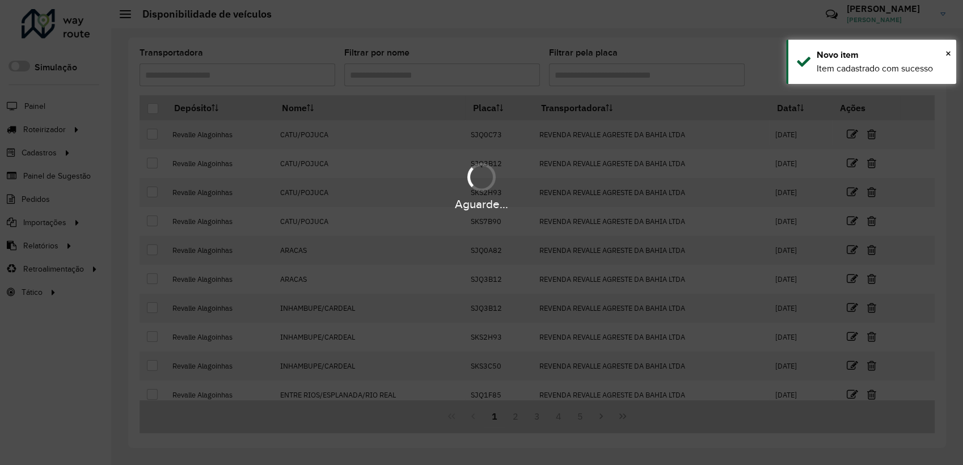
click at [37, 108] on div "Aguarde..." at bounding box center [481, 232] width 963 height 465
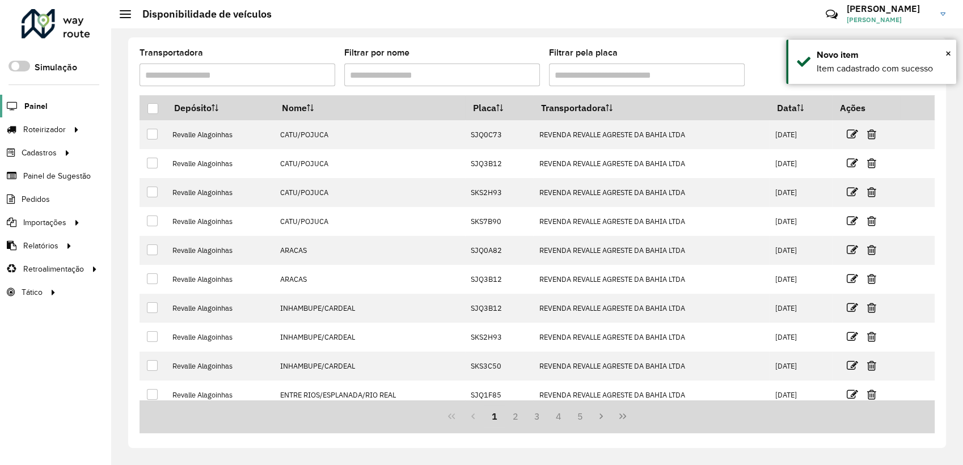
click at [38, 108] on span "Painel" at bounding box center [35, 106] width 23 height 12
click at [818, 75] on link at bounding box center [809, 74] width 26 height 20
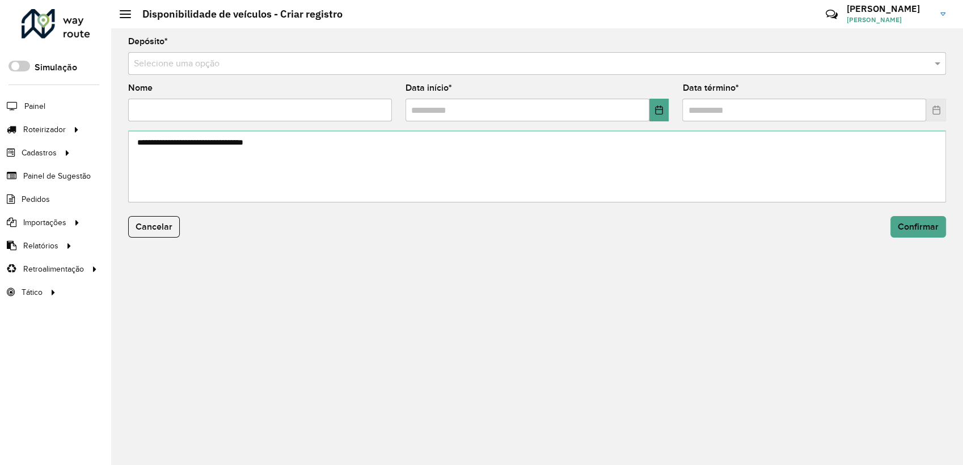
click at [175, 64] on input "text" at bounding box center [526, 64] width 784 height 14
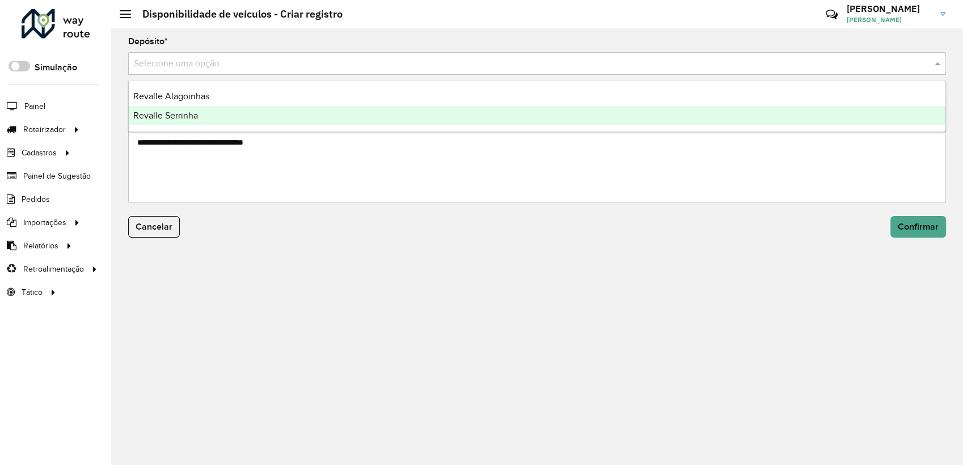
click at [171, 123] on div "Revalle Serrinha" at bounding box center [537, 115] width 817 height 19
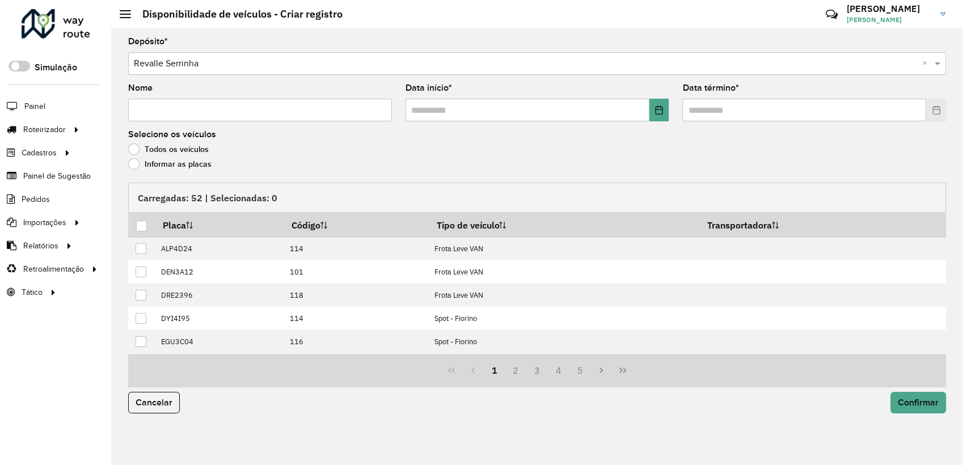
click at [188, 111] on input "Nome" at bounding box center [260, 110] width 264 height 23
type input "*"
type input "****"
drag, startPoint x: 660, startPoint y: 116, endPoint x: 652, endPoint y: 123, distance: 10.9
click at [658, 117] on button "Choose Date" at bounding box center [659, 110] width 20 height 23
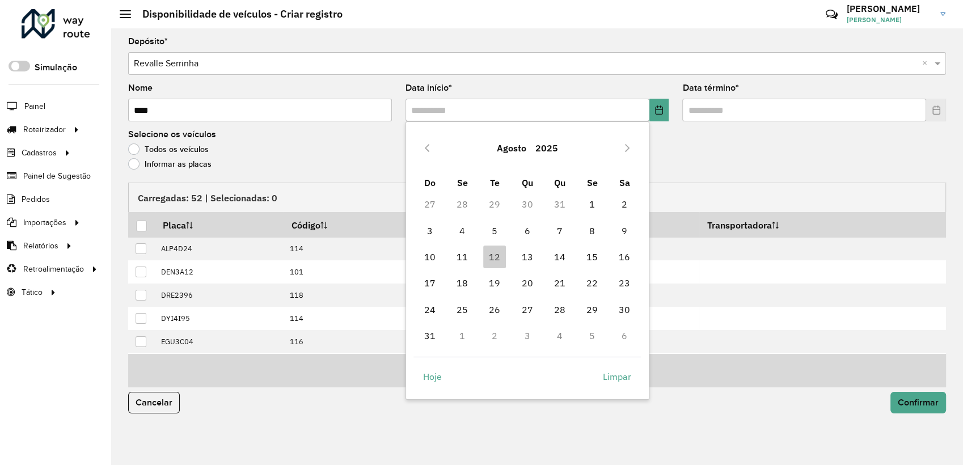
drag, startPoint x: 527, startPoint y: 260, endPoint x: 546, endPoint y: 255, distance: 19.6
click at [528, 260] on span "13" at bounding box center [527, 257] width 23 height 23
type input "**********"
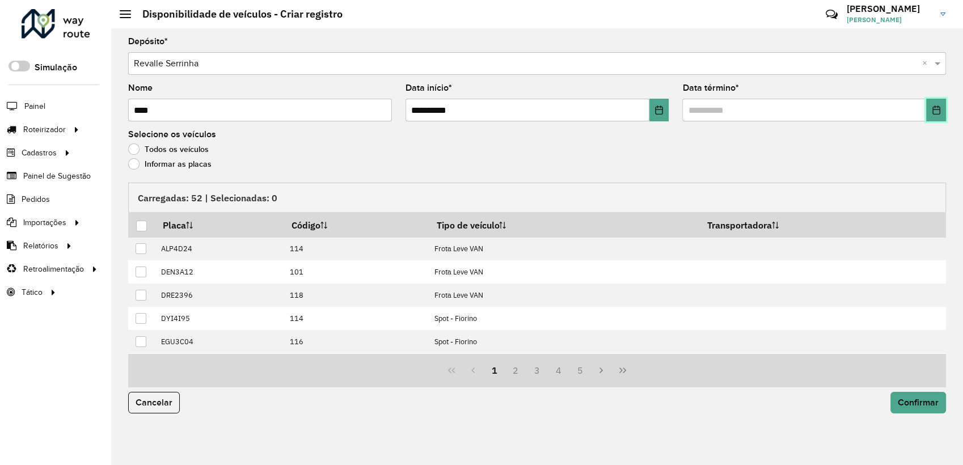
click at [927, 107] on button "Choose Date" at bounding box center [936, 110] width 20 height 23
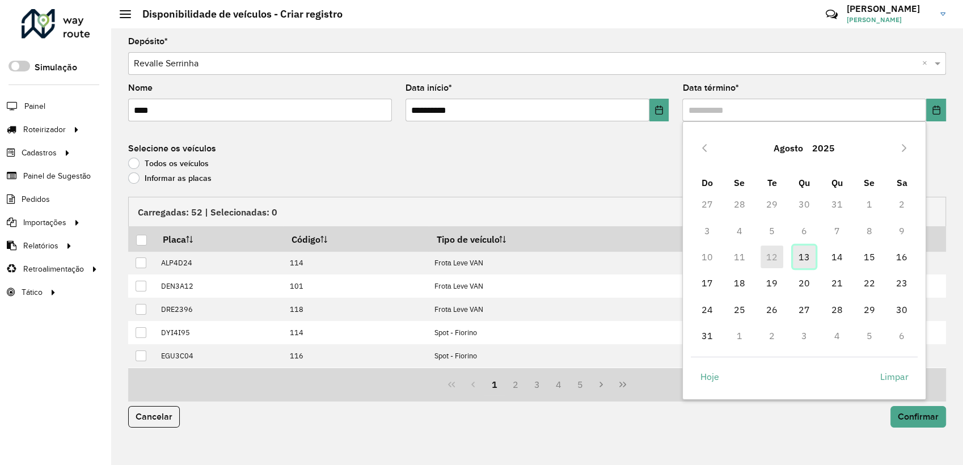
click at [796, 256] on span "13" at bounding box center [804, 257] width 23 height 23
type input "**********"
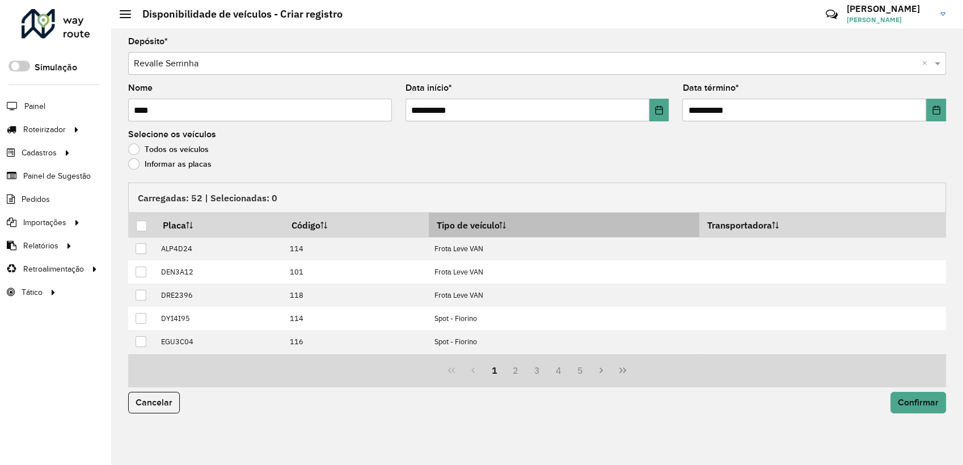
drag, startPoint x: 472, startPoint y: 222, endPoint x: 466, endPoint y: 222, distance: 6.3
click at [471, 222] on th "Tipo de veículo" at bounding box center [564, 225] width 271 height 24
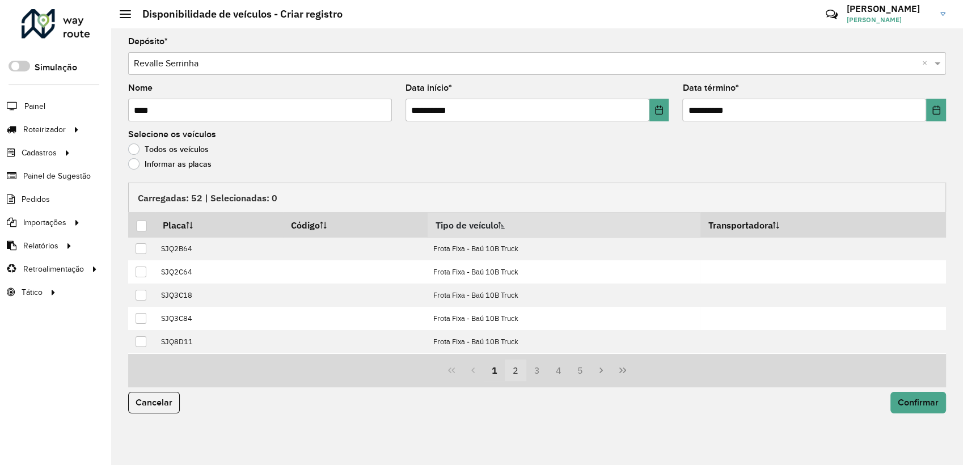
click at [517, 365] on button "2" at bounding box center [516, 371] width 22 height 22
drag, startPoint x: 536, startPoint y: 370, endPoint x: 527, endPoint y: 371, distance: 8.6
click at [535, 371] on button "3" at bounding box center [537, 371] width 22 height 22
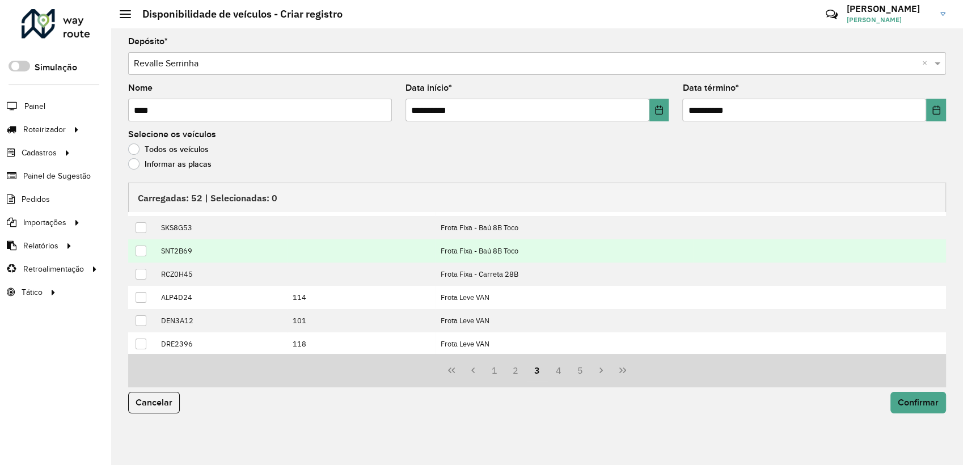
scroll to position [104, 0]
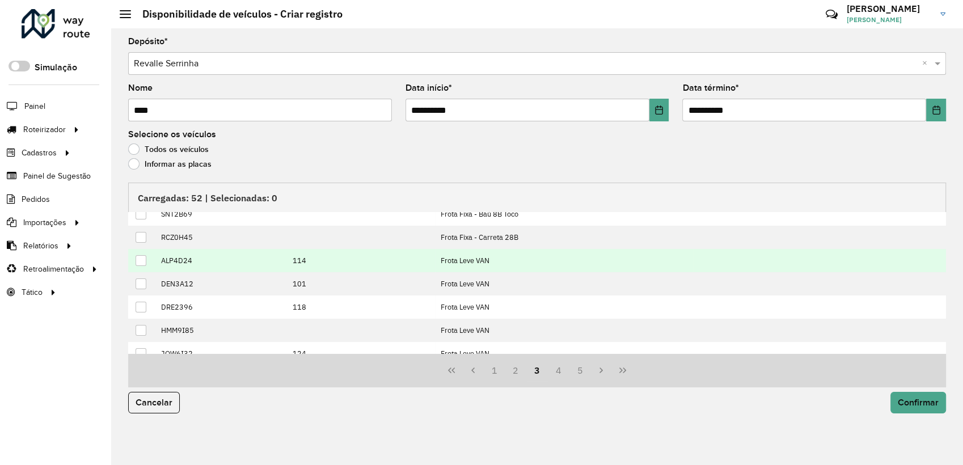
click at [142, 263] on div at bounding box center [141, 260] width 11 height 11
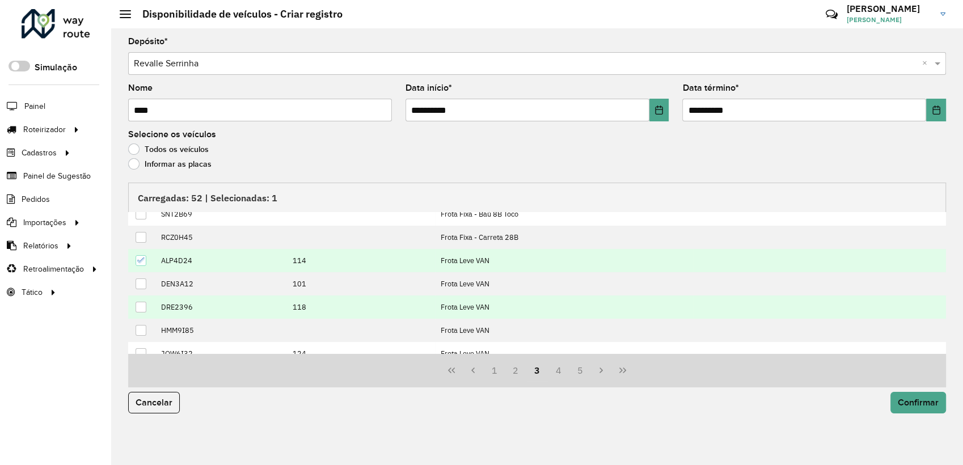
click at [142, 306] on div at bounding box center [141, 307] width 11 height 11
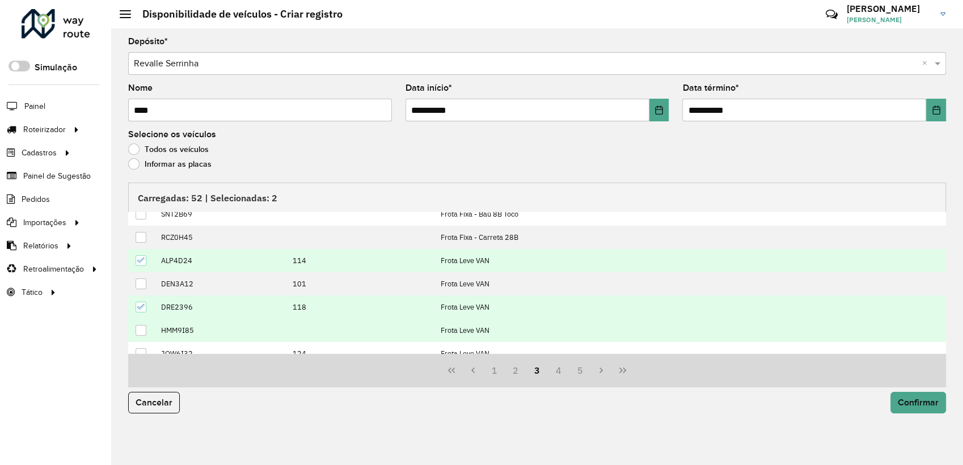
scroll to position [115, 0]
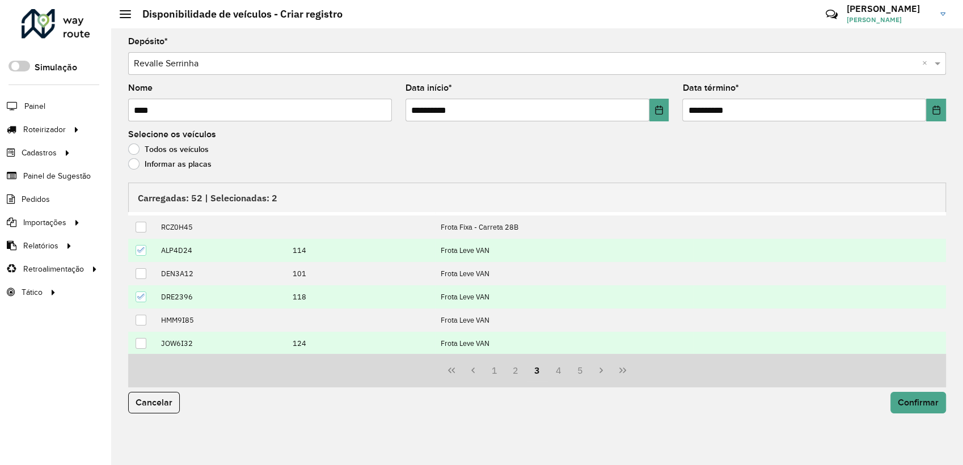
drag, startPoint x: 144, startPoint y: 339, endPoint x: 150, endPoint y: 340, distance: 5.7
click at [143, 340] on div at bounding box center [141, 343] width 11 height 11
drag, startPoint x: 554, startPoint y: 376, endPoint x: 492, endPoint y: 359, distance: 64.1
click at [554, 375] on button "4" at bounding box center [559, 371] width 22 height 22
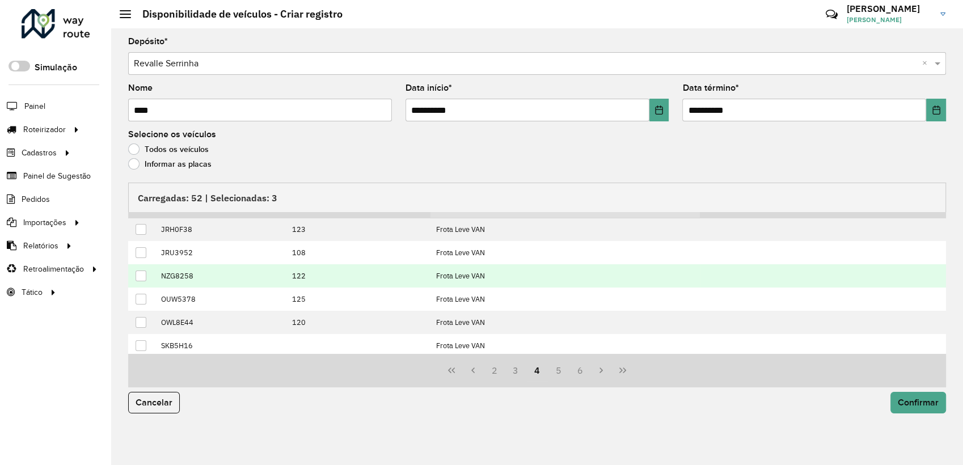
scroll to position [0, 0]
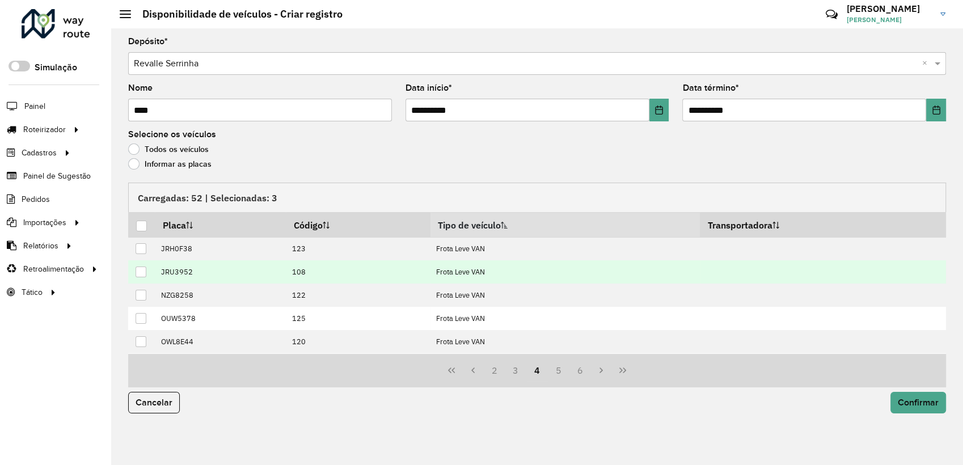
click at [141, 272] on div at bounding box center [141, 272] width 11 height 11
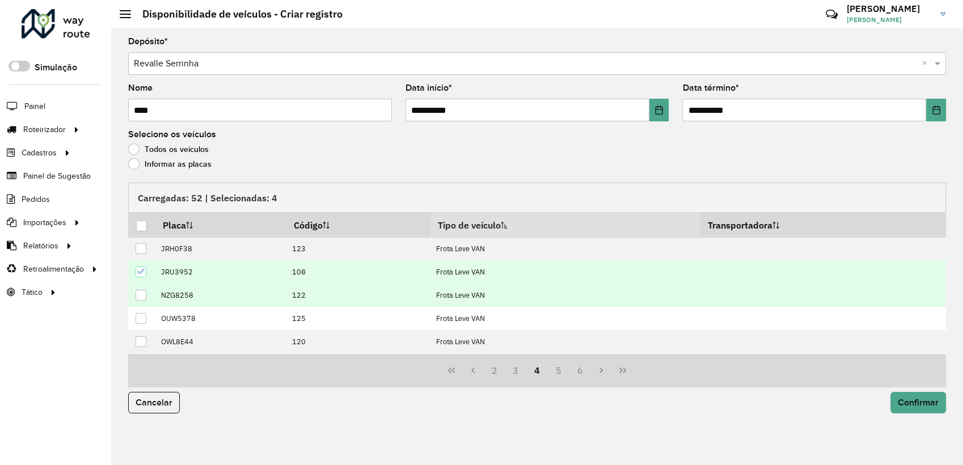
drag, startPoint x: 142, startPoint y: 297, endPoint x: 154, endPoint y: 306, distance: 15.4
click at [143, 297] on div at bounding box center [141, 295] width 11 height 11
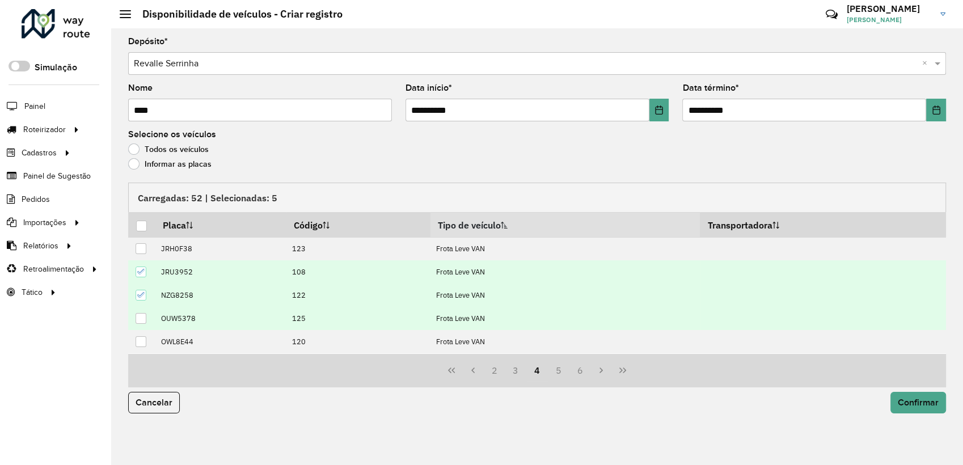
drag, startPoint x: 143, startPoint y: 320, endPoint x: 152, endPoint y: 323, distance: 9.2
click at [143, 320] on div at bounding box center [141, 318] width 11 height 11
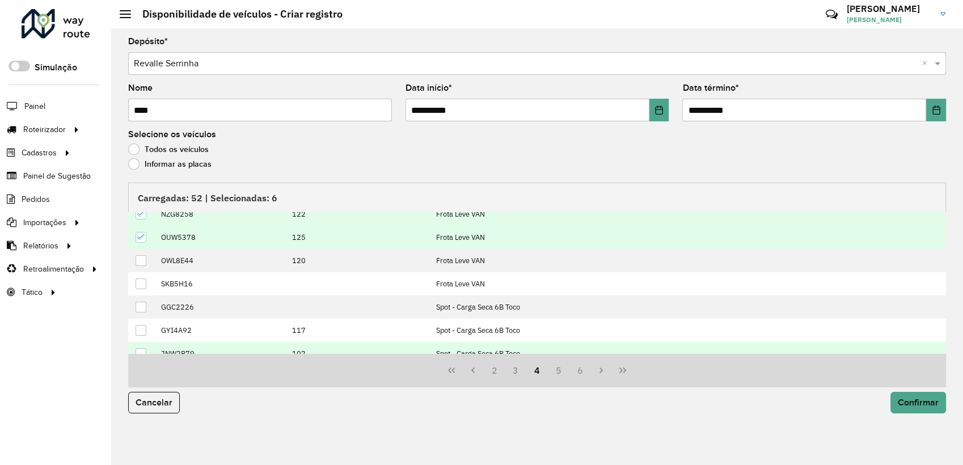
scroll to position [104, 0]
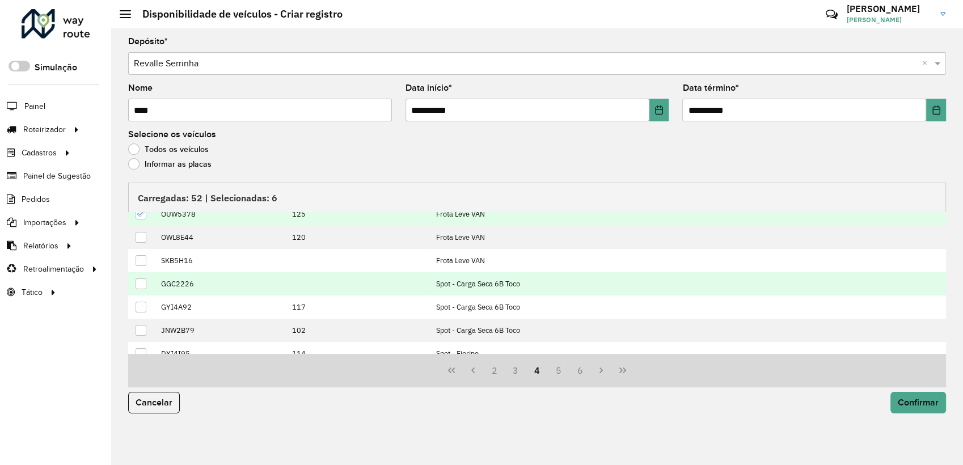
click at [139, 284] on div at bounding box center [141, 283] width 11 height 11
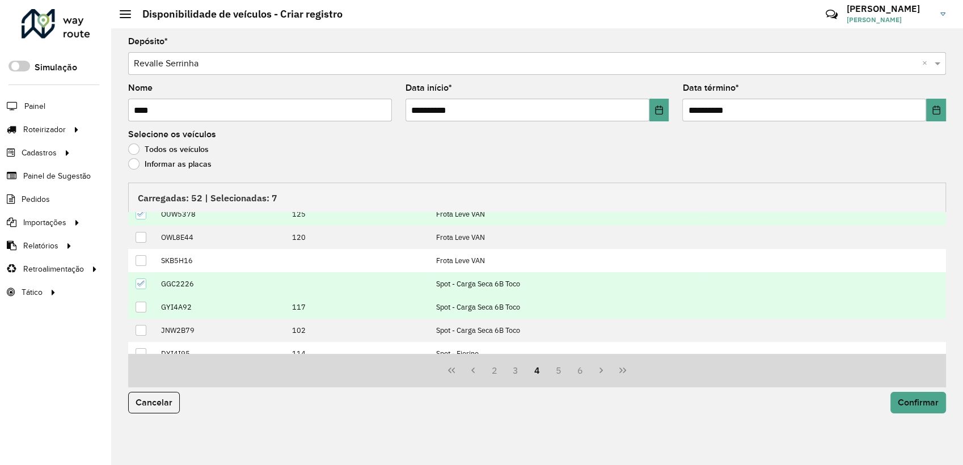
click at [140, 302] on div at bounding box center [141, 307] width 11 height 11
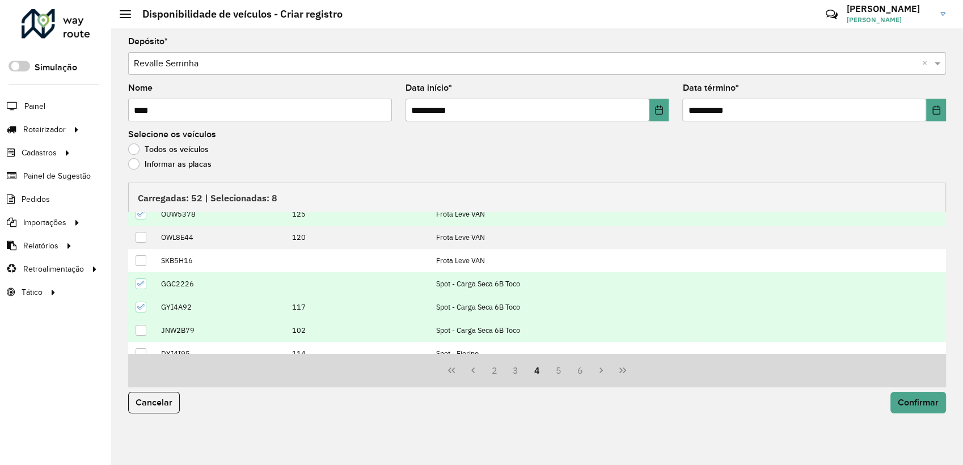
scroll to position [115, 0]
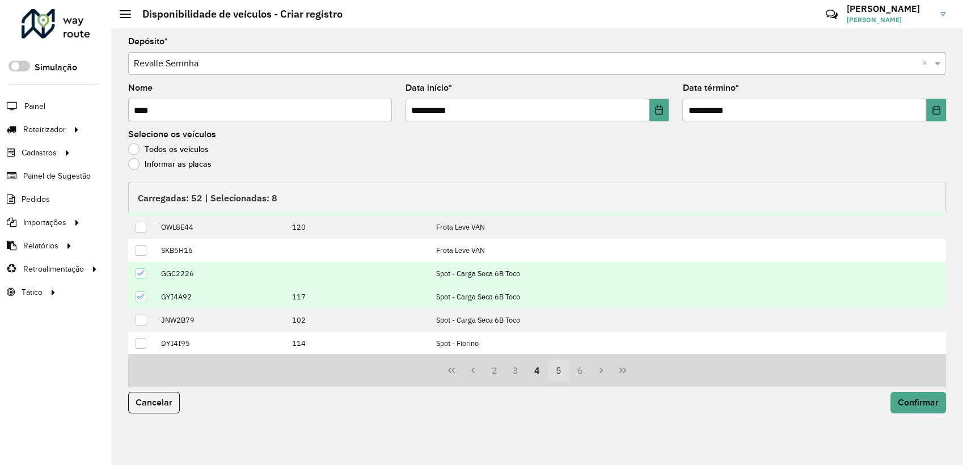
click at [551, 370] on button "5" at bounding box center [559, 371] width 22 height 22
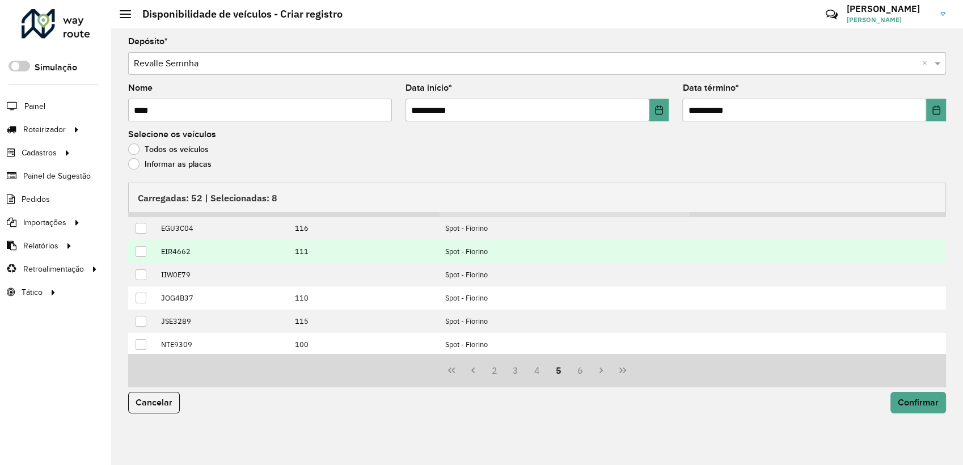
scroll to position [0, 0]
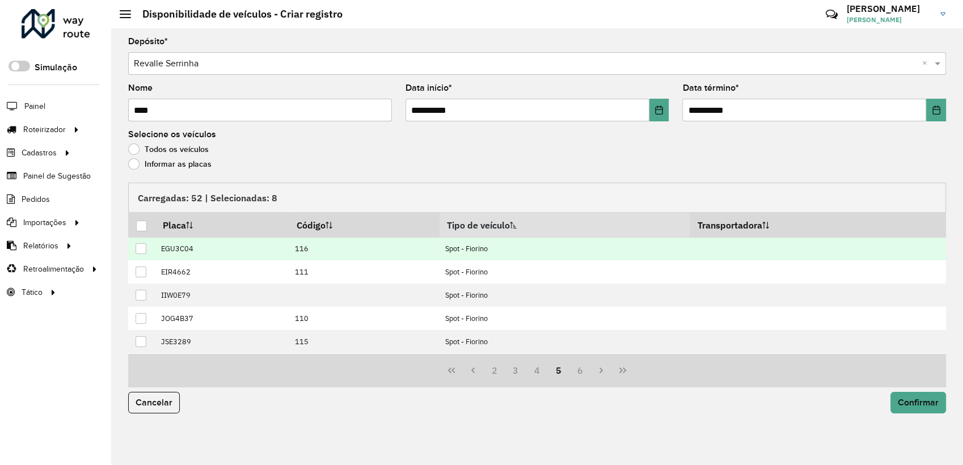
click at [141, 251] on div at bounding box center [141, 248] width 11 height 11
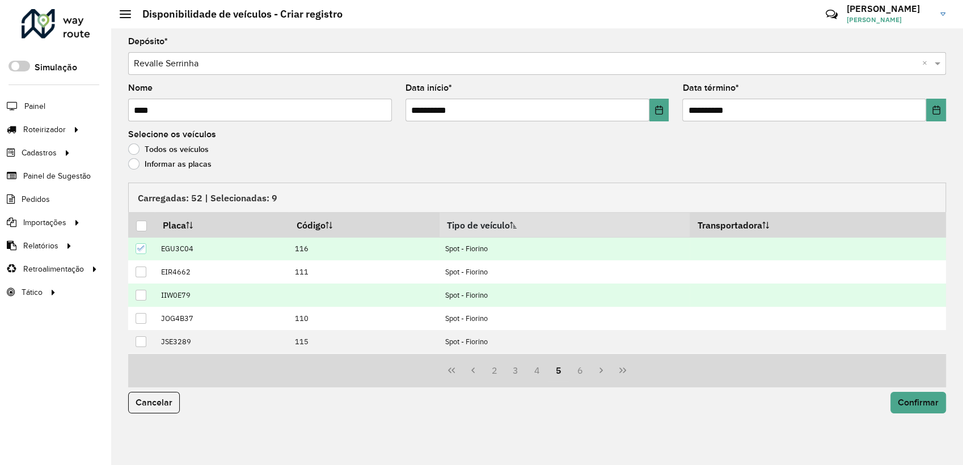
click at [141, 295] on div at bounding box center [141, 295] width 11 height 11
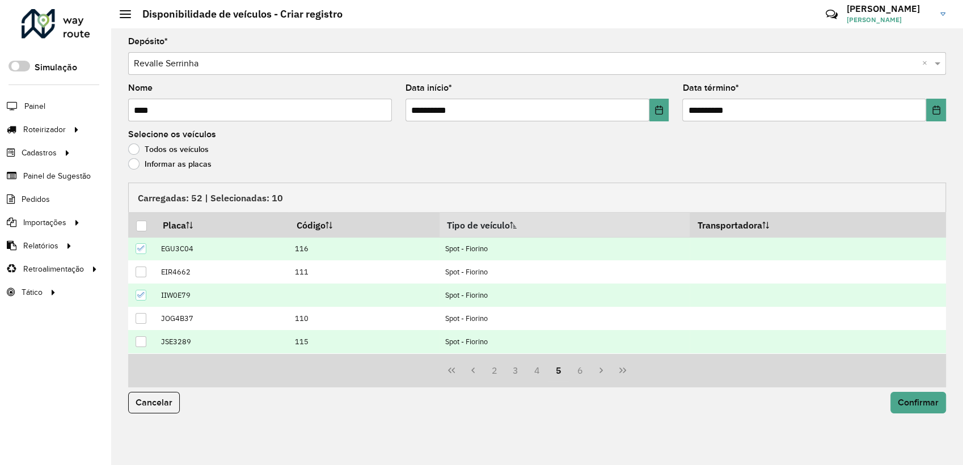
drag, startPoint x: 145, startPoint y: 343, endPoint x: 160, endPoint y: 342, distance: 14.8
click at [145, 343] on div at bounding box center [141, 341] width 11 height 11
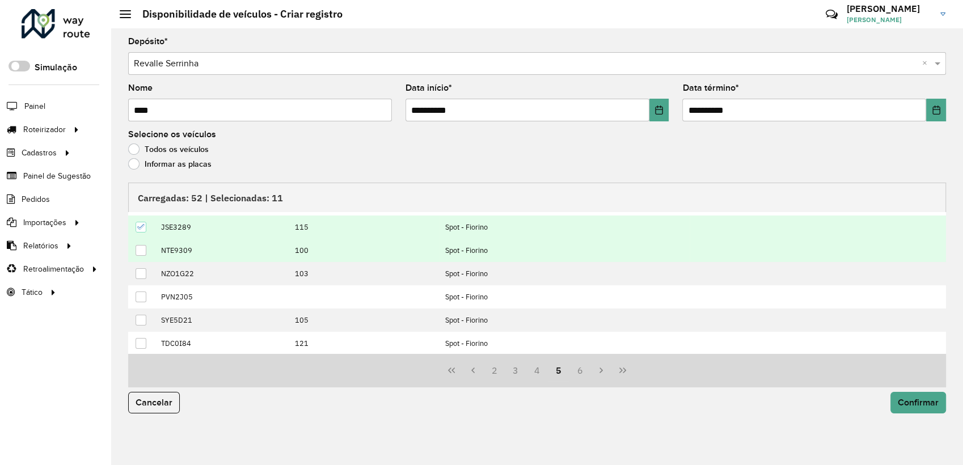
click at [141, 251] on div at bounding box center [141, 250] width 11 height 11
click at [918, 399] on span "Confirmar" at bounding box center [918, 403] width 41 height 10
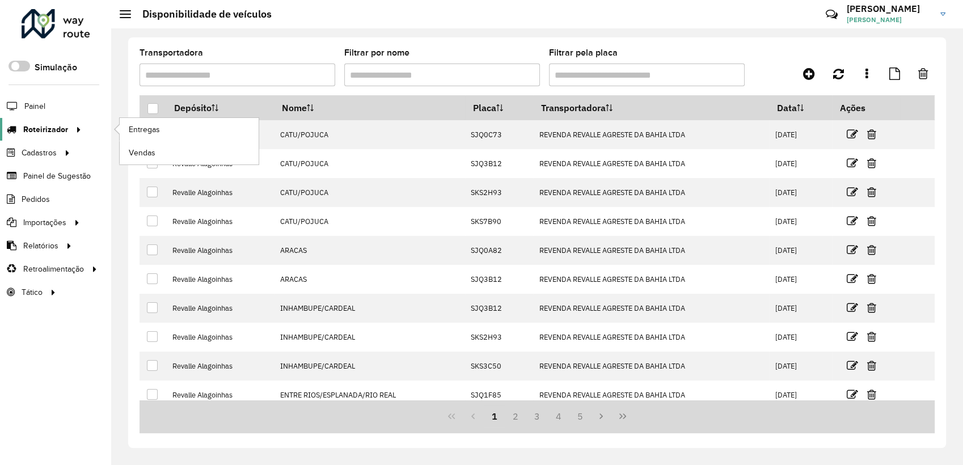
drag, startPoint x: 56, startPoint y: 128, endPoint x: 79, endPoint y: 129, distance: 23.3
click at [57, 128] on span "Roteirizador" at bounding box center [45, 130] width 45 height 12
click at [154, 136] on link "Entregas" at bounding box center [189, 129] width 139 height 23
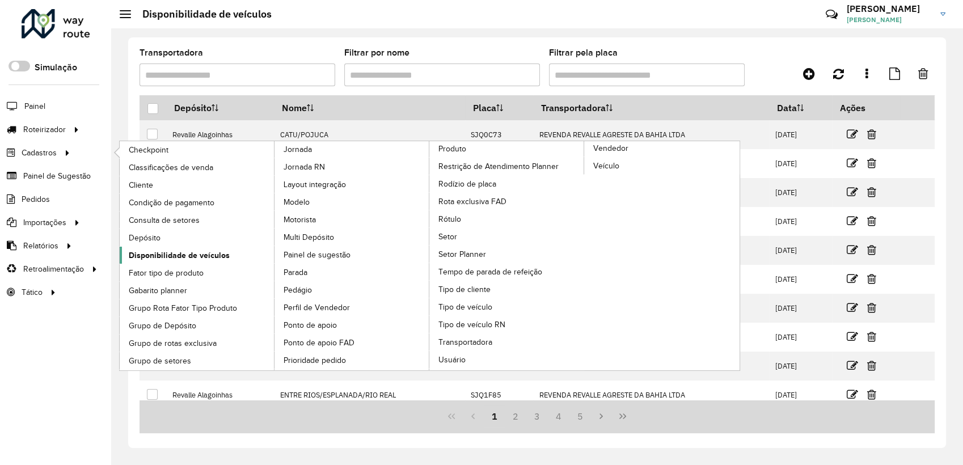
click at [160, 255] on span "Disponibilidade de veículos" at bounding box center [179, 256] width 101 height 12
click at [214, 259] on span "Disponibilidade de veículos" at bounding box center [179, 256] width 101 height 12
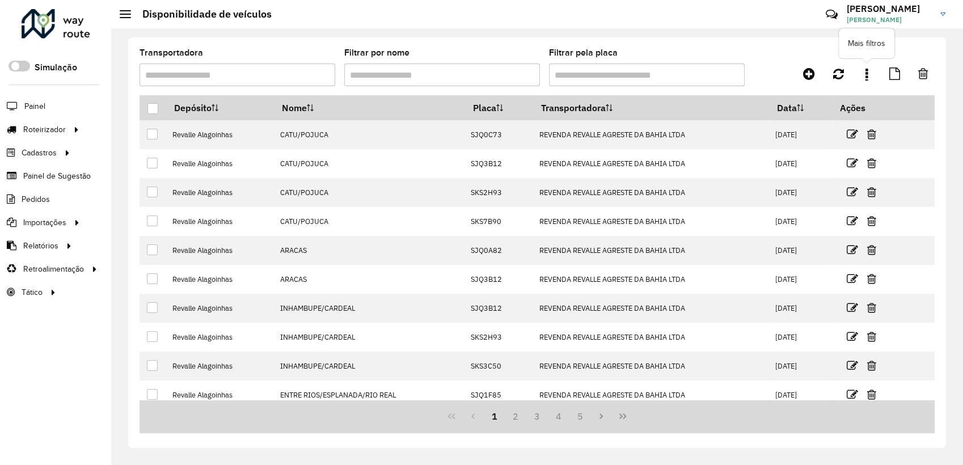
click at [868, 77] on link at bounding box center [866, 74] width 23 height 20
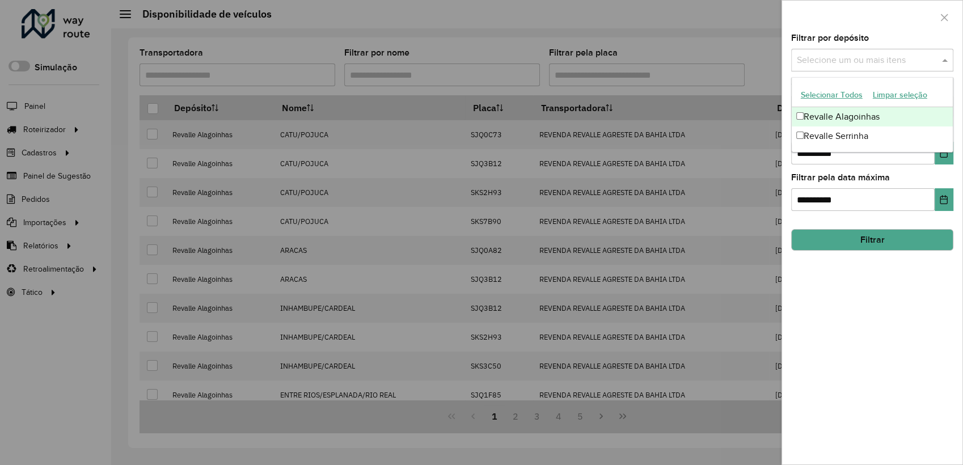
drag, startPoint x: 873, startPoint y: 65, endPoint x: 846, endPoint y: 100, distance: 44.1
click at [870, 67] on div "Selecione um ou mais itens" at bounding box center [872, 60] width 162 height 23
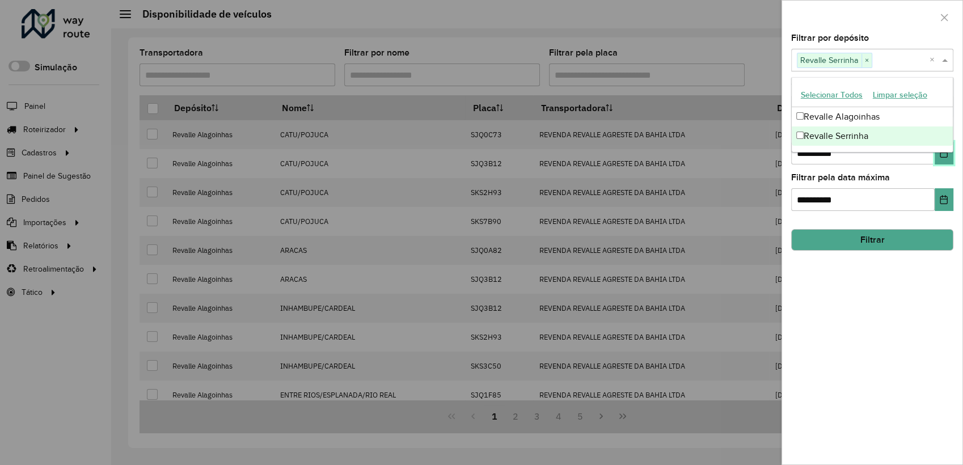
drag, startPoint x: 944, startPoint y: 154, endPoint x: 937, endPoint y: 159, distance: 8.1
click at [943, 155] on icon "Choose Date" at bounding box center [943, 153] width 9 height 9
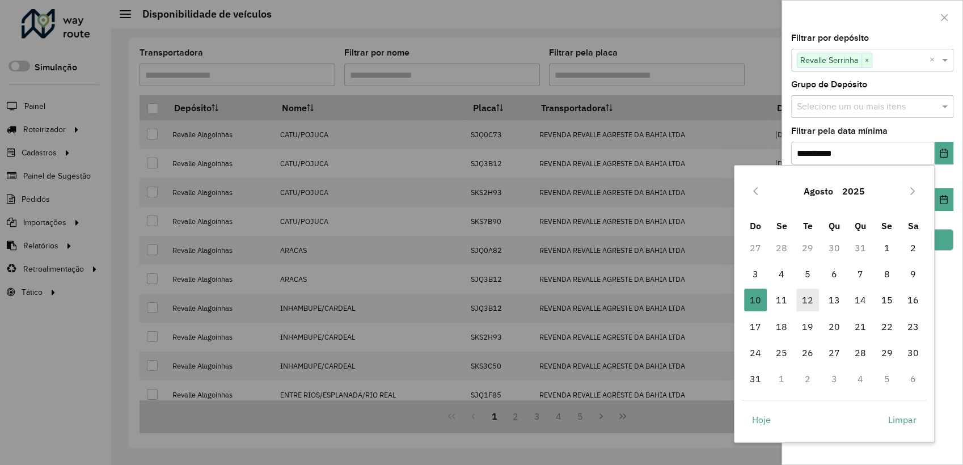
click at [814, 302] on span "12" at bounding box center [807, 300] width 23 height 23
type input "**********"
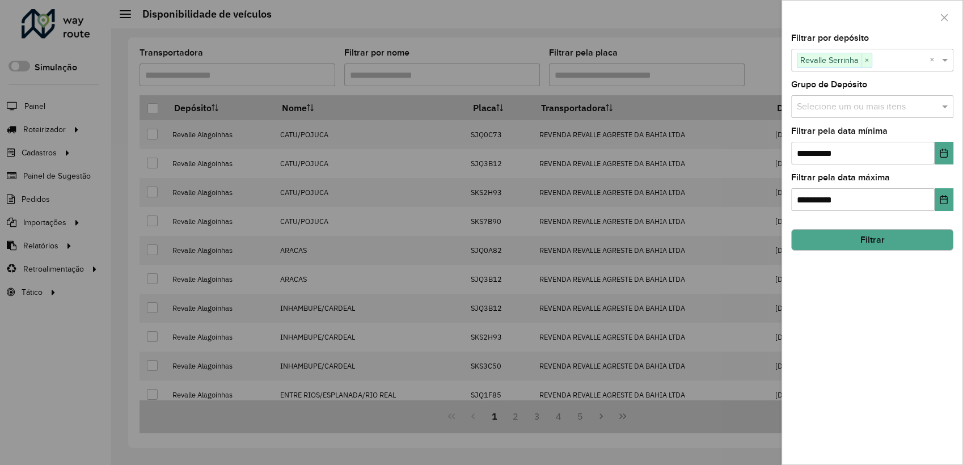
click at [883, 233] on button "Filtrar" at bounding box center [872, 240] width 162 height 22
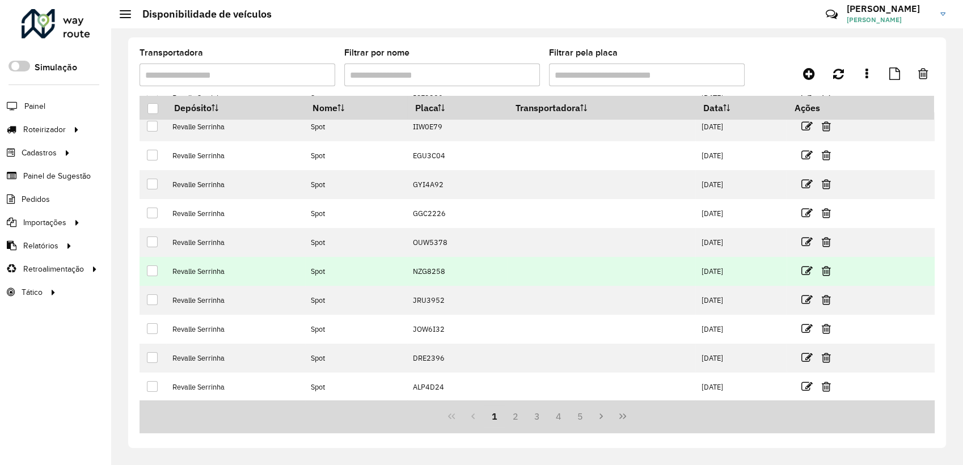
scroll to position [66, 0]
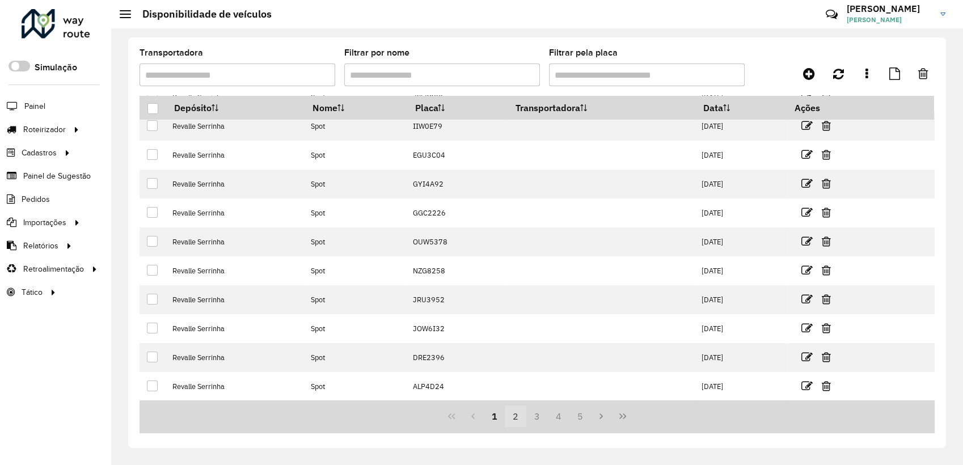
click at [521, 415] on button "2" at bounding box center [516, 417] width 22 height 22
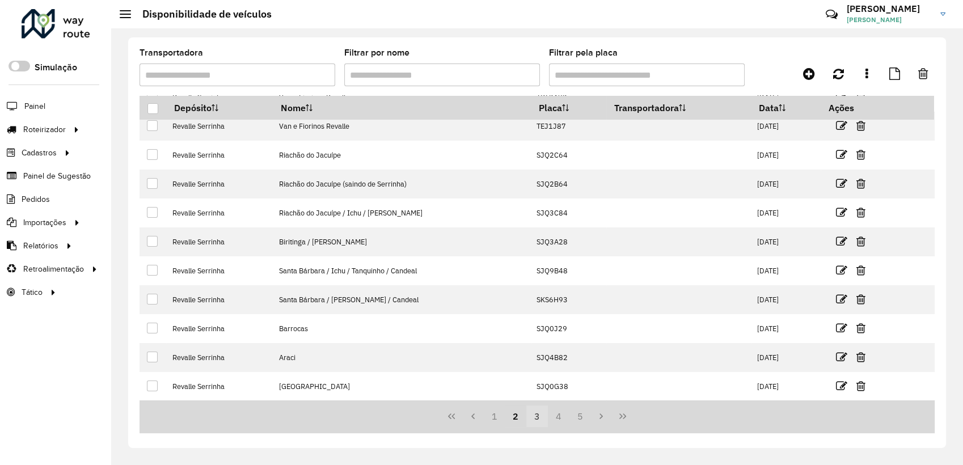
click at [541, 415] on button "3" at bounding box center [537, 417] width 22 height 22
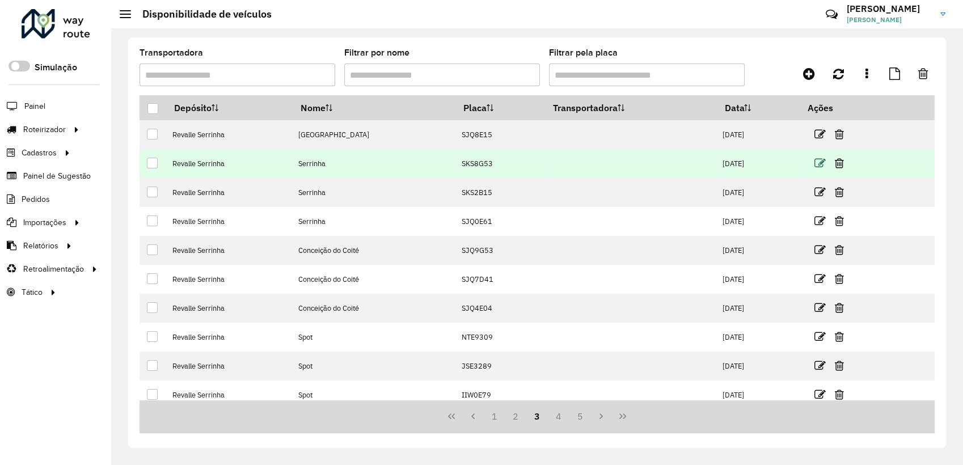
click at [817, 160] on icon at bounding box center [819, 163] width 11 height 11
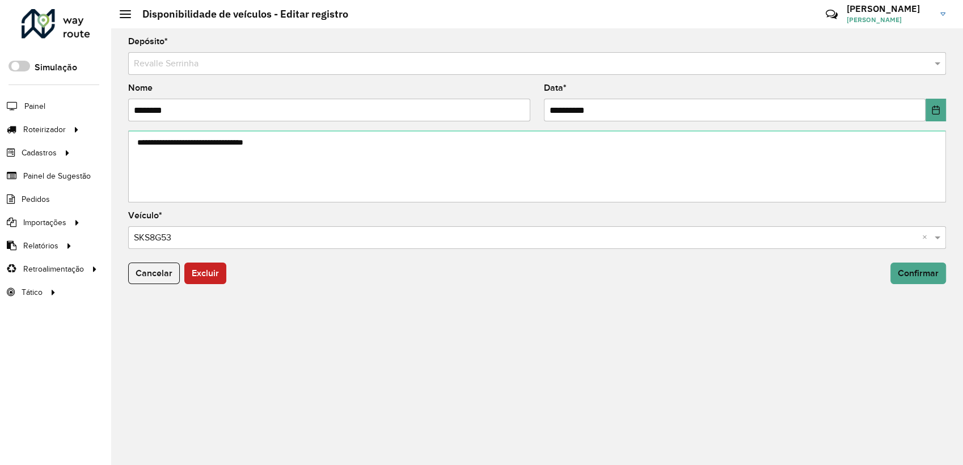
click at [223, 115] on input "********" at bounding box center [329, 110] width 402 height 23
type input "**********"
click at [907, 275] on span "Confirmar" at bounding box center [918, 273] width 41 height 10
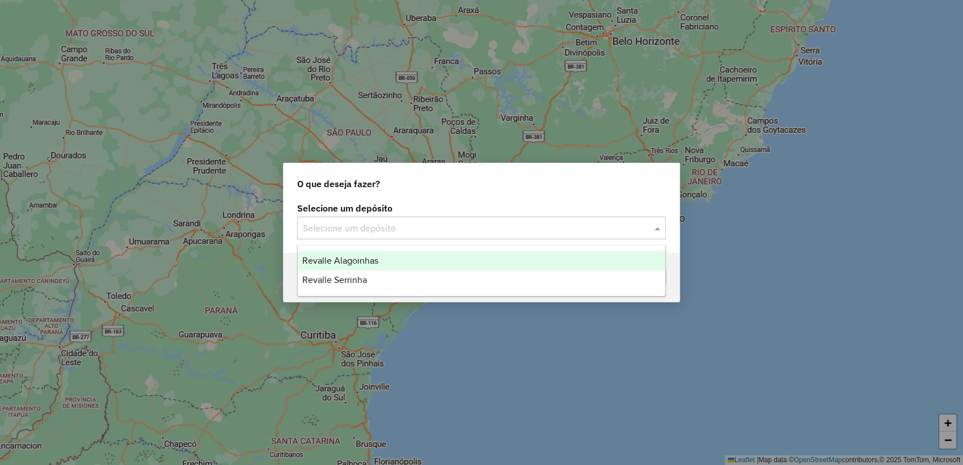
click at [419, 223] on input "text" at bounding box center [470, 229] width 335 height 14
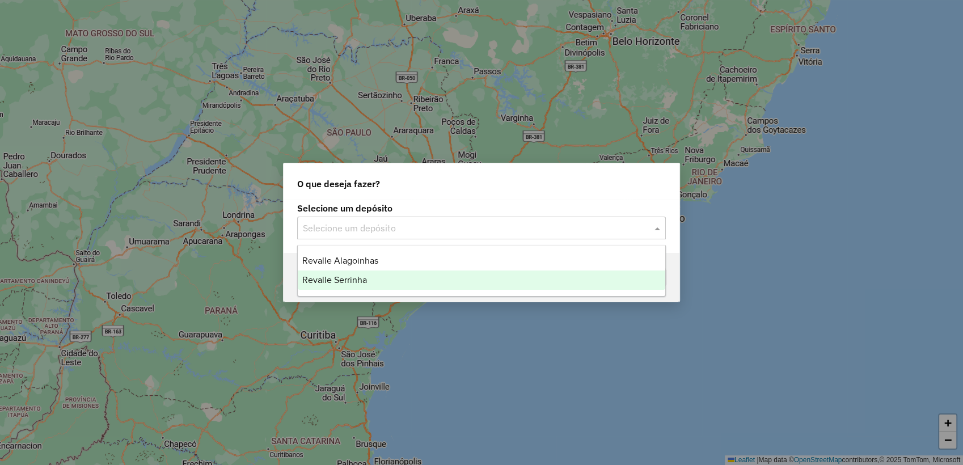
click at [366, 273] on div "Revalle Serrinha" at bounding box center [482, 280] width 368 height 19
